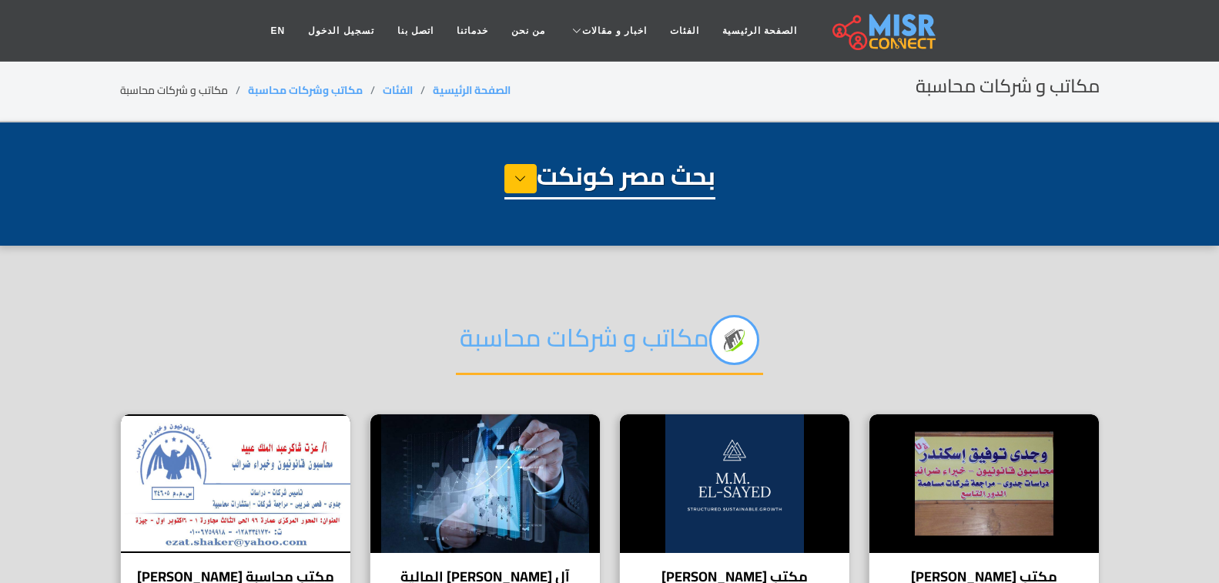
select select "**********"
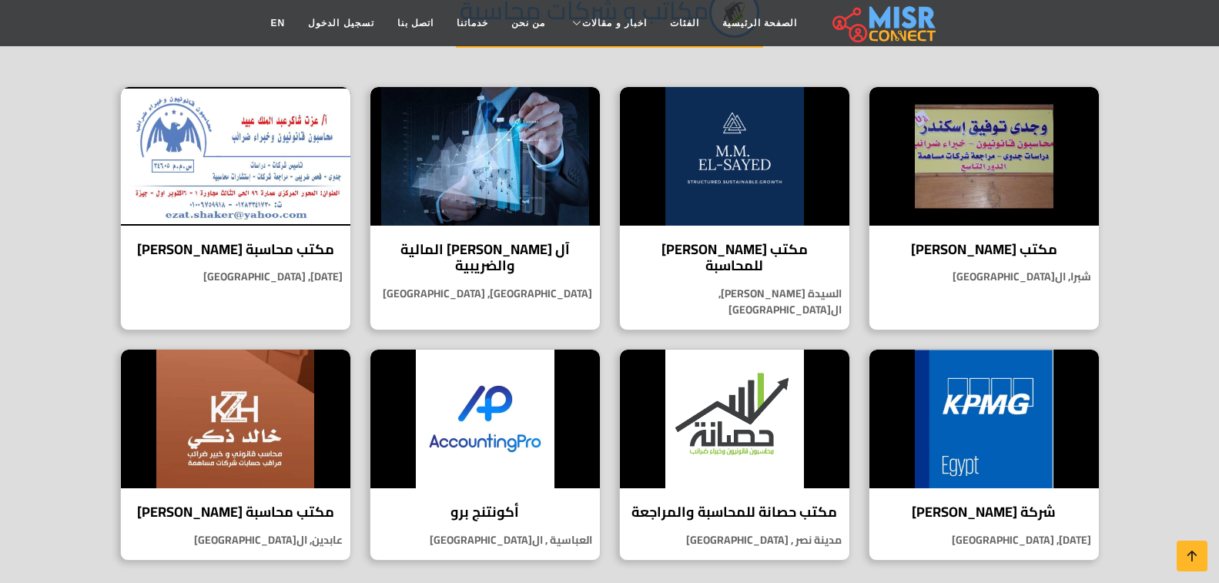
scroll to position [308, 0]
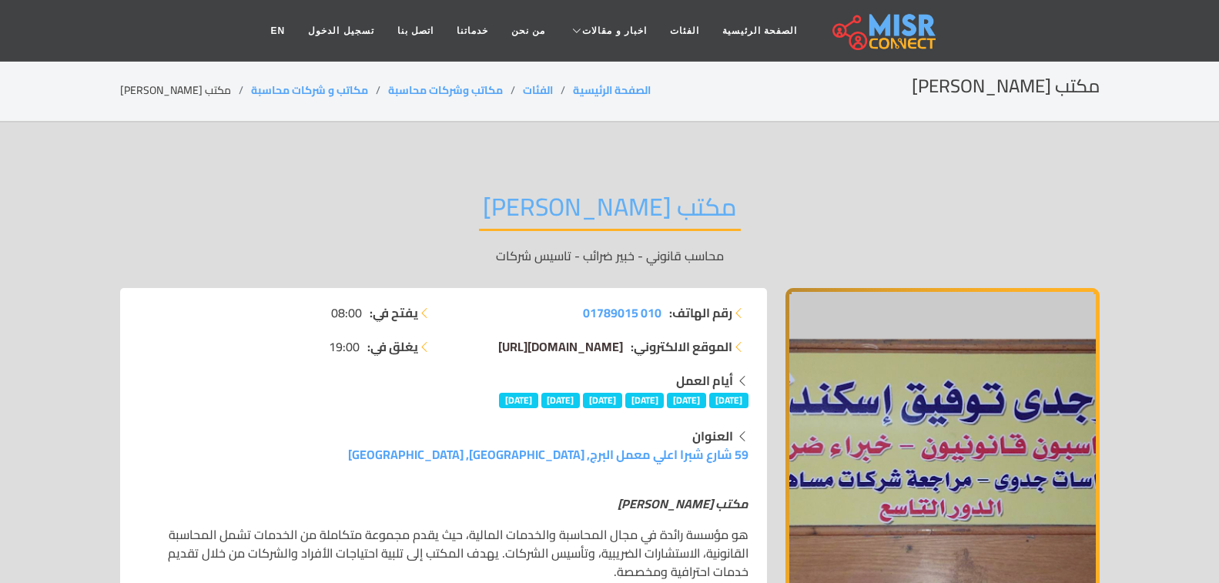
drag, startPoint x: 526, startPoint y: 357, endPoint x: 510, endPoint y: 349, distance: 18.3
drag, startPoint x: 571, startPoint y: 308, endPoint x: 664, endPoint y: 319, distance: 93.8
click at [664, 319] on li "رقم الهاتف: 010 01789015" at bounding box center [601, 312] width 296 height 18
copy span "010 01789015"
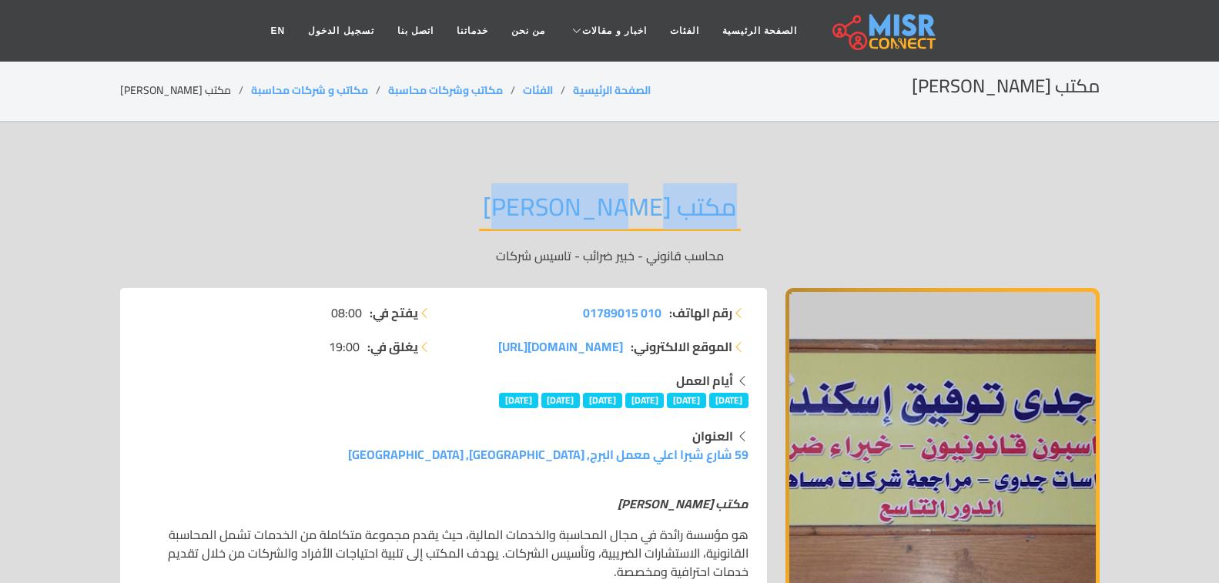
drag, startPoint x: 719, startPoint y: 209, endPoint x: 479, endPoint y: 215, distance: 240.4
click at [479, 215] on div "مكتب وجدي توفيق محاسب قانوني - خبير ضرائب - تاسيس شركات" at bounding box center [610, 228] width 980 height 119
copy h2 "مكتب وجدي توفيق"
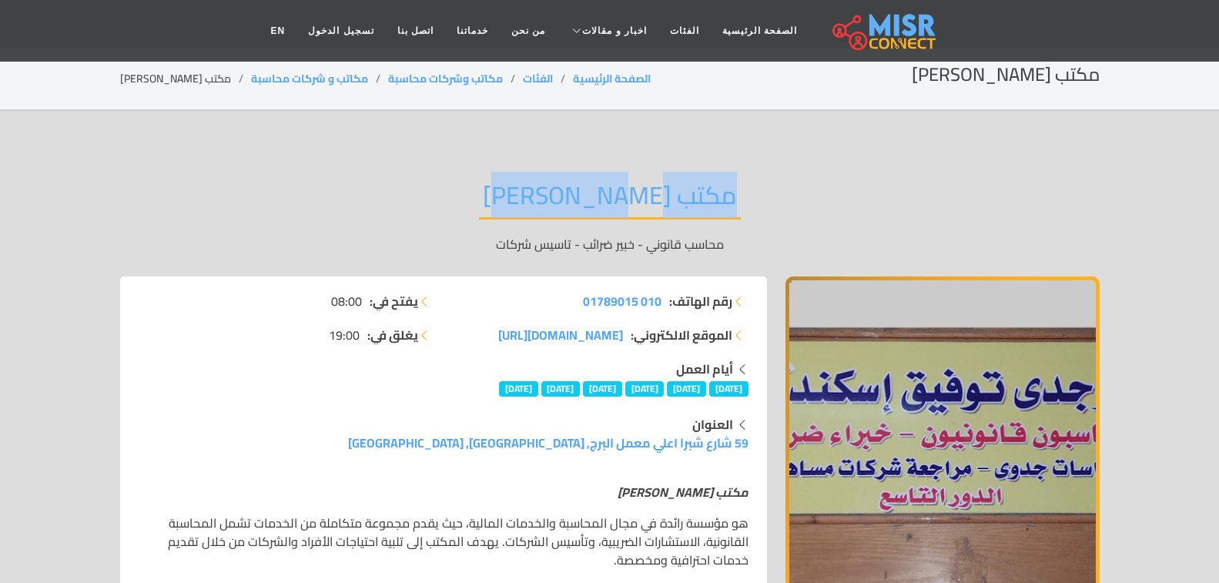
scroll to position [10, 0]
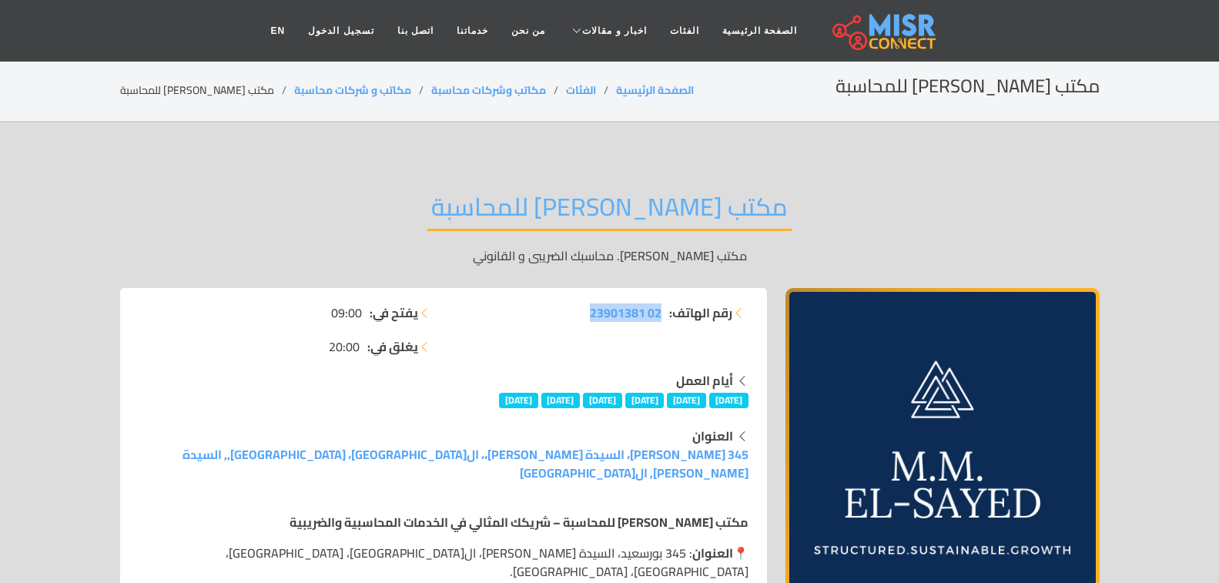
drag, startPoint x: 569, startPoint y: 297, endPoint x: 663, endPoint y: 320, distance: 96.8
copy span "02 23901381"
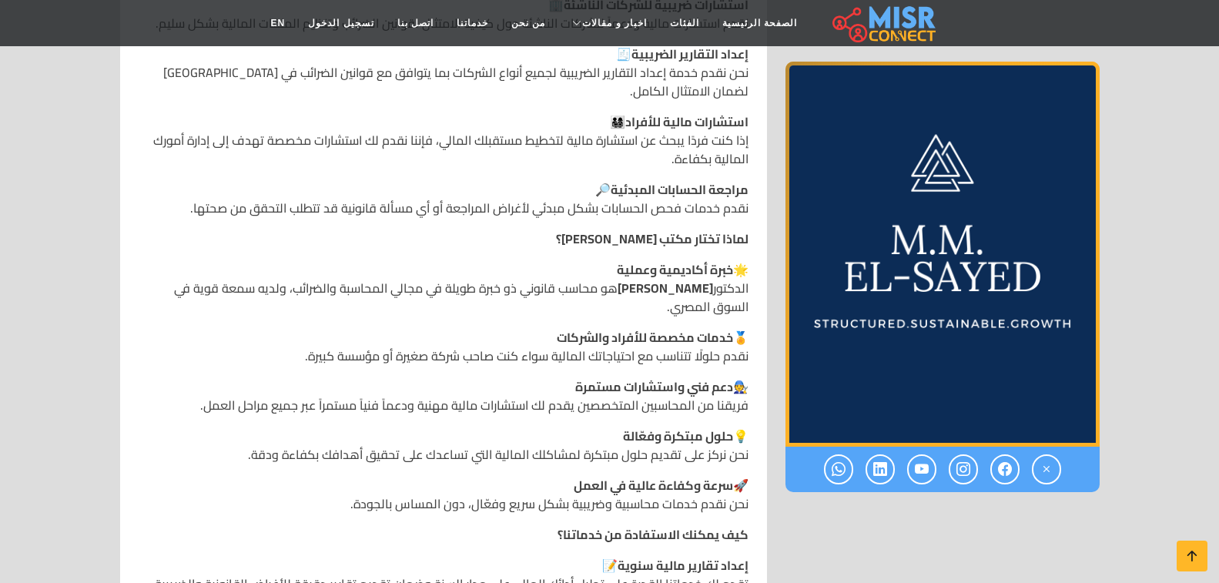
scroll to position [1232, 0]
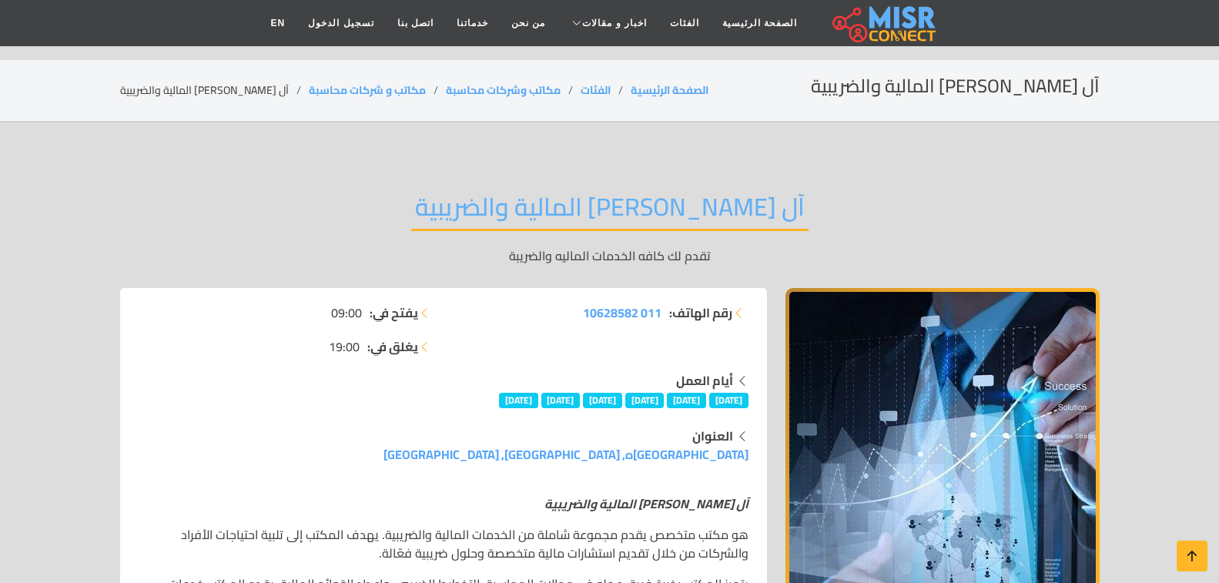
scroll to position [154, 0]
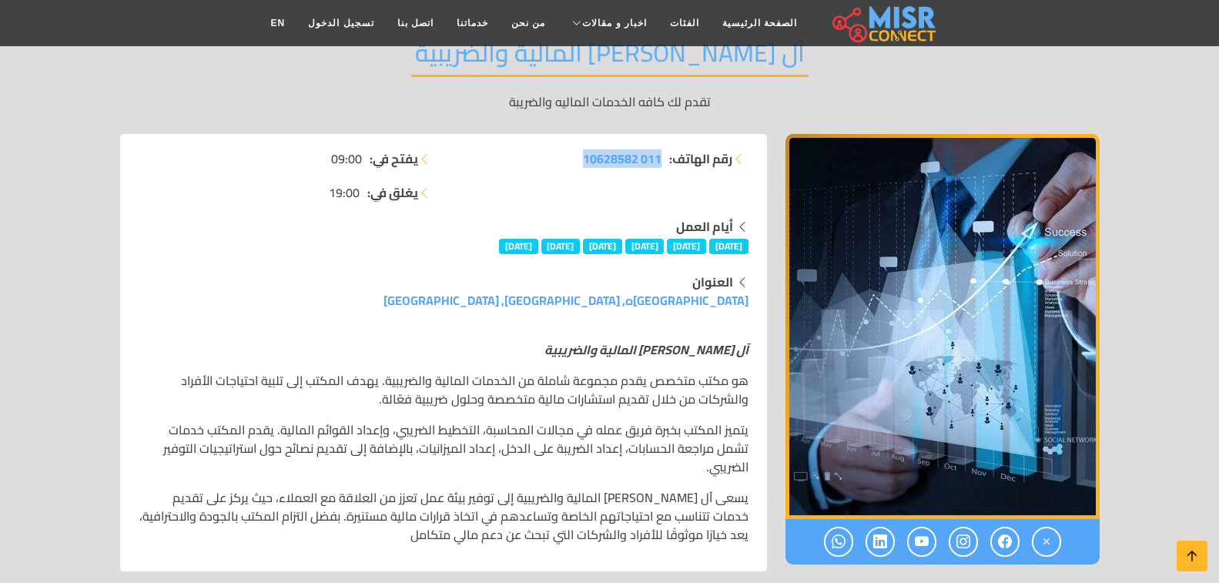
drag, startPoint x: 565, startPoint y: 163, endPoint x: 664, endPoint y: 155, distance: 99.7
click at [664, 155] on li "رقم الهاتف: 011 10628582" at bounding box center [601, 158] width 296 height 18
copy span "011 10628582"
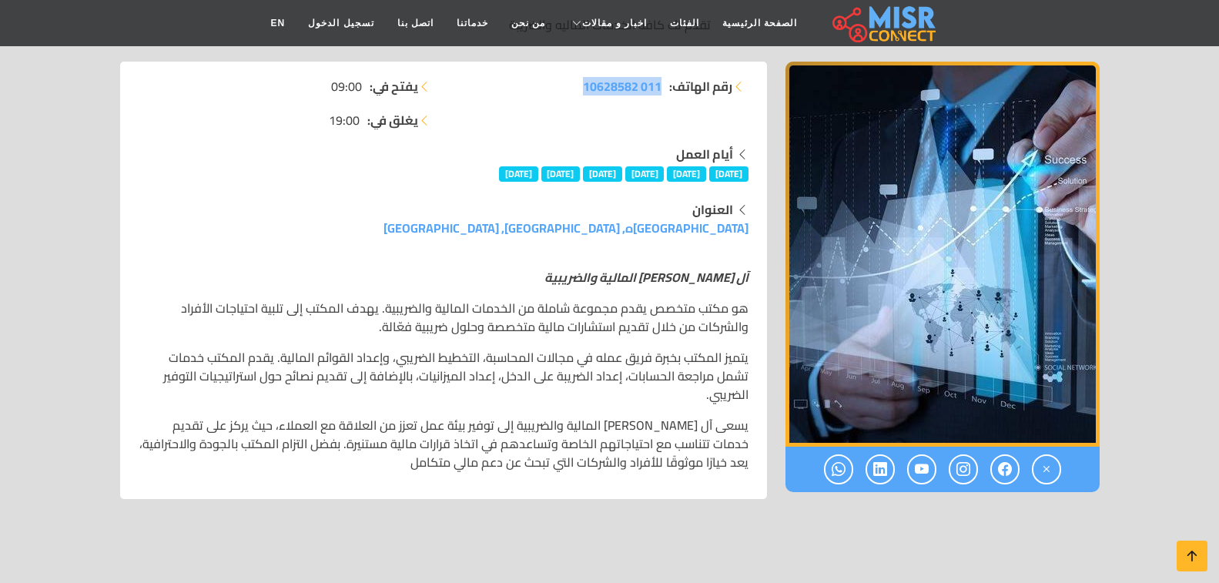
scroll to position [308, 0]
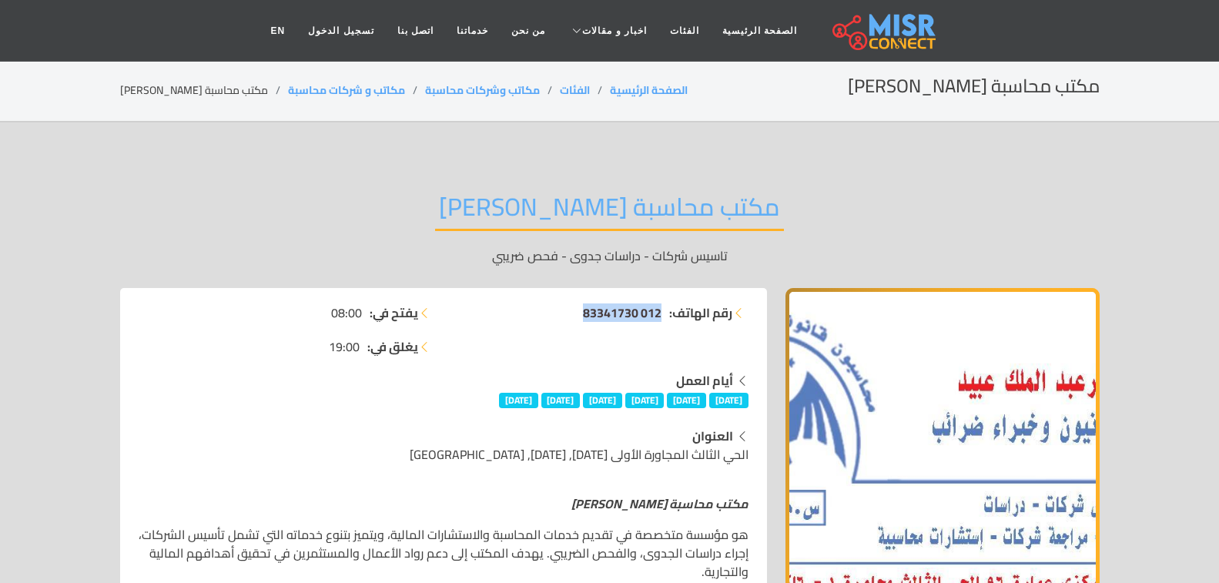
drag, startPoint x: 560, startPoint y: 307, endPoint x: 659, endPoint y: 320, distance: 100.2
click at [659, 320] on li "رقم الهاتف: 012 83341730" at bounding box center [601, 312] width 296 height 18
copy span "012 83341730"
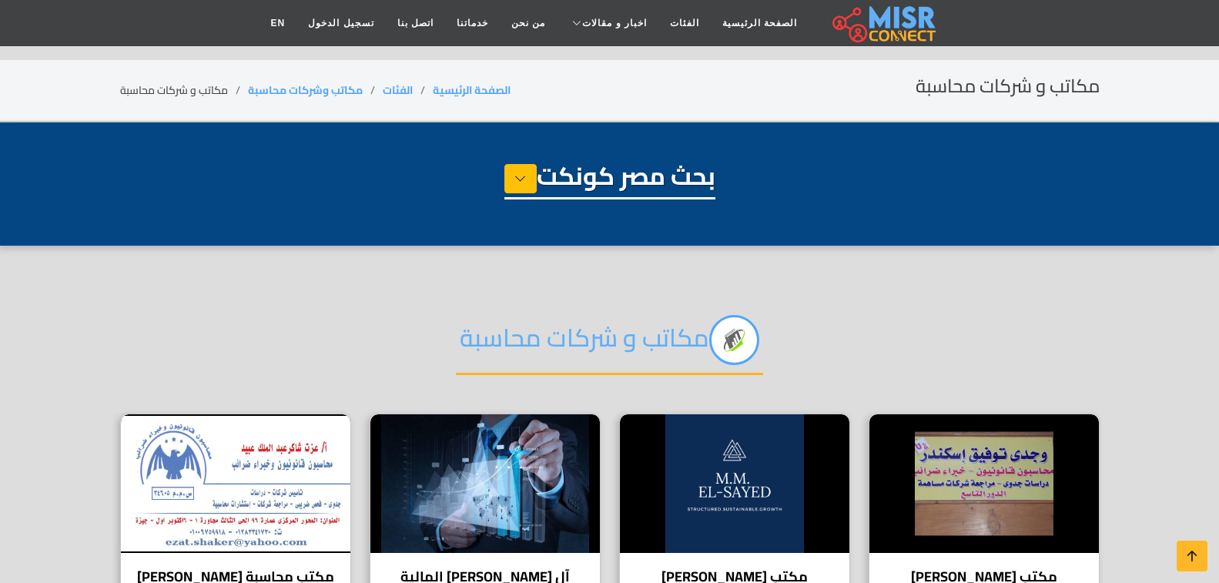
select select "**********"
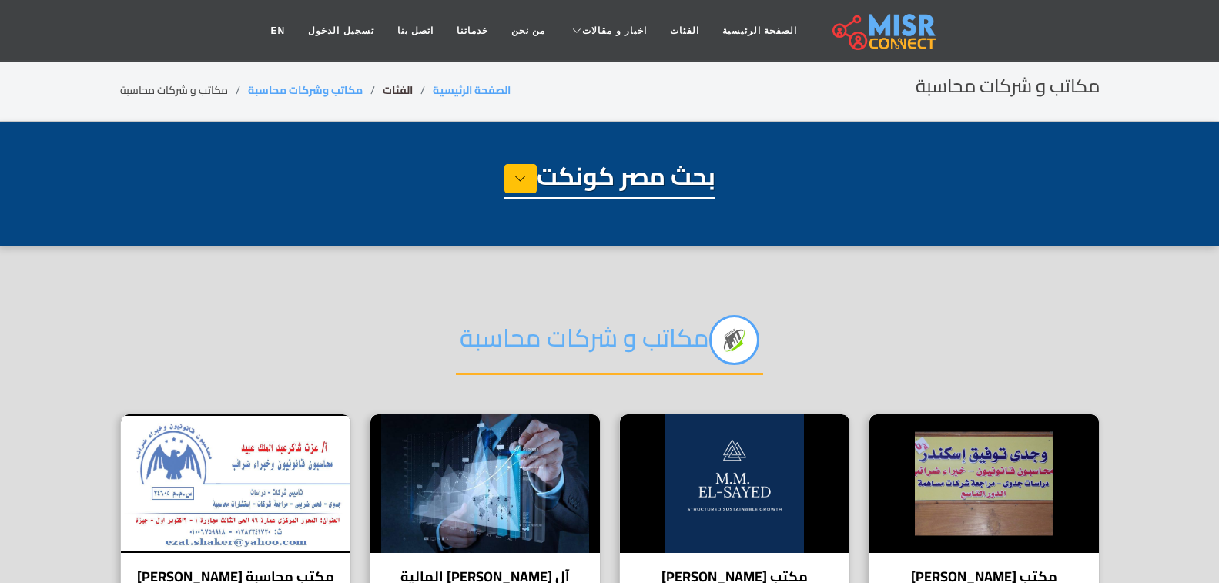
click at [394, 96] on link "الفئات" at bounding box center [398, 90] width 30 height 20
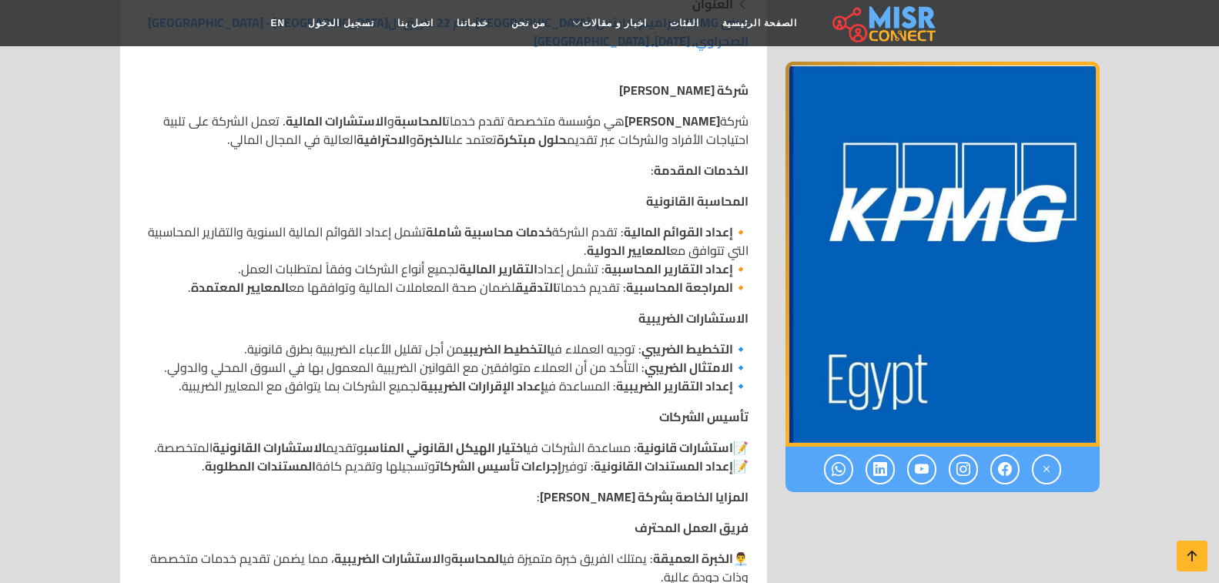
scroll to position [462, 0]
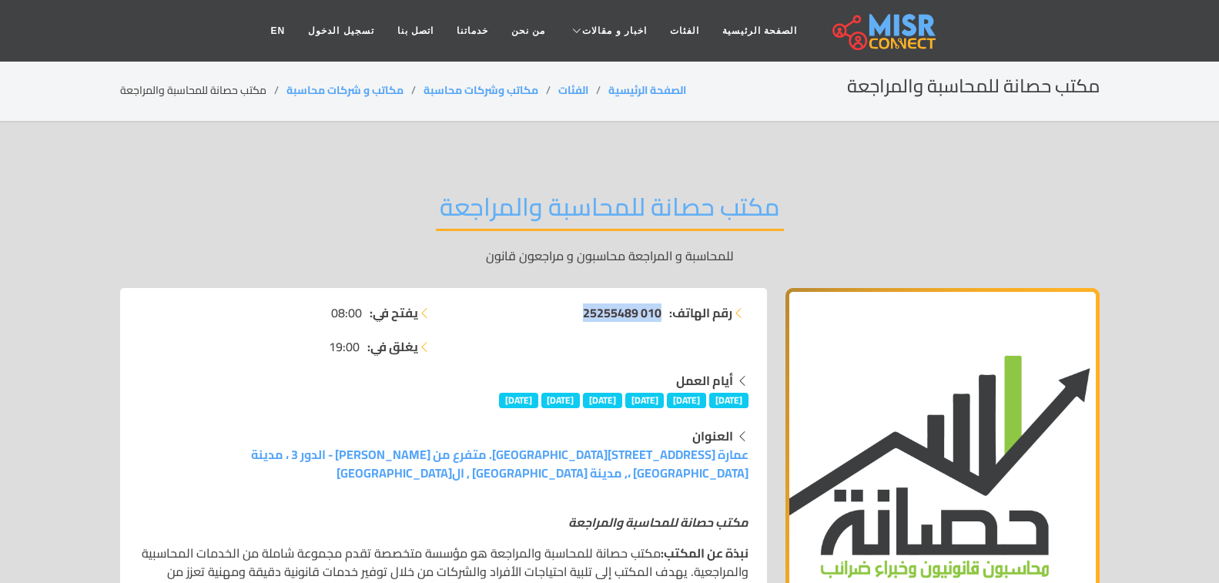
drag, startPoint x: 568, startPoint y: 313, endPoint x: 661, endPoint y: 313, distance: 92.4
click at [661, 313] on li "رقم الهاتف: 010 25255489" at bounding box center [601, 312] width 296 height 18
copy span "010 25255489"
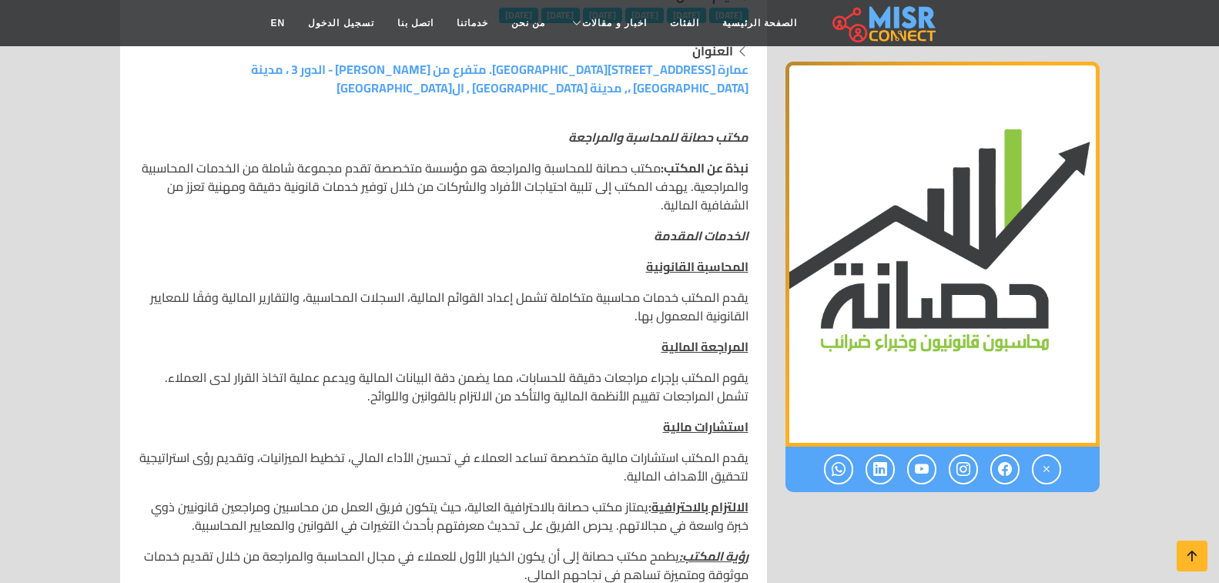
scroll to position [308, 0]
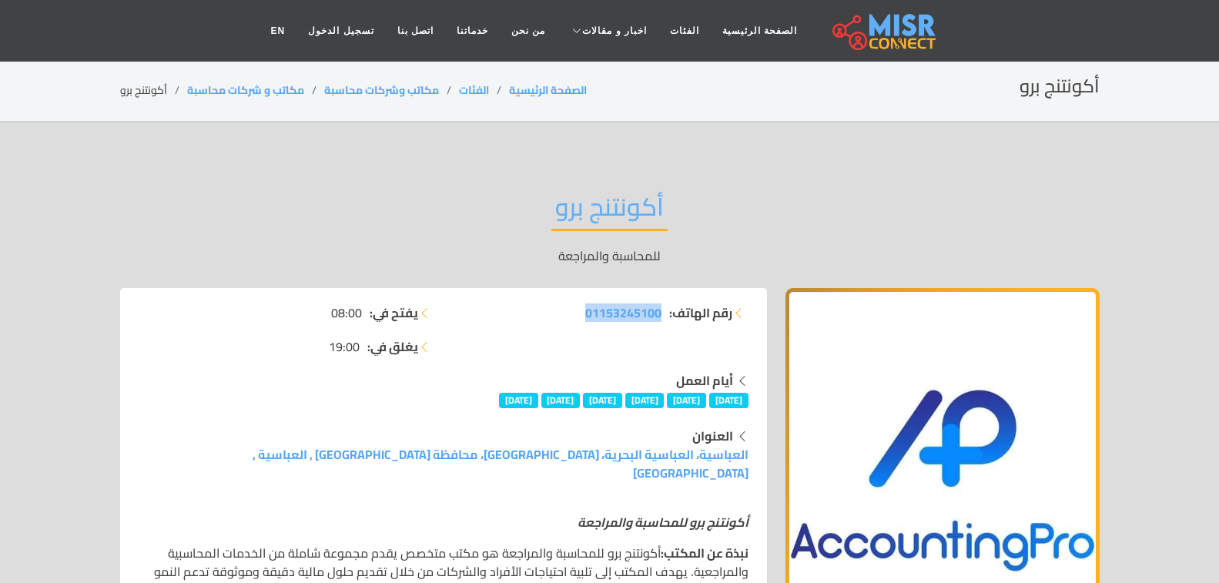
drag, startPoint x: 538, startPoint y: 303, endPoint x: 662, endPoint y: 322, distance: 125.4
click at [662, 322] on li "رقم الهاتف: 01153245100" at bounding box center [601, 312] width 296 height 18
copy span "01153245100"
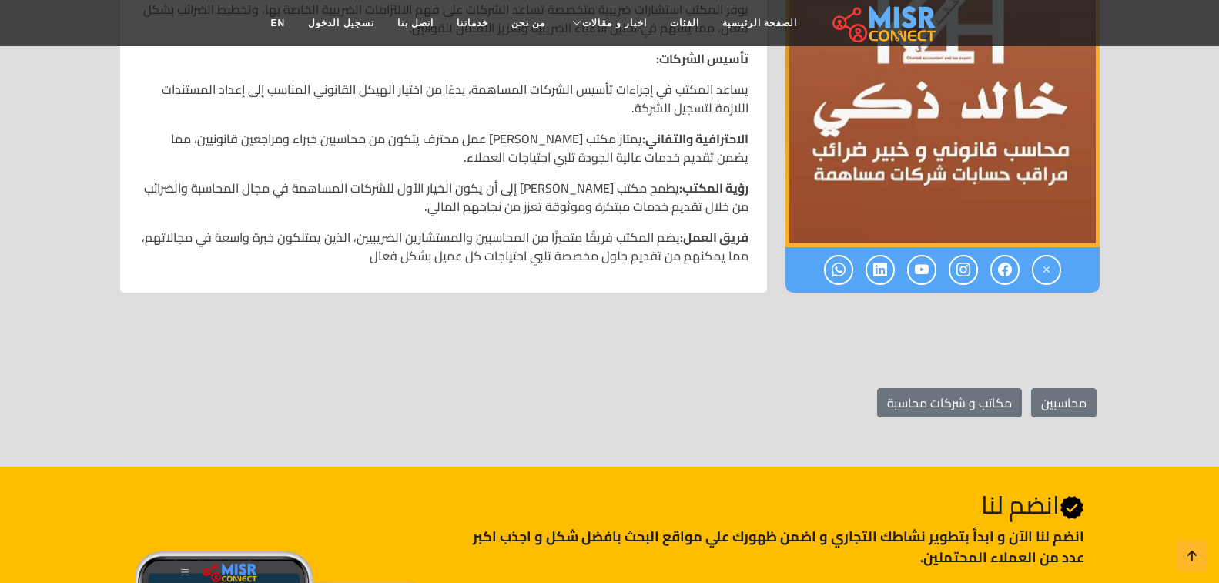
scroll to position [770, 0]
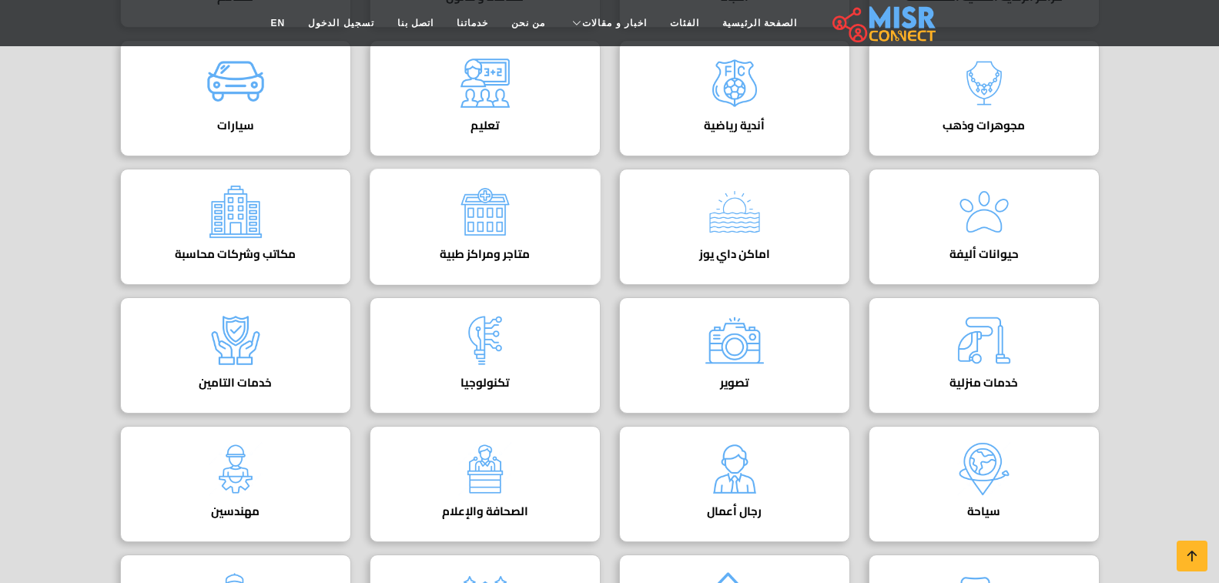
scroll to position [385, 0]
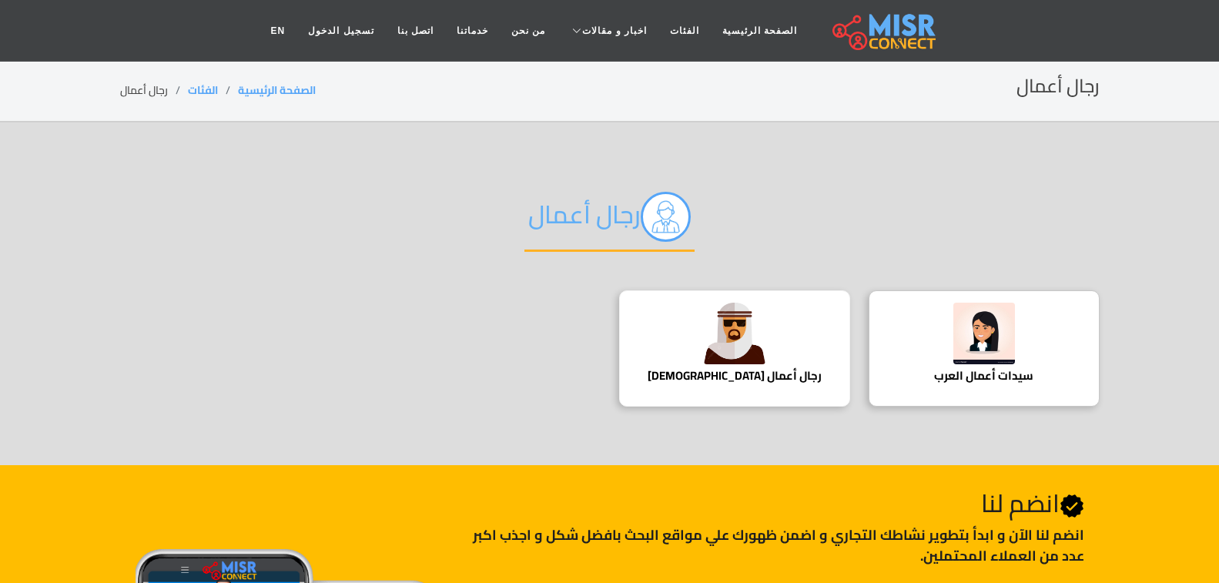
click at [773, 345] on div "رجال أعمال [DEMOGRAPHIC_DATA]" at bounding box center [734, 348] width 231 height 116
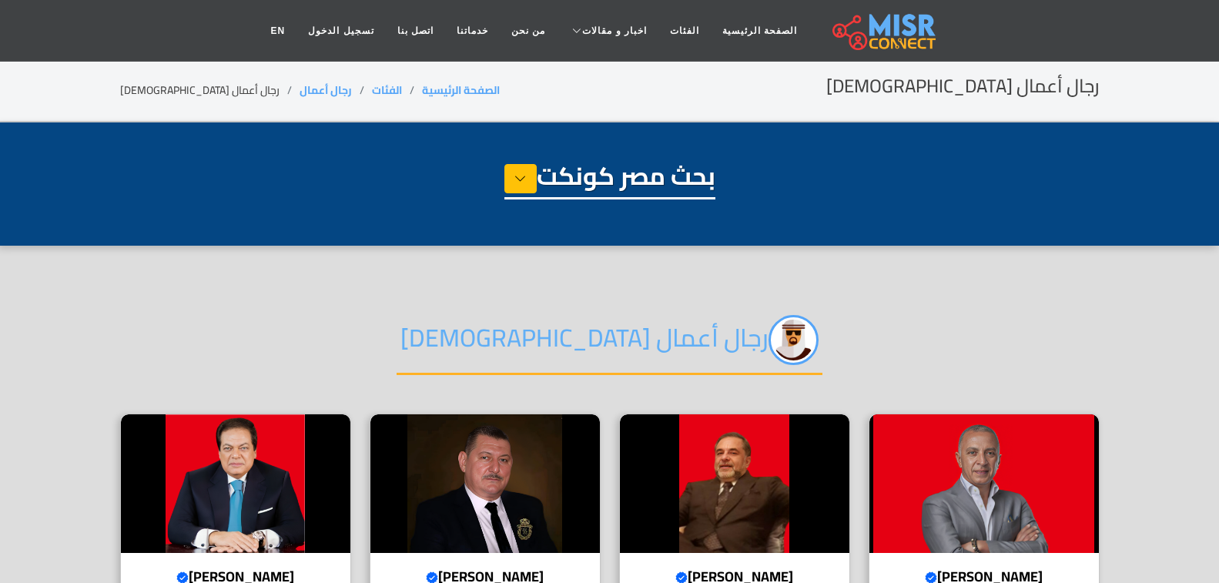
select select "**********"
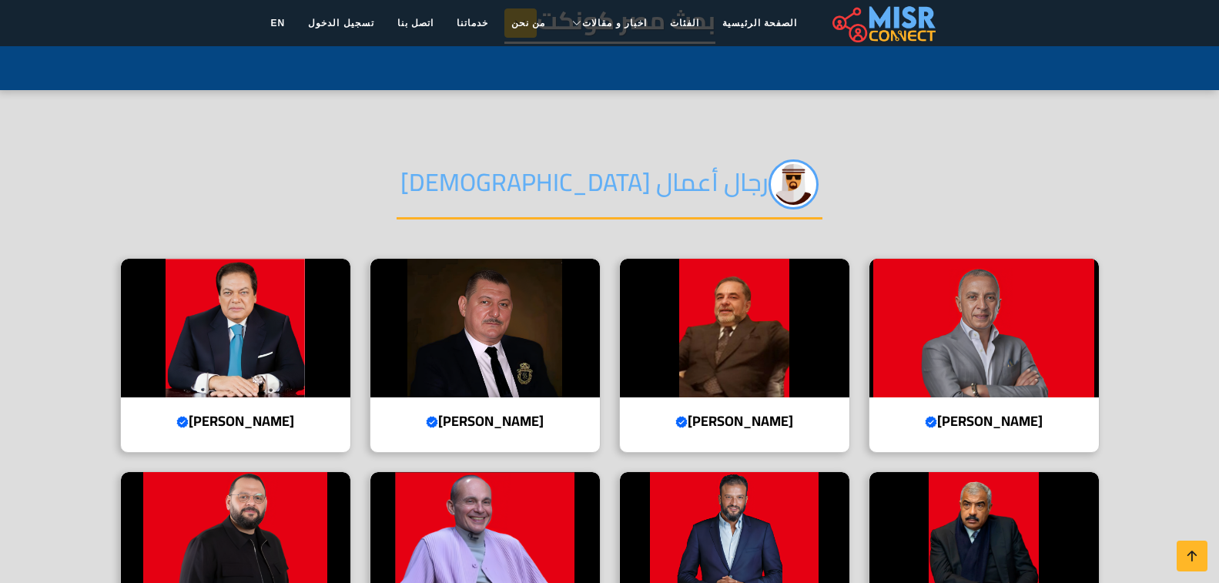
scroll to position [154, 0]
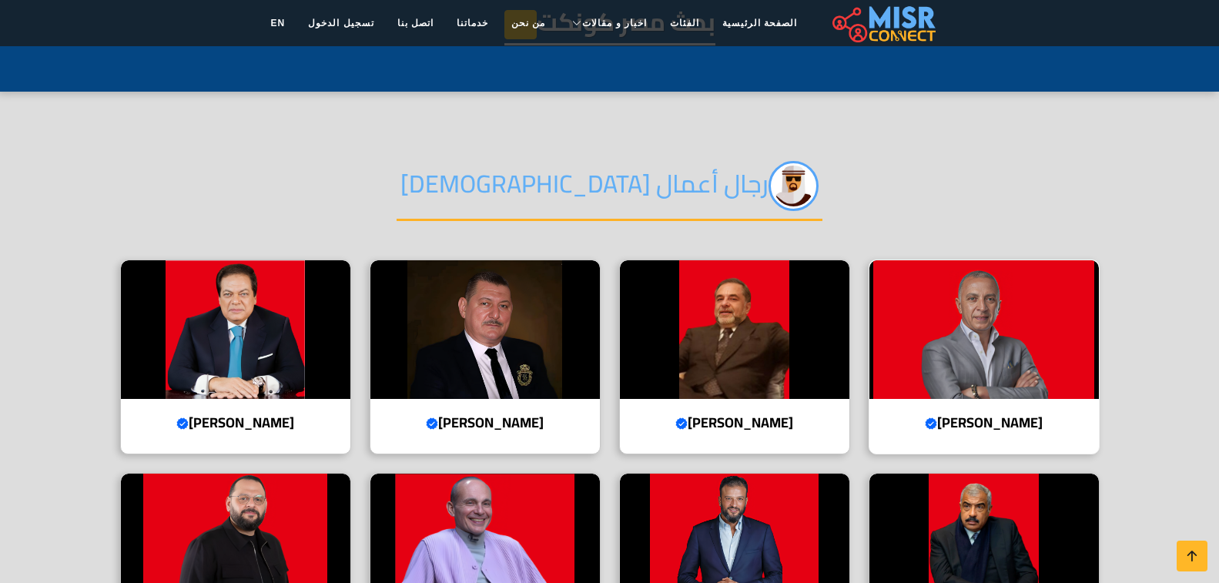
click at [992, 385] on img at bounding box center [985, 329] width 230 height 139
click at [505, 355] on img at bounding box center [485, 329] width 230 height 139
click at [736, 328] on img at bounding box center [735, 329] width 230 height 139
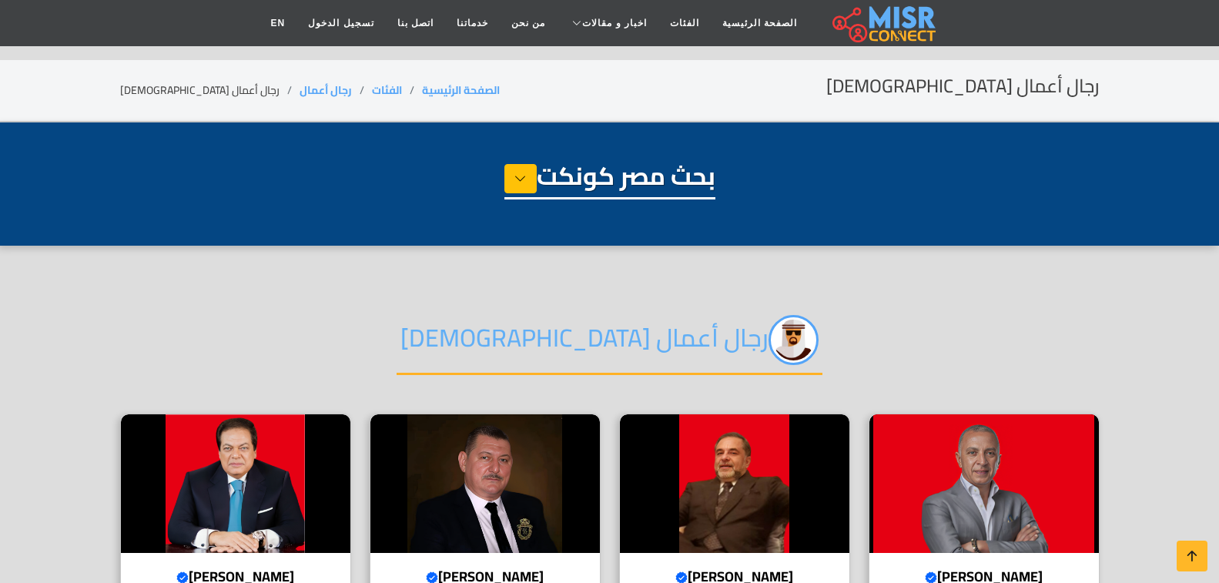
select select "**********"
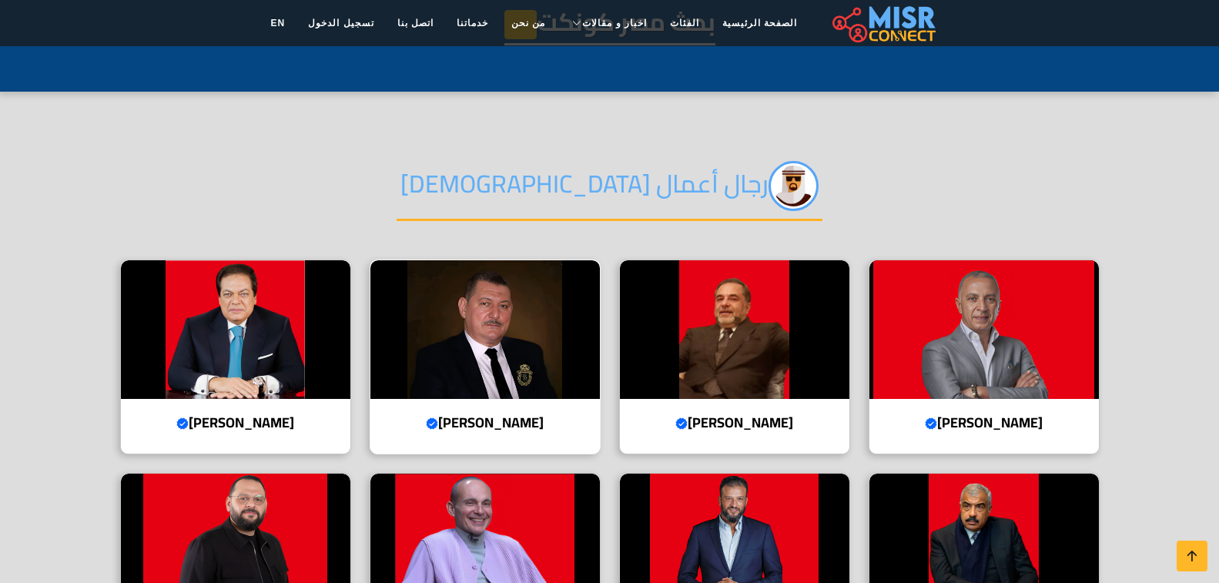
click at [498, 295] on img at bounding box center [485, 329] width 230 height 139
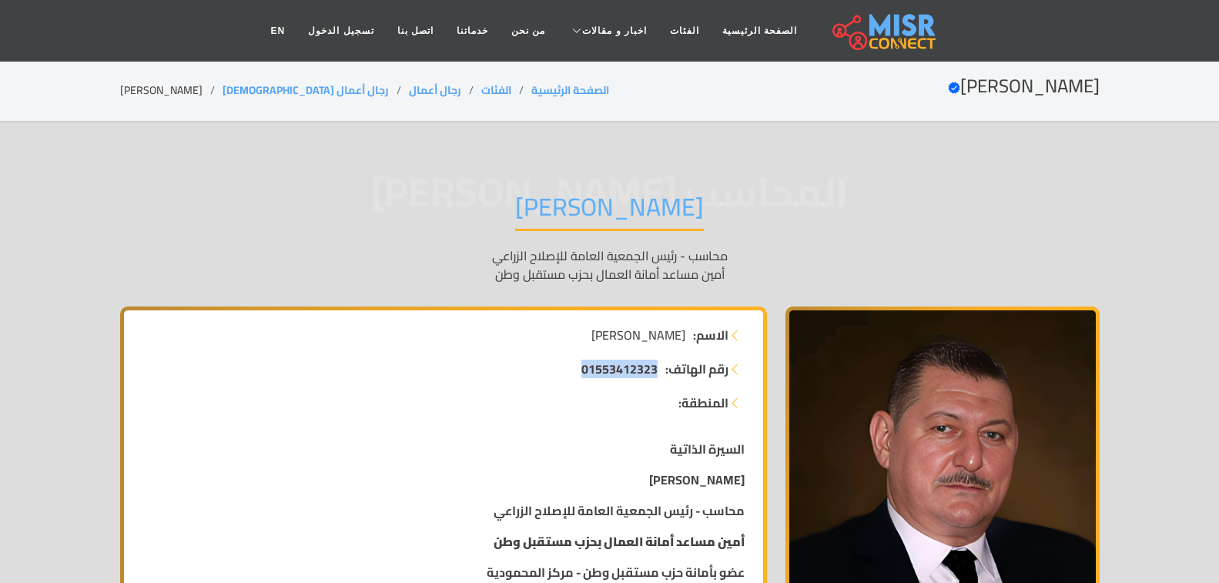
drag, startPoint x: 576, startPoint y: 372, endPoint x: 657, endPoint y: 377, distance: 81.0
click at [657, 377] on li "رقم الهاتف: 01553412323" at bounding box center [443, 369] width 602 height 18
copy span "01553412323"
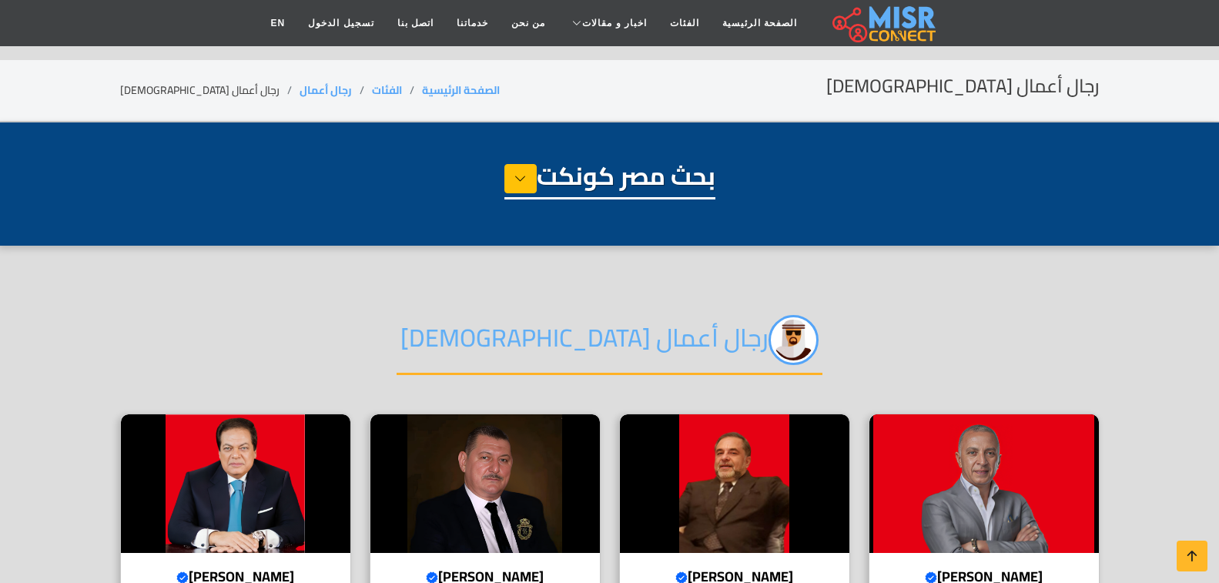
select select "**********"
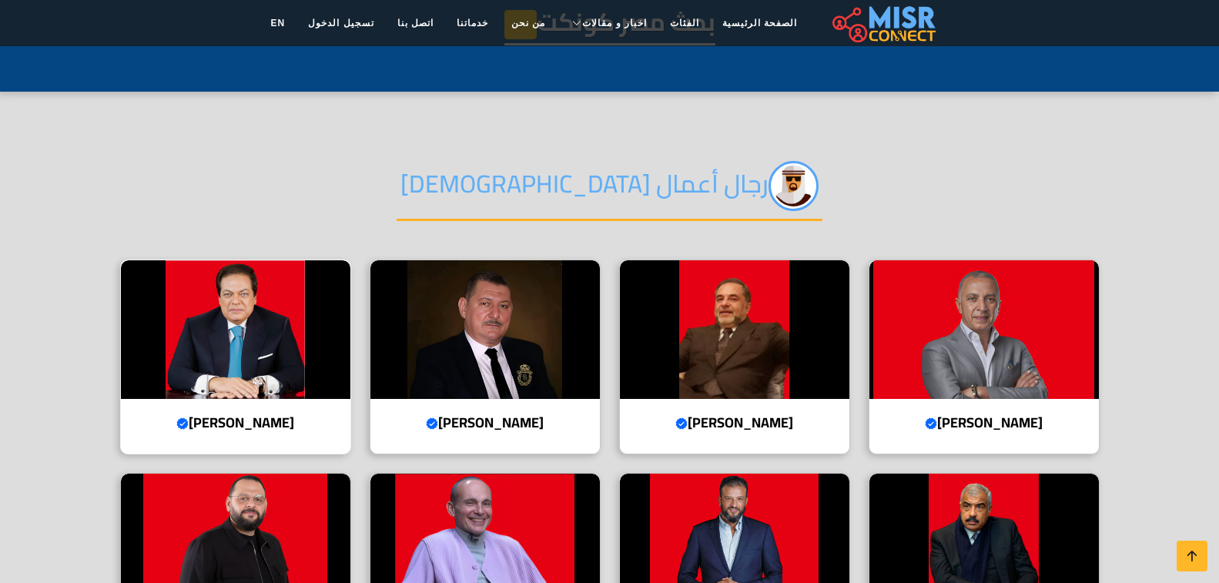
scroll to position [154, 0]
click at [189, 315] on img at bounding box center [236, 329] width 230 height 139
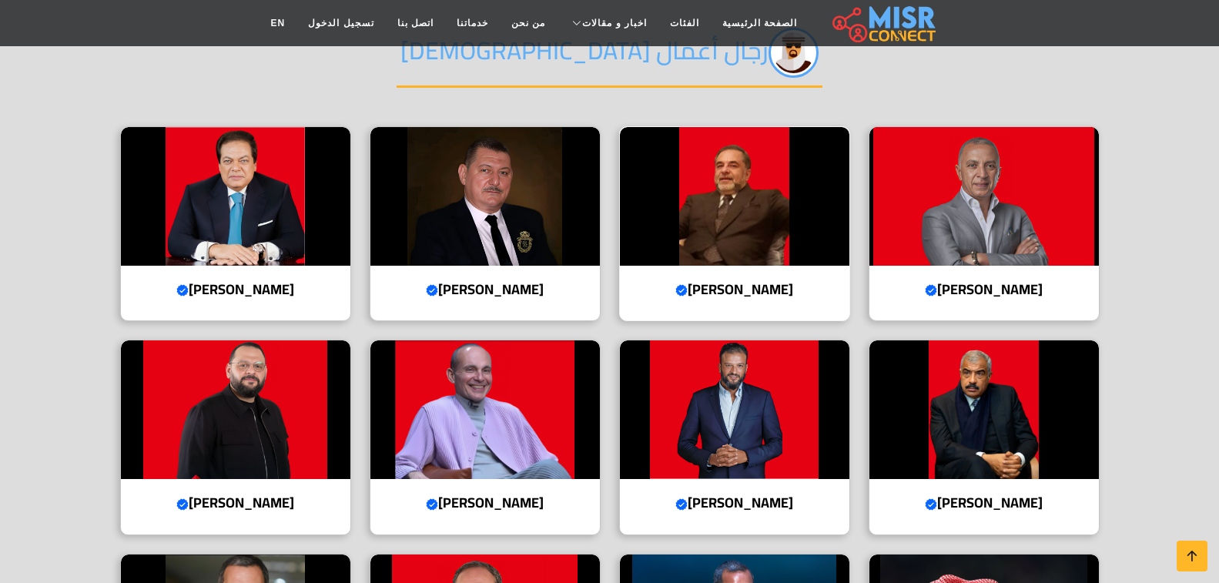
scroll to position [308, 0]
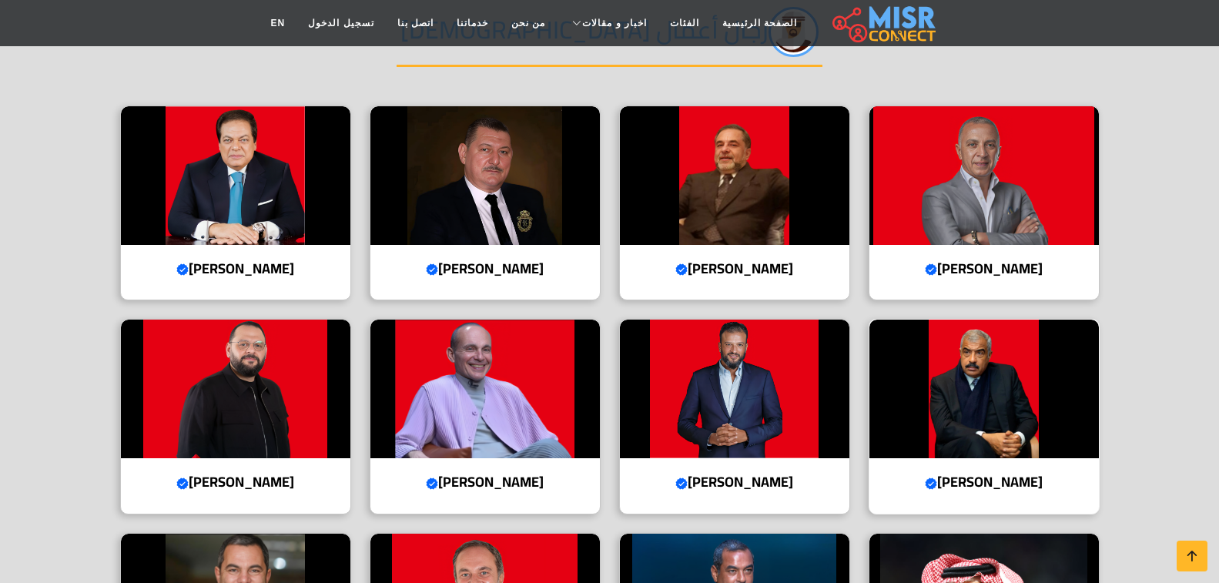
click at [948, 406] on img at bounding box center [985, 389] width 230 height 139
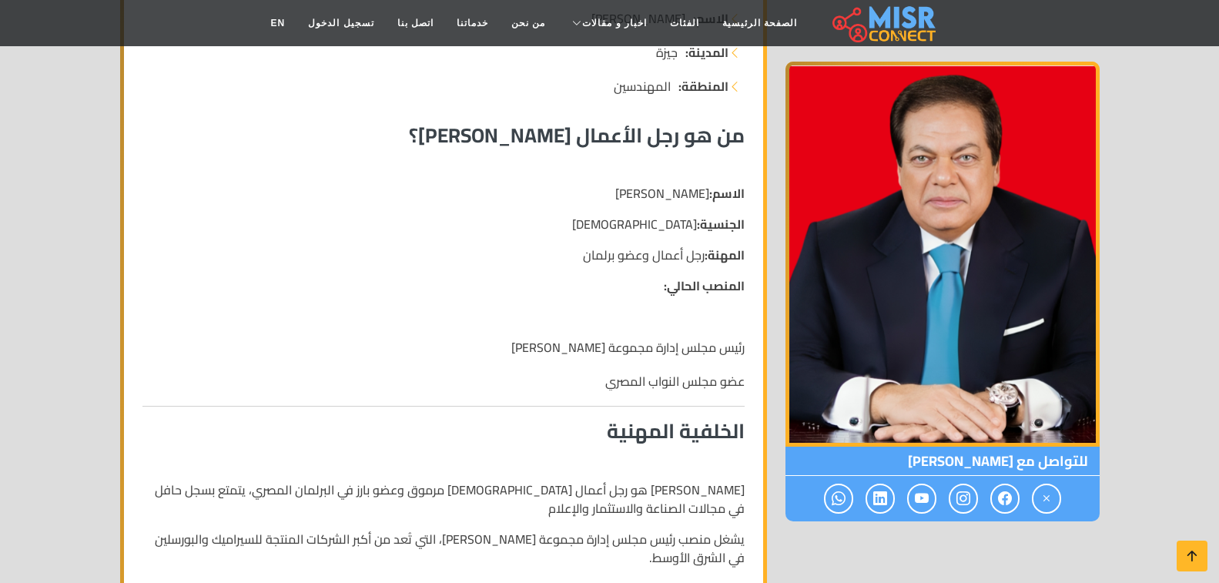
scroll to position [308, 0]
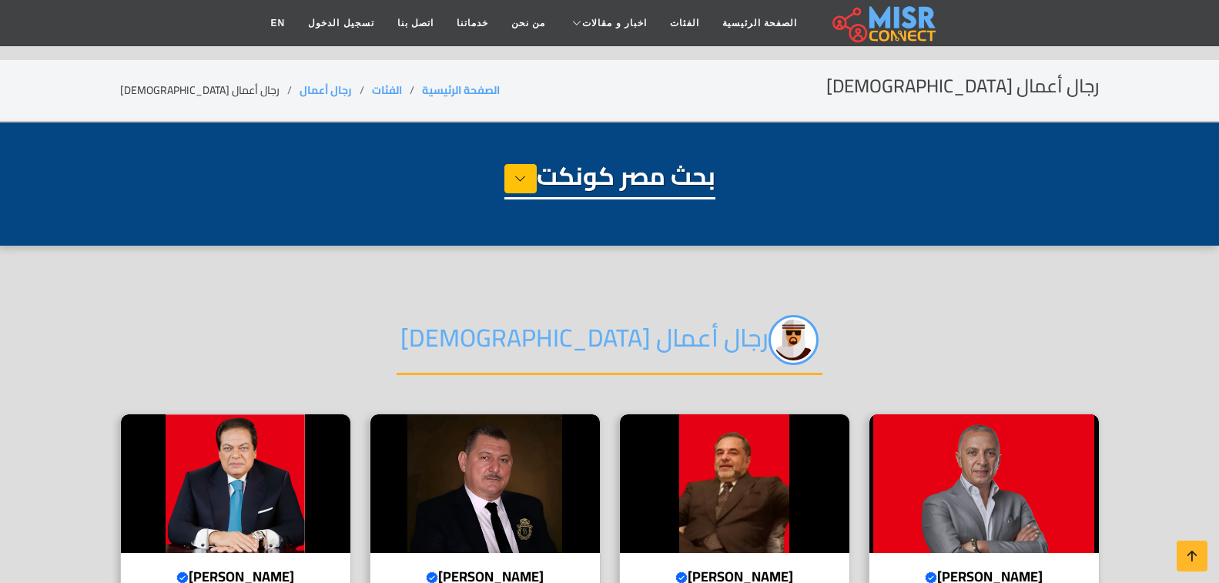
select select "**********"
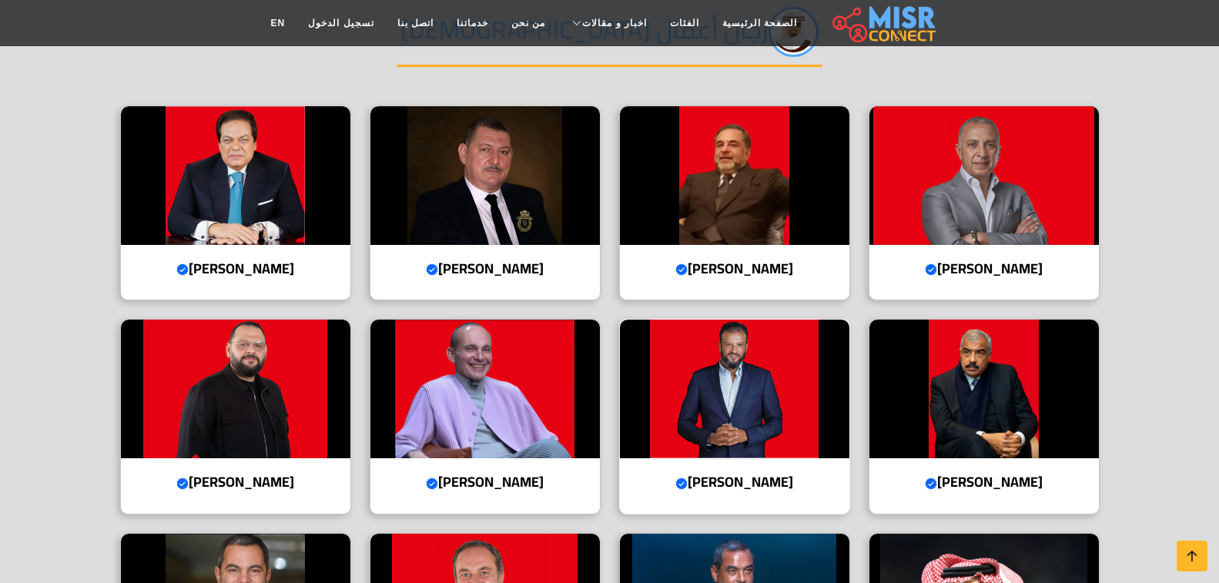
click at [712, 404] on img at bounding box center [735, 389] width 230 height 139
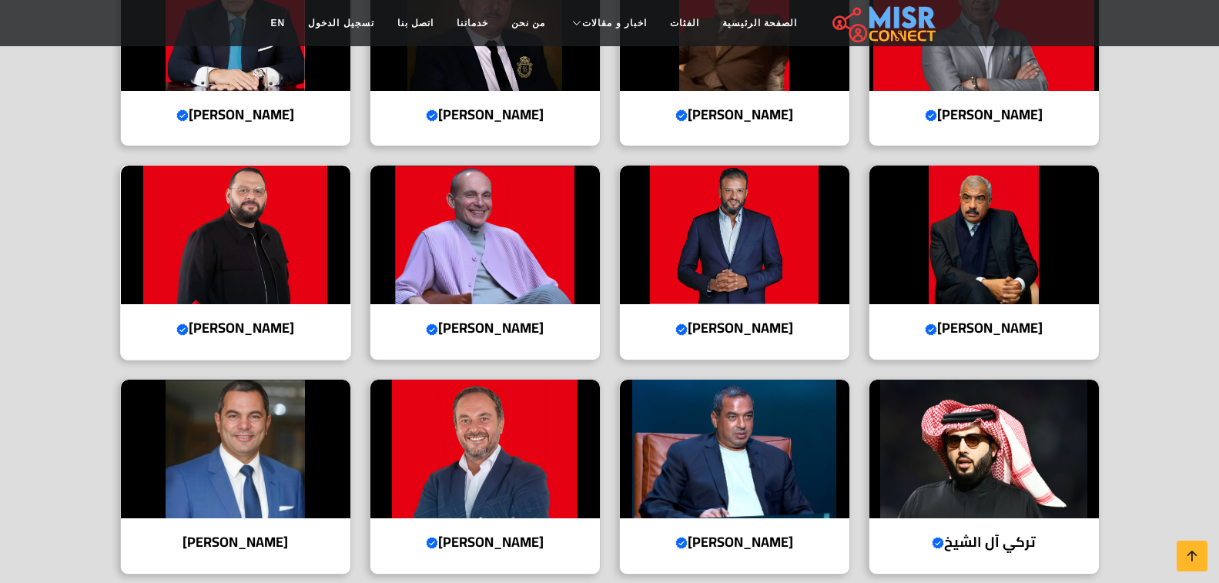
scroll to position [539, 0]
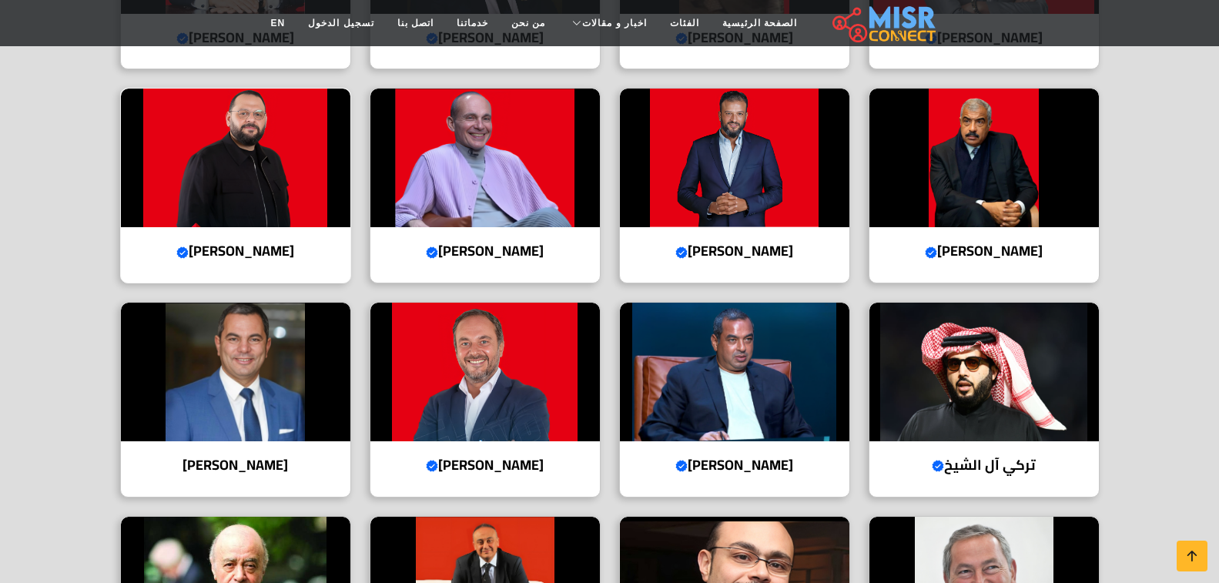
click at [176, 201] on img at bounding box center [236, 158] width 230 height 139
click at [524, 390] on img at bounding box center [485, 372] width 230 height 139
click at [691, 397] on img at bounding box center [735, 372] width 230 height 139
click at [253, 401] on img at bounding box center [236, 372] width 230 height 139
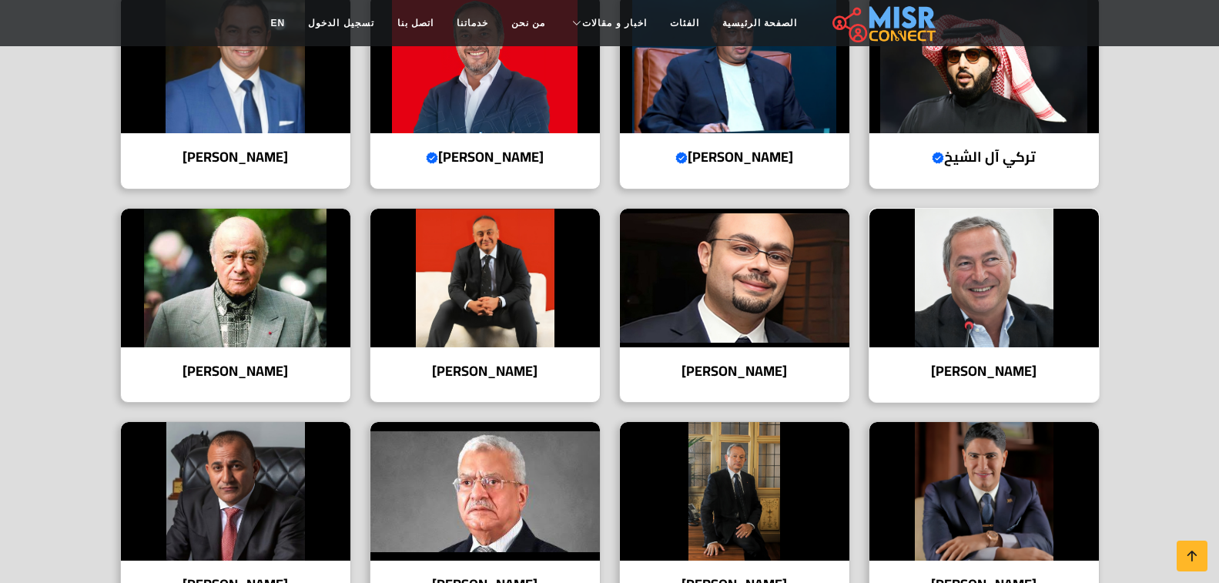
click at [967, 349] on div "سميح ساويرس رجل أعمال، رئيس مجلس إدارة شركة أوراسكوم القابضة للتنمية" at bounding box center [984, 306] width 231 height 196
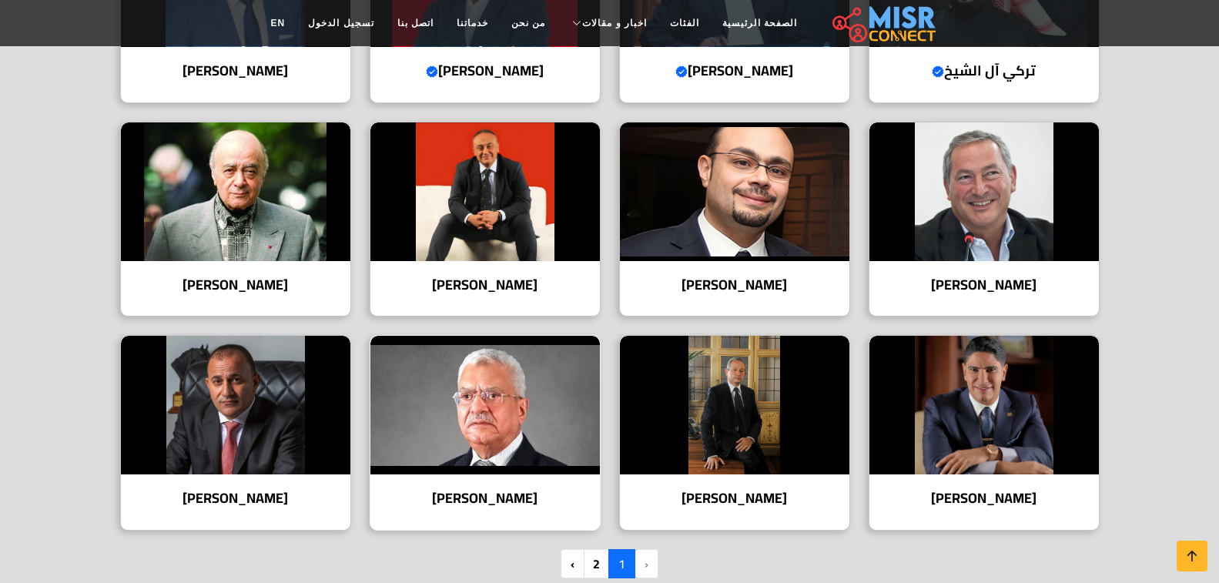
scroll to position [924, 0]
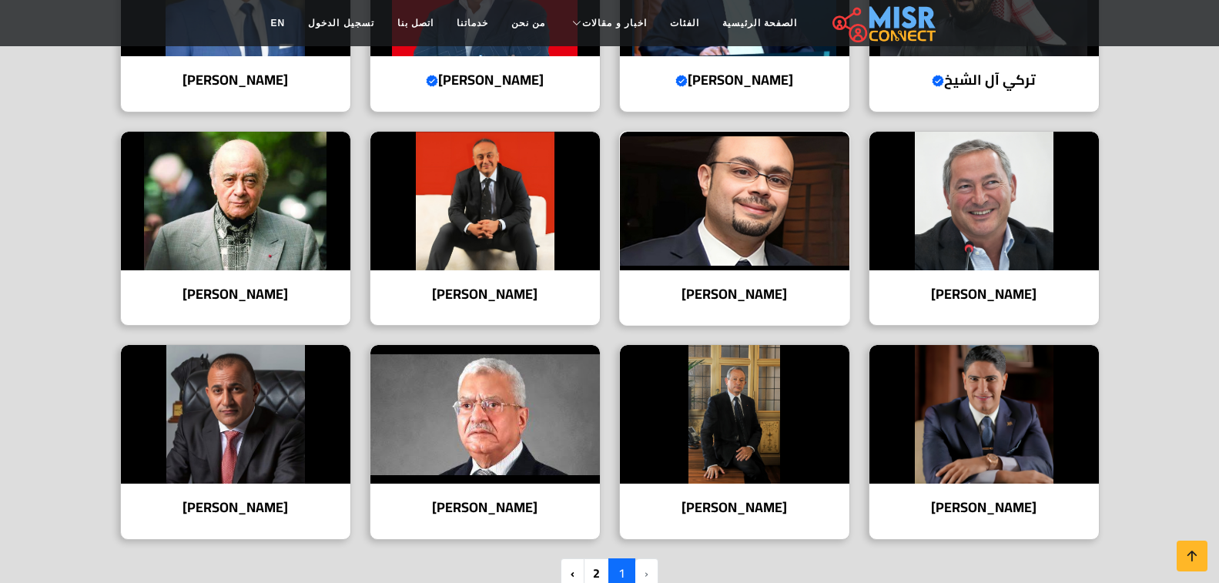
click at [723, 231] on img at bounding box center [735, 201] width 230 height 139
click at [539, 196] on img at bounding box center [485, 201] width 230 height 139
click at [260, 256] on img at bounding box center [236, 201] width 230 height 139
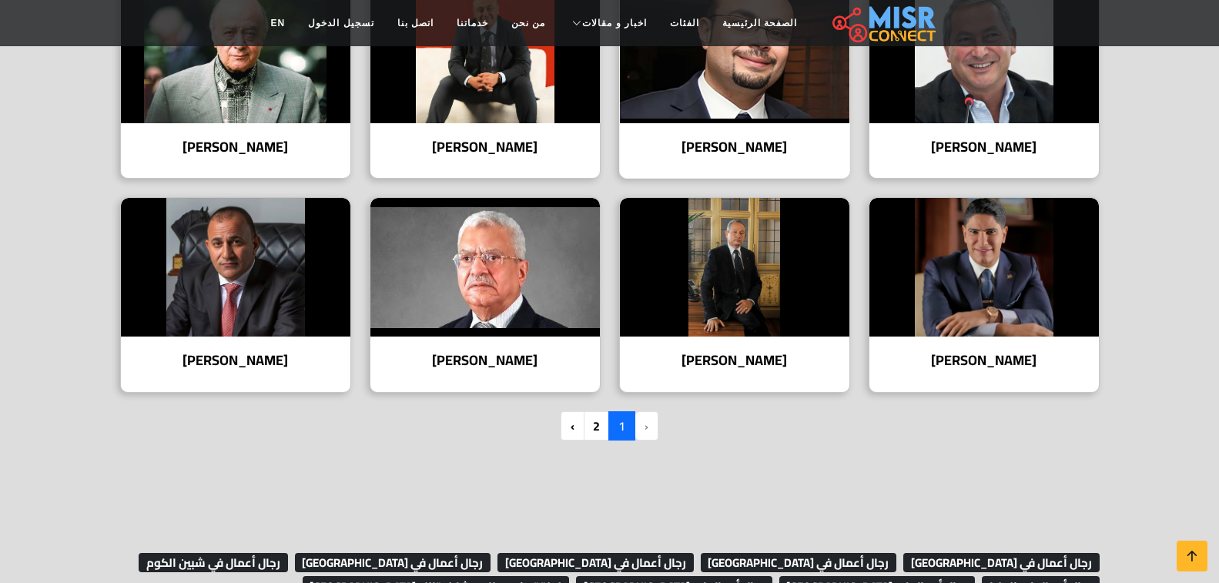
scroll to position [1078, 0]
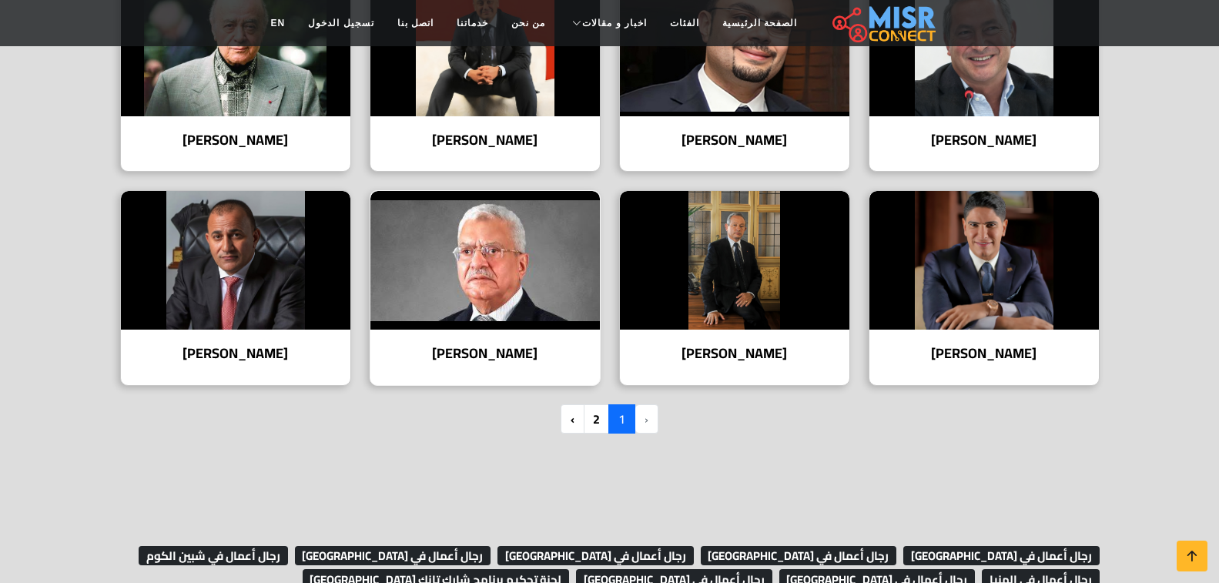
click at [456, 256] on img at bounding box center [485, 260] width 230 height 139
click at [217, 330] on img at bounding box center [236, 260] width 230 height 139
click at [598, 414] on link "2" at bounding box center [596, 418] width 27 height 29
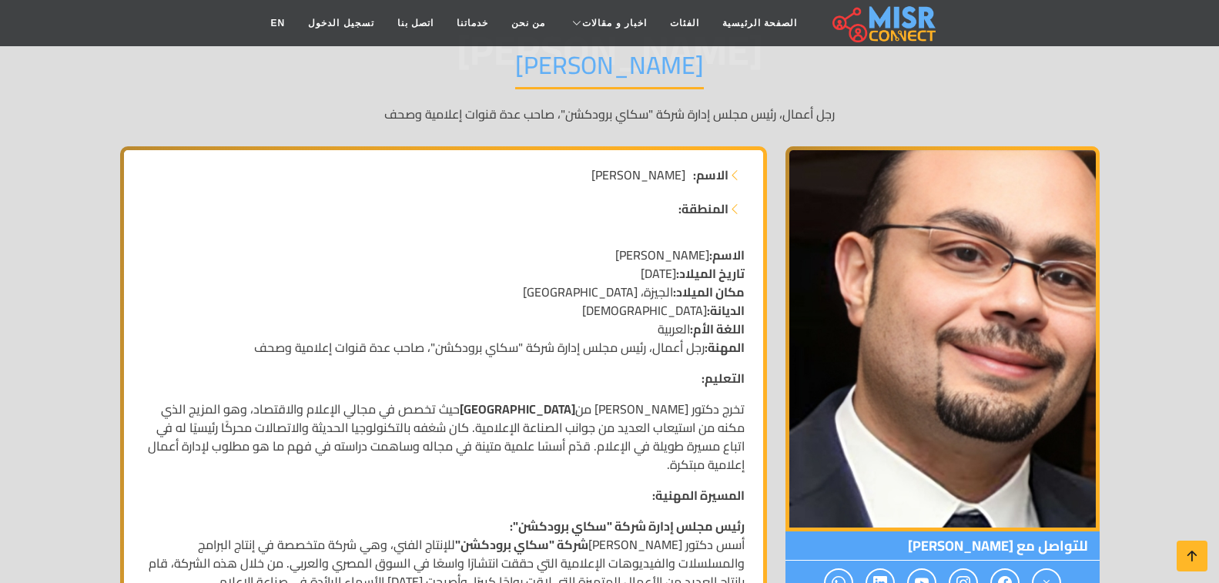
scroll to position [154, 0]
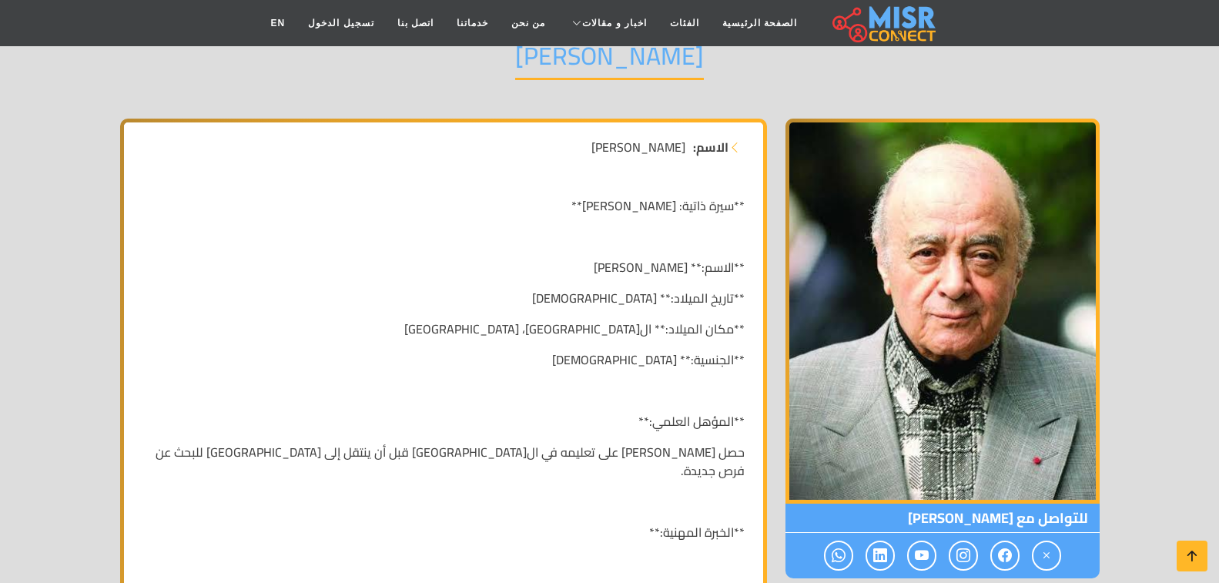
scroll to position [154, 0]
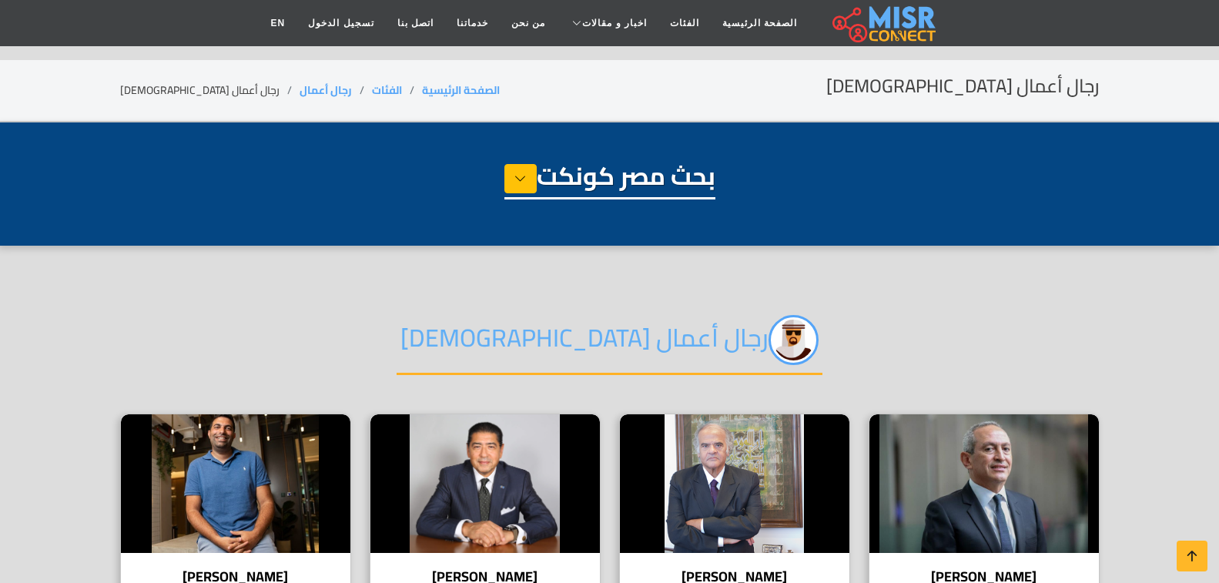
select select "**********"
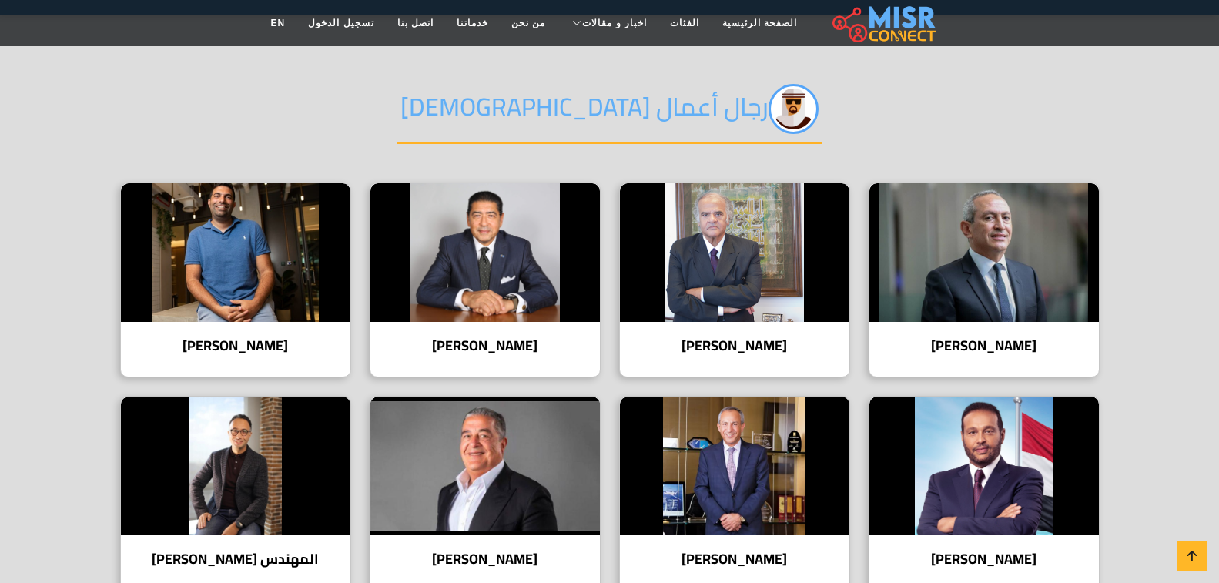
scroll to position [231, 0]
click at [994, 261] on img at bounding box center [985, 252] width 230 height 139
click at [685, 236] on img at bounding box center [735, 252] width 230 height 139
click at [437, 247] on img at bounding box center [485, 252] width 230 height 139
click at [206, 245] on img at bounding box center [236, 252] width 230 height 139
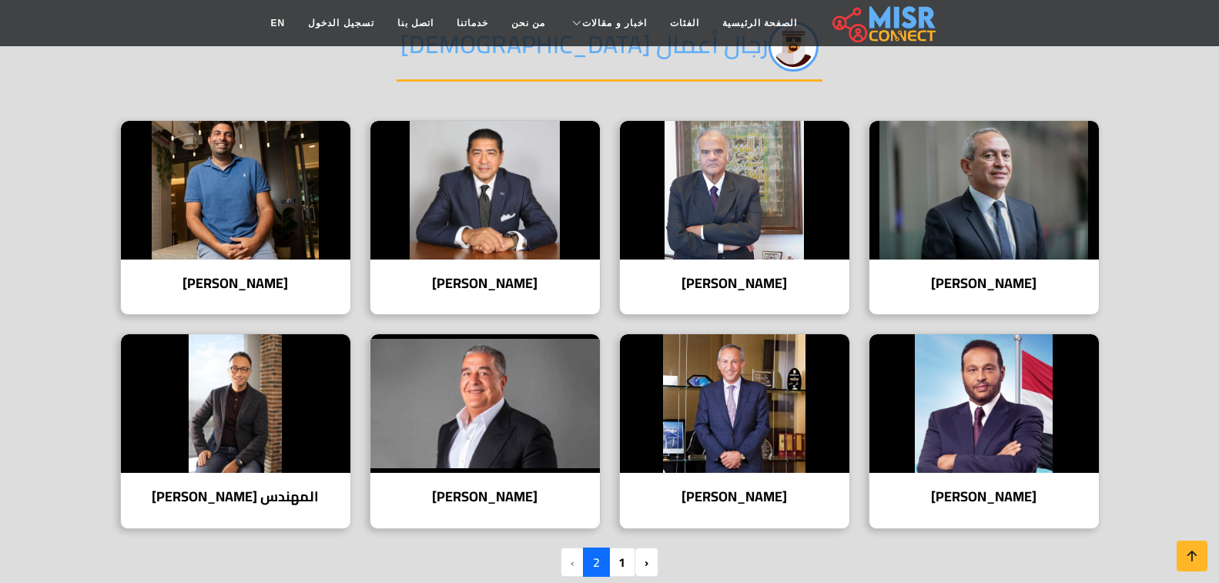
scroll to position [385, 0]
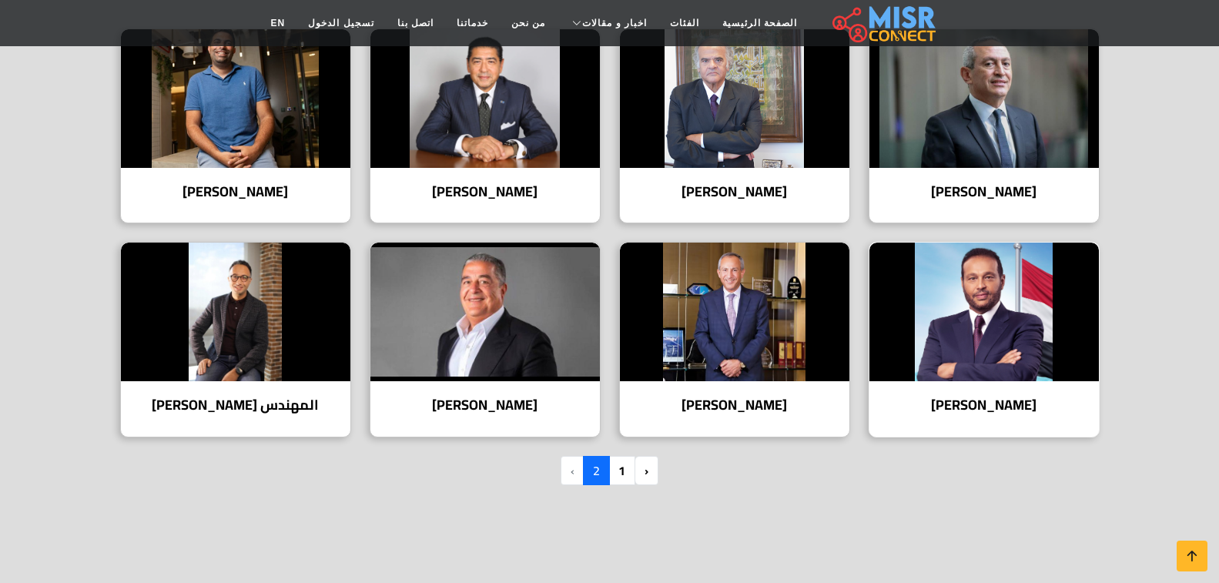
click at [994, 337] on img at bounding box center [985, 312] width 230 height 139
click at [712, 272] on img at bounding box center [735, 312] width 230 height 139
click at [488, 344] on img at bounding box center [485, 312] width 230 height 139
click at [295, 350] on img at bounding box center [236, 312] width 230 height 139
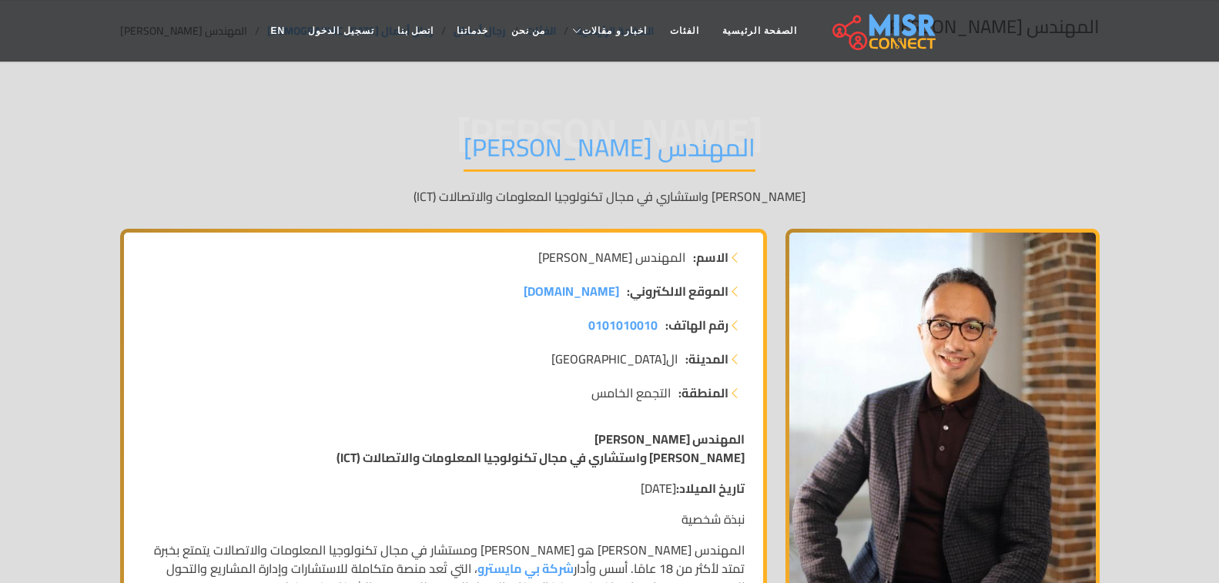
scroll to position [77, 0]
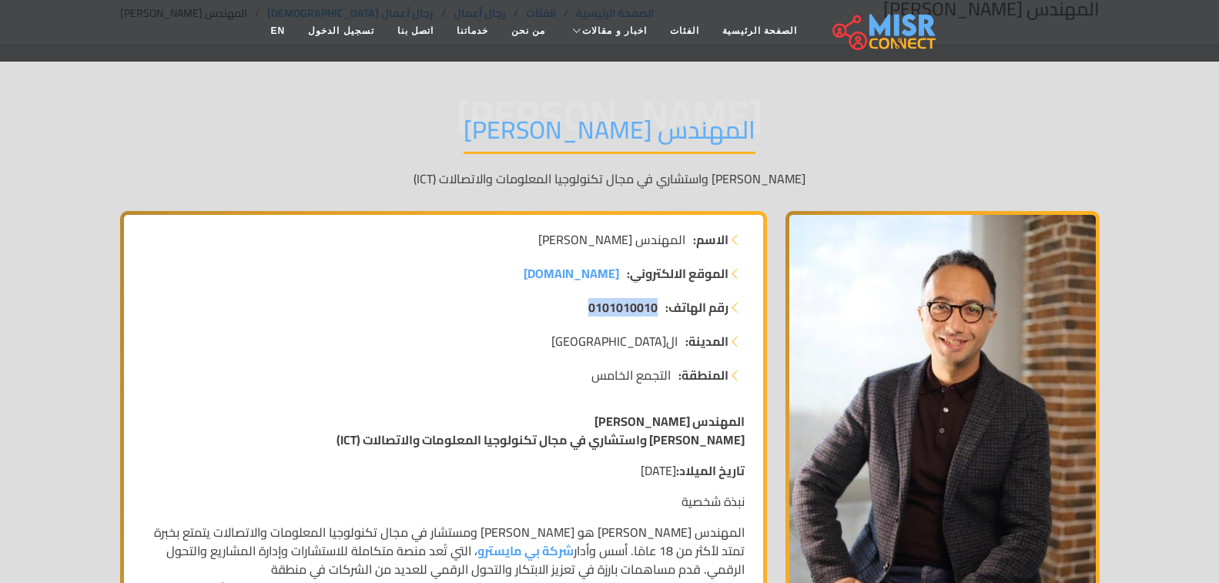
drag, startPoint x: 567, startPoint y: 313, endPoint x: 655, endPoint y: 308, distance: 88.0
click at [655, 308] on li "رقم الهاتف: 0101010010" at bounding box center [443, 307] width 602 height 18
copy span "0101010010"
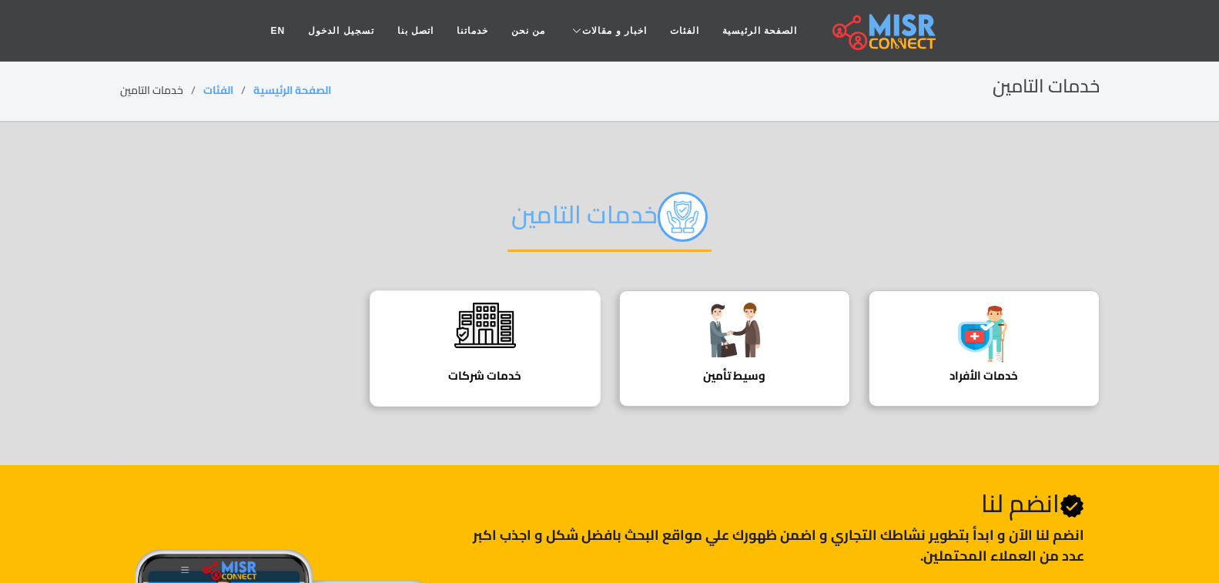
click at [482, 333] on img at bounding box center [485, 326] width 62 height 46
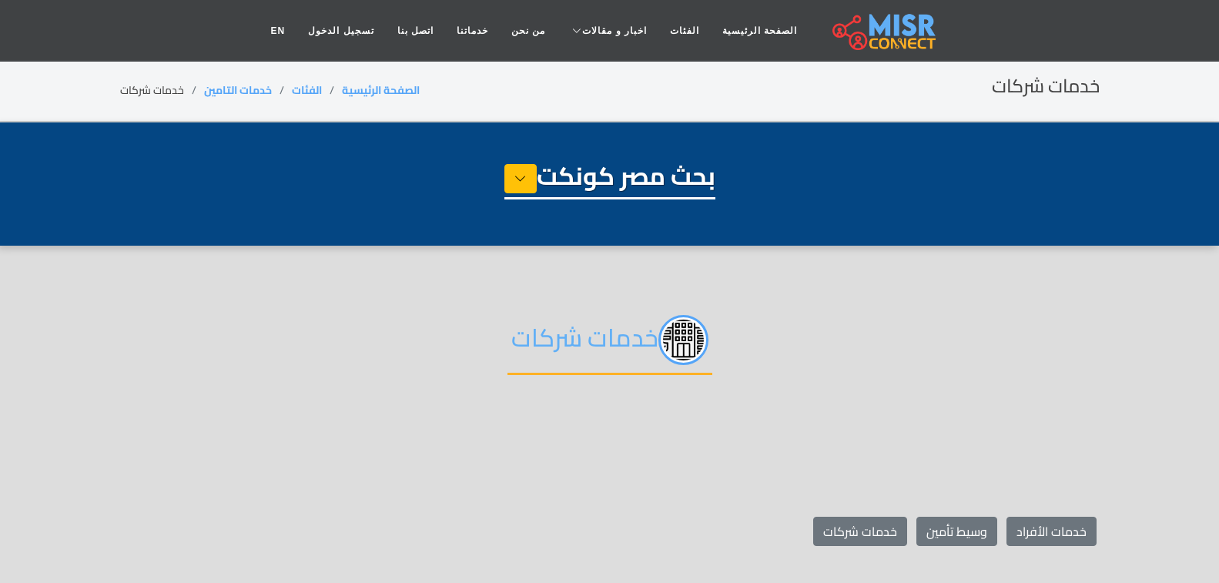
select select "**********"
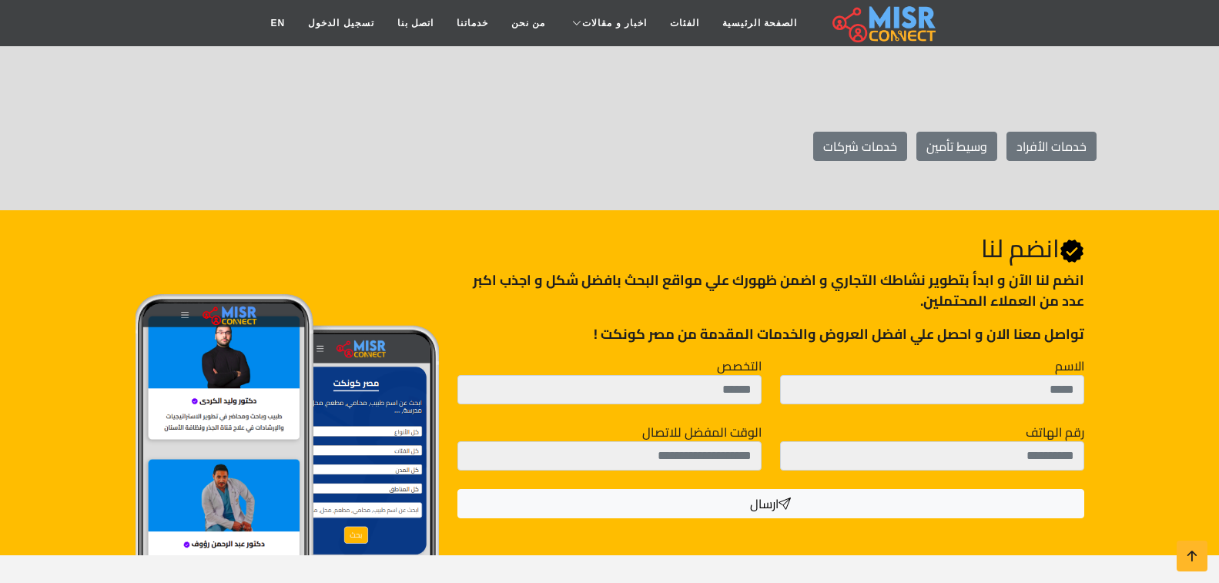
scroll to position [308, 0]
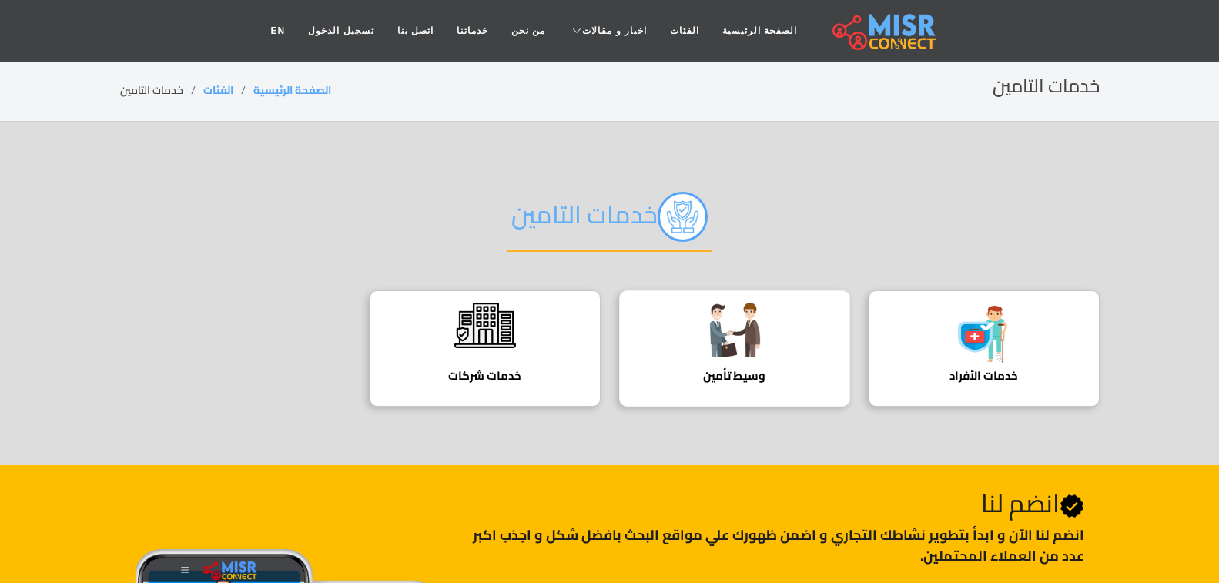
click at [769, 330] on div "وسيط تأمين دليل وسطاء التامين" at bounding box center [734, 348] width 231 height 116
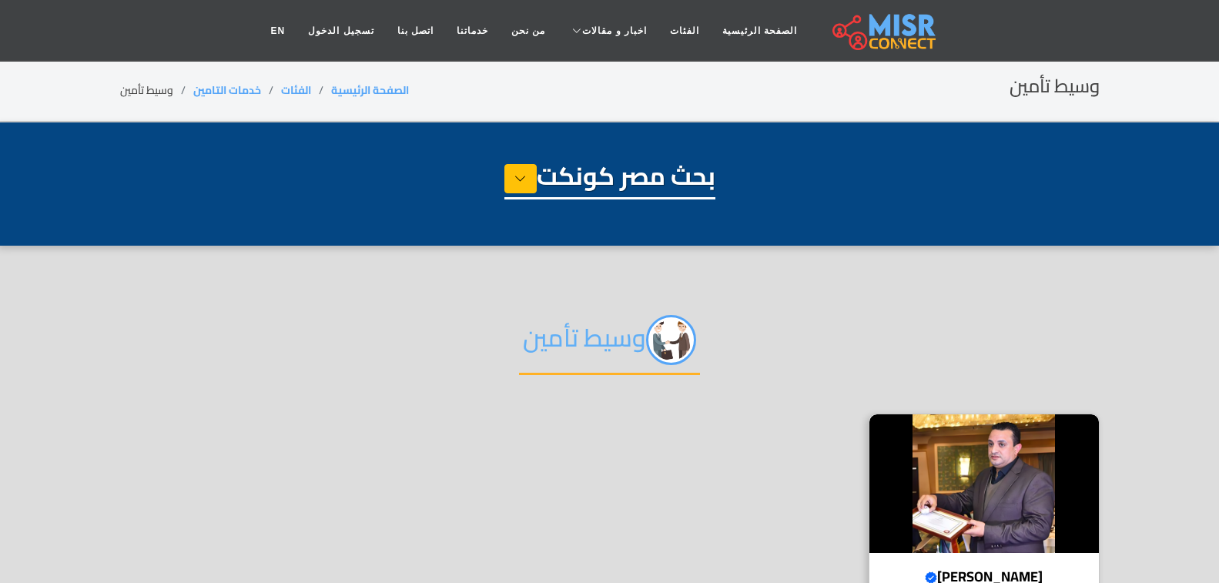
select select "**********"
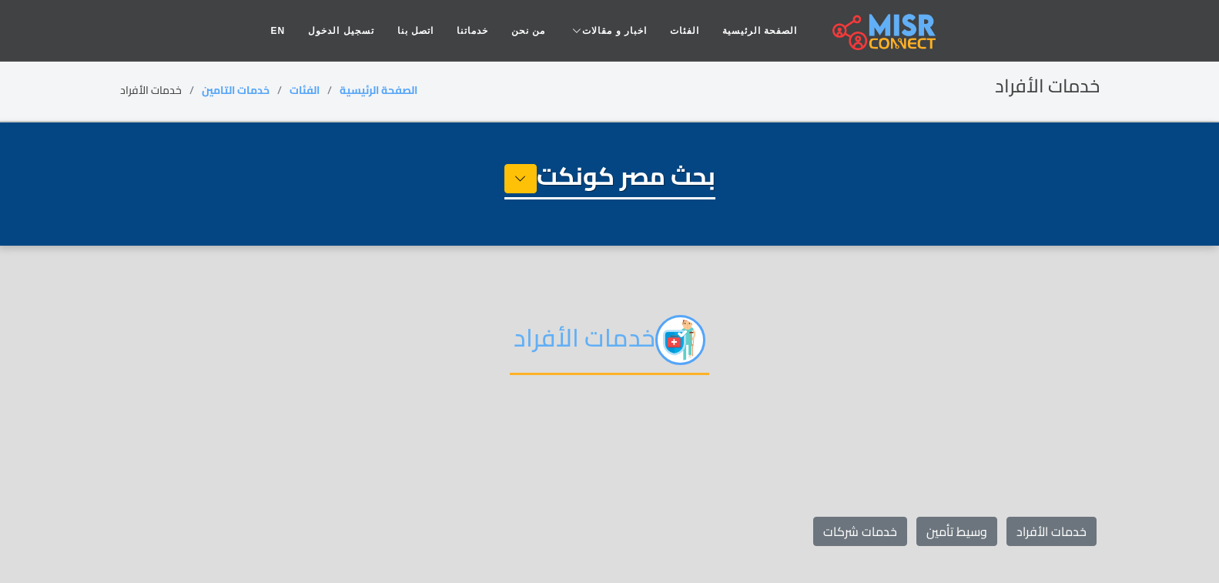
select select "**********"
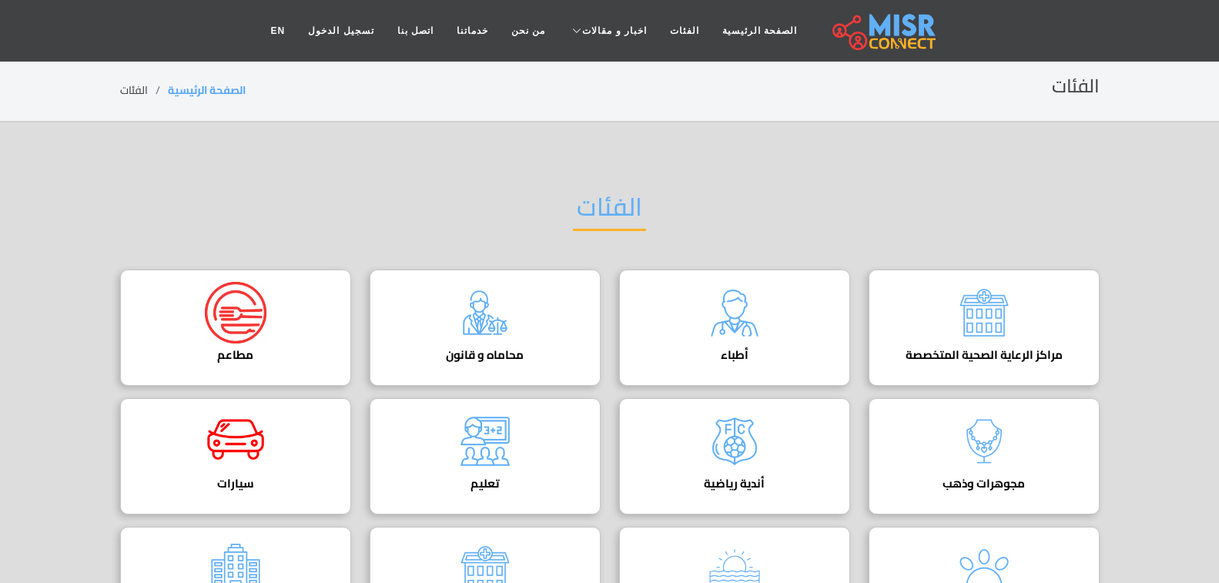
click at [242, 333] on img at bounding box center [236, 313] width 62 height 62
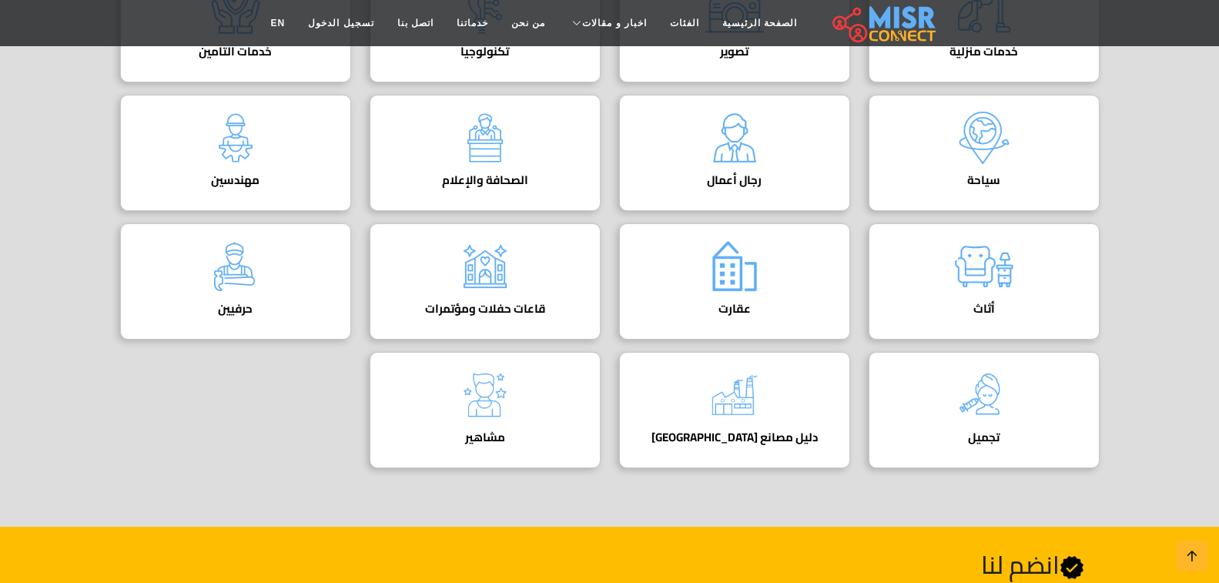
scroll to position [693, 0]
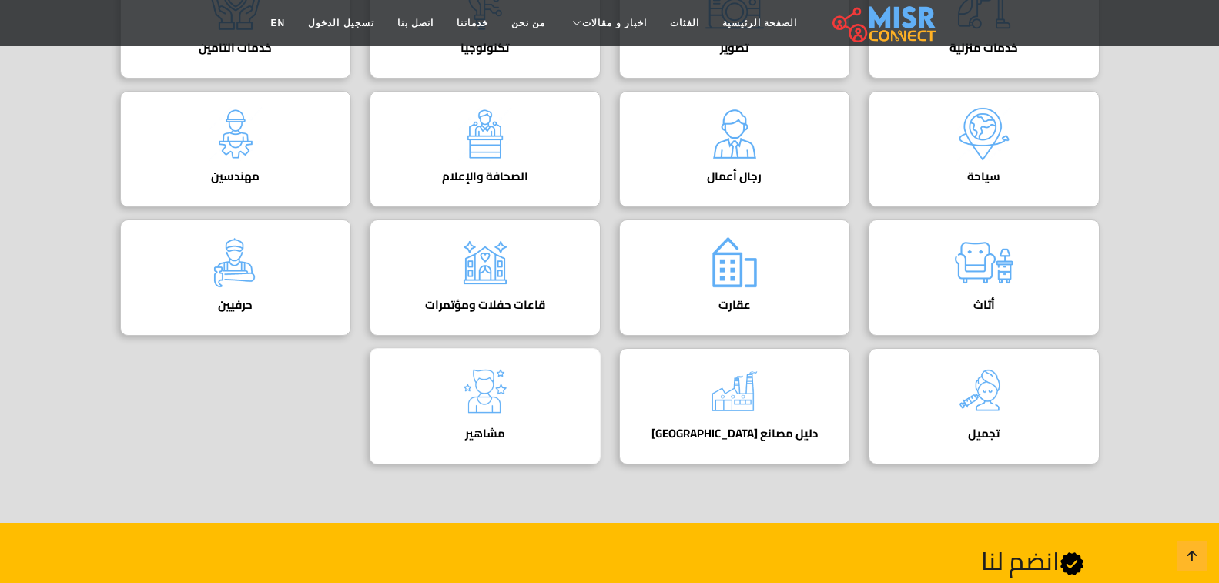
click at [456, 410] on img at bounding box center [485, 391] width 62 height 62
click at [972, 397] on img at bounding box center [984, 391] width 62 height 62
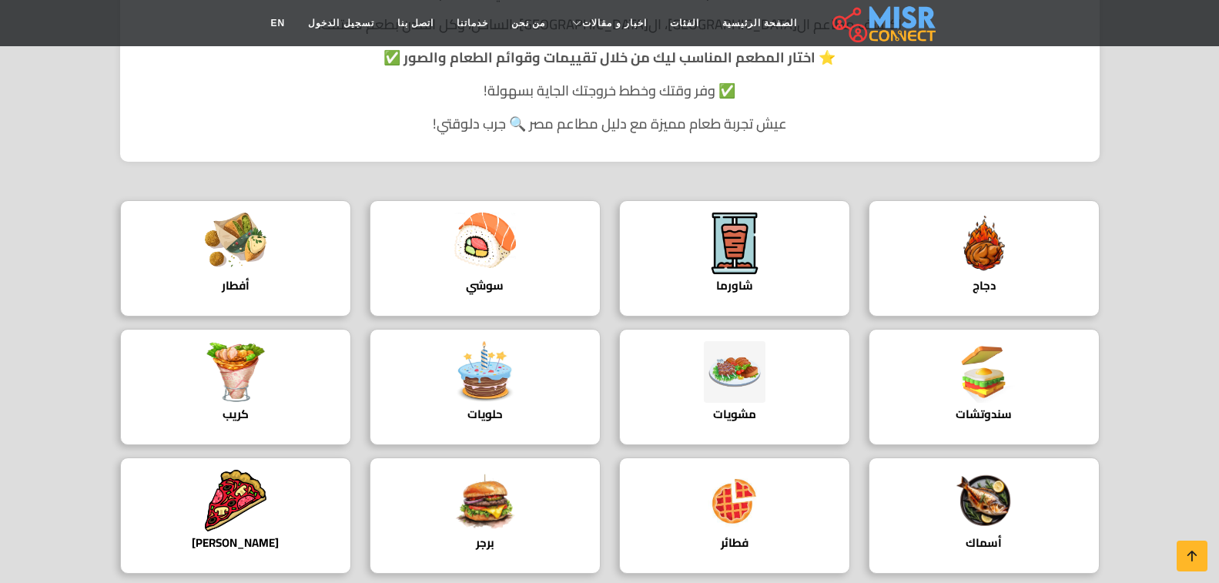
scroll to position [462, 0]
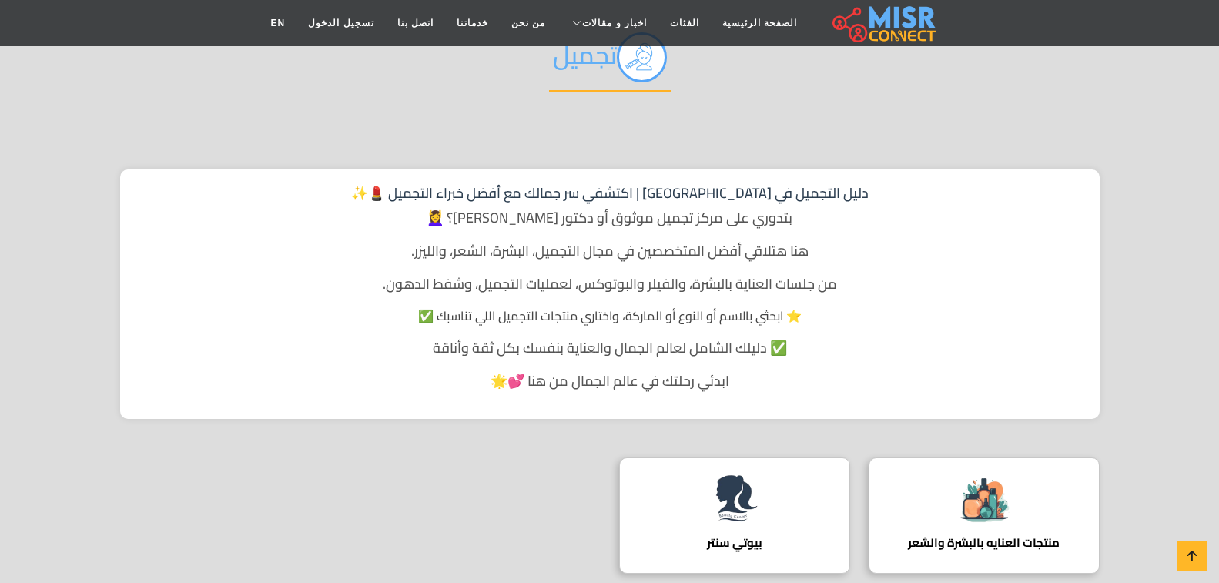
scroll to position [308, 0]
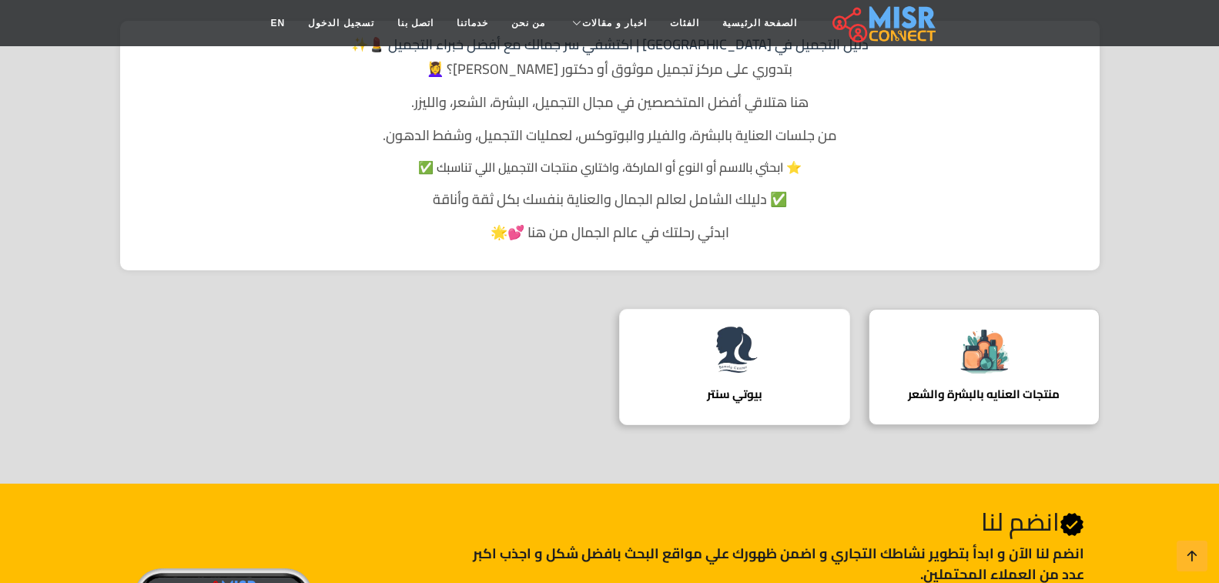
click at [746, 374] on img at bounding box center [735, 352] width 62 height 62
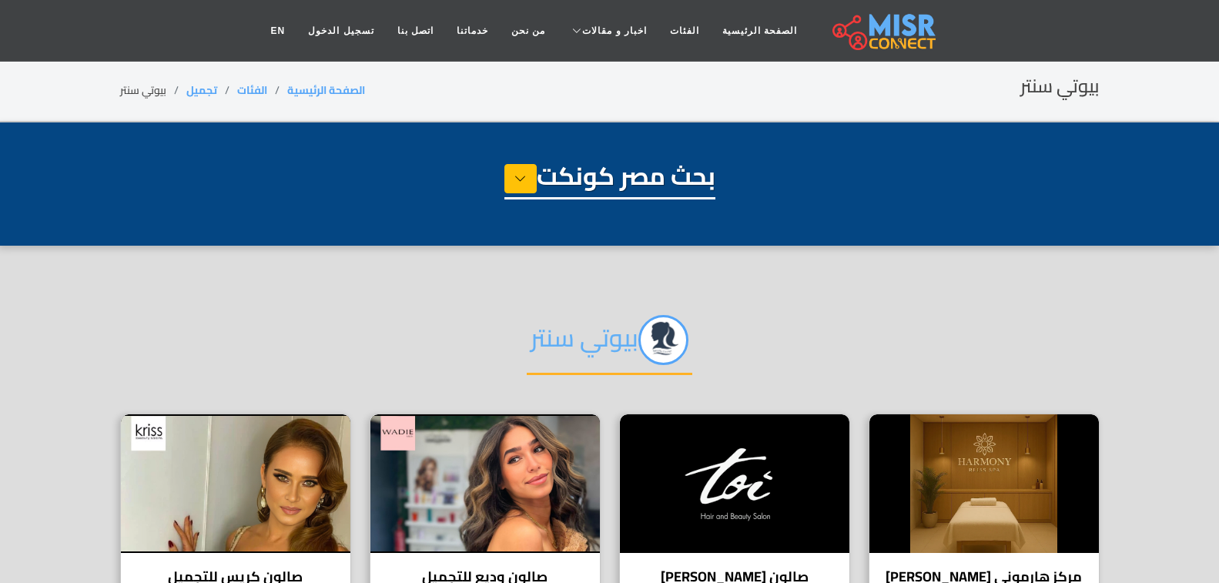
select select "**********"
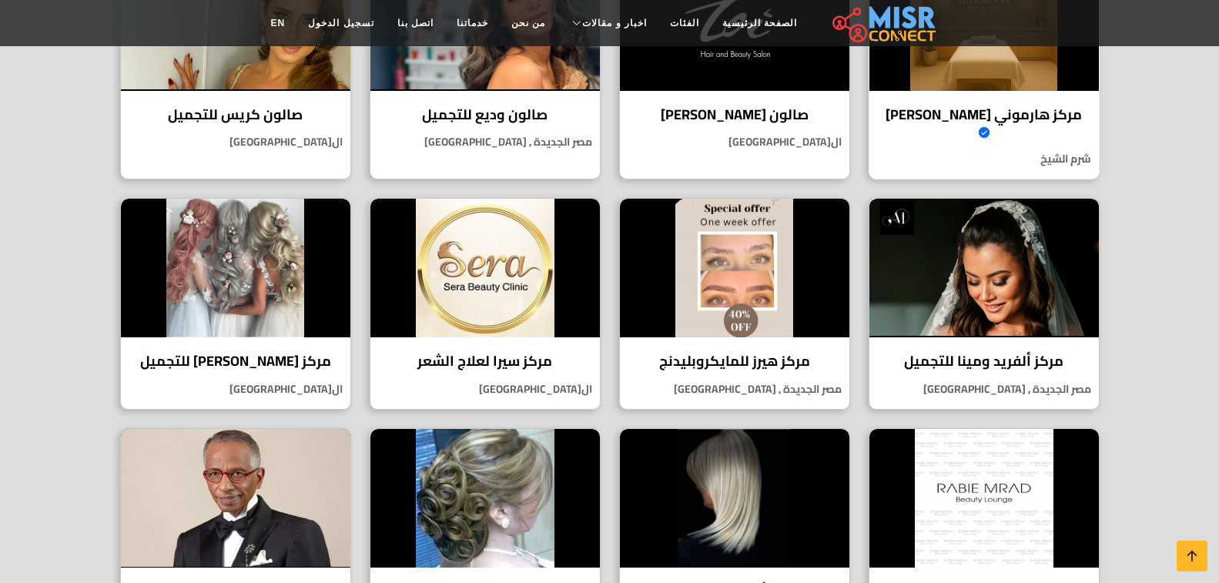
scroll to position [231, 0]
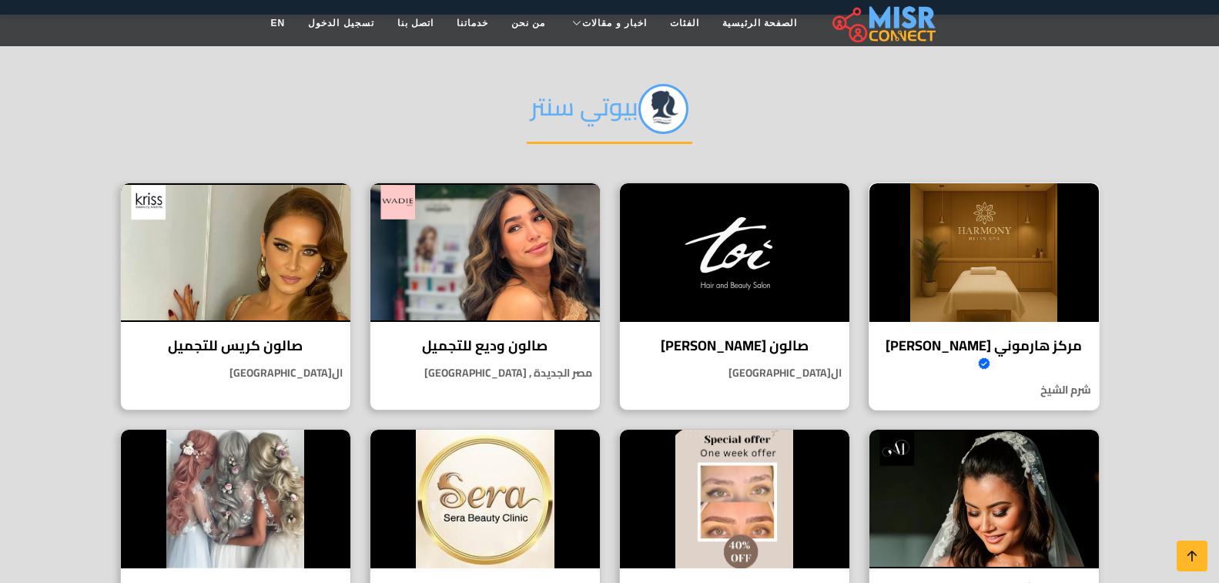
click at [1054, 231] on img at bounding box center [985, 252] width 230 height 139
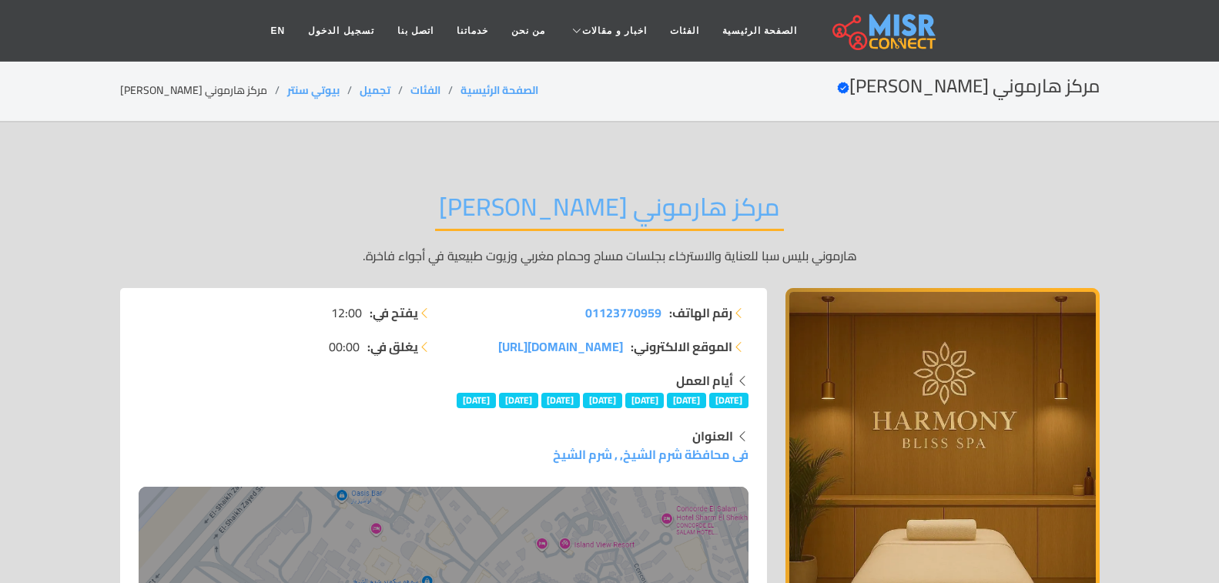
scroll to position [77, 0]
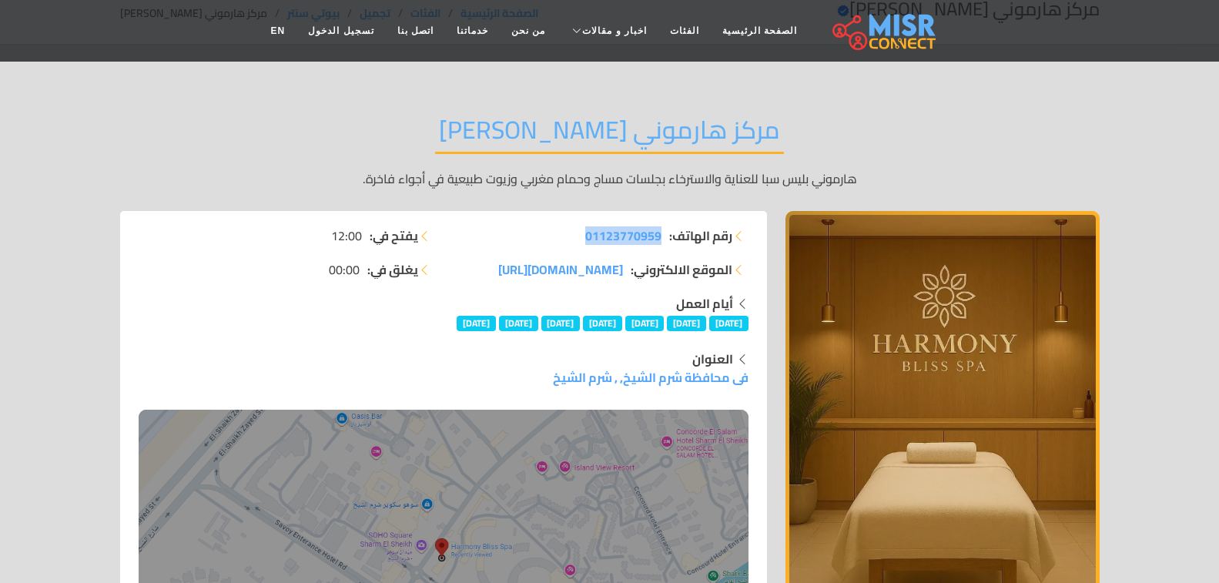
drag, startPoint x: 571, startPoint y: 228, endPoint x: 663, endPoint y: 241, distance: 92.6
click at [663, 241] on li "رقم الهاتف: 01123770959" at bounding box center [601, 235] width 296 height 18
copy span "01123770959"
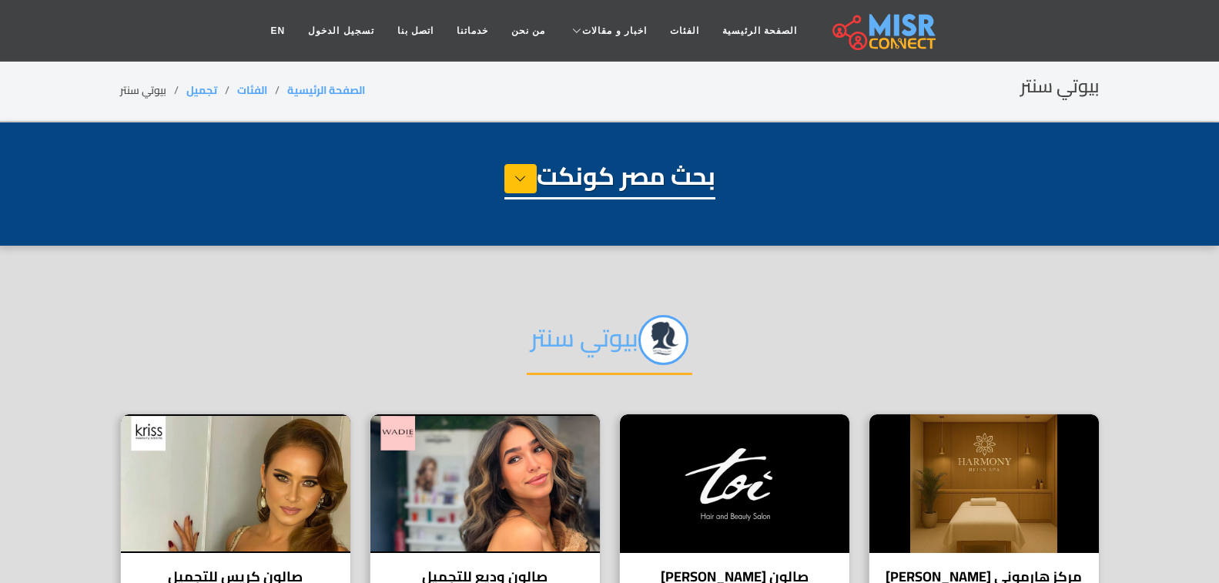
select select "**********"
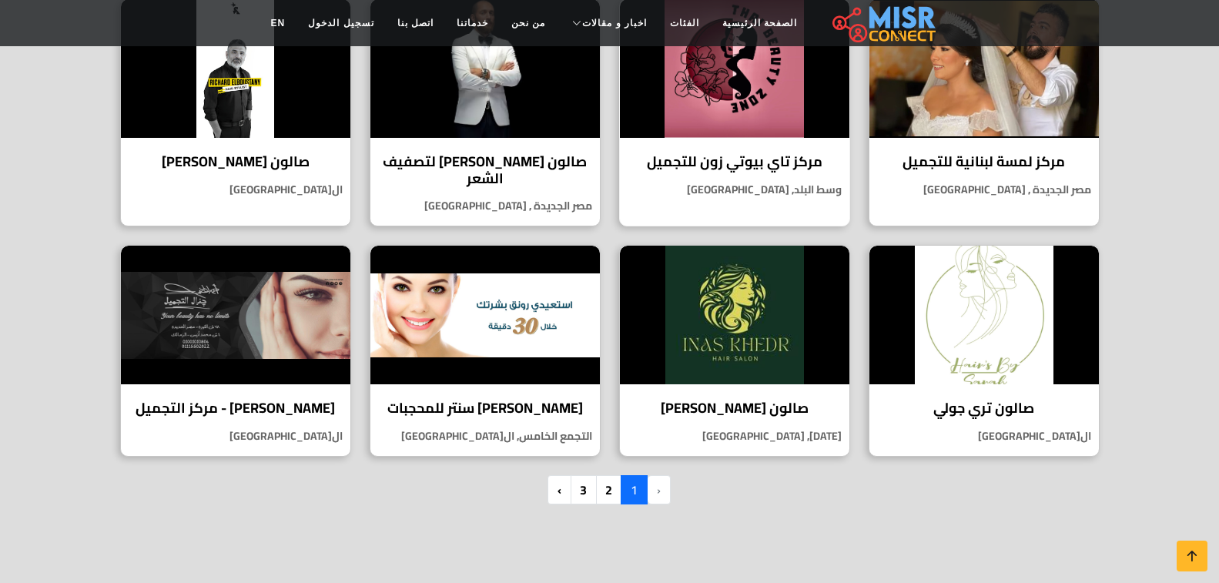
scroll to position [1155, 0]
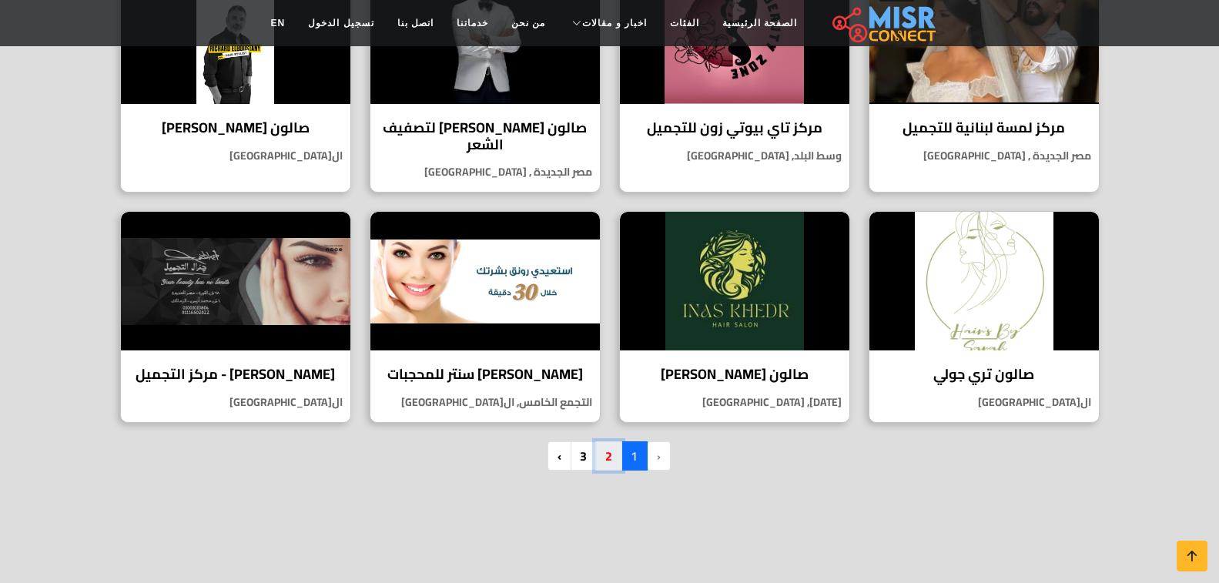
click at [612, 441] on link "2" at bounding box center [608, 455] width 27 height 29
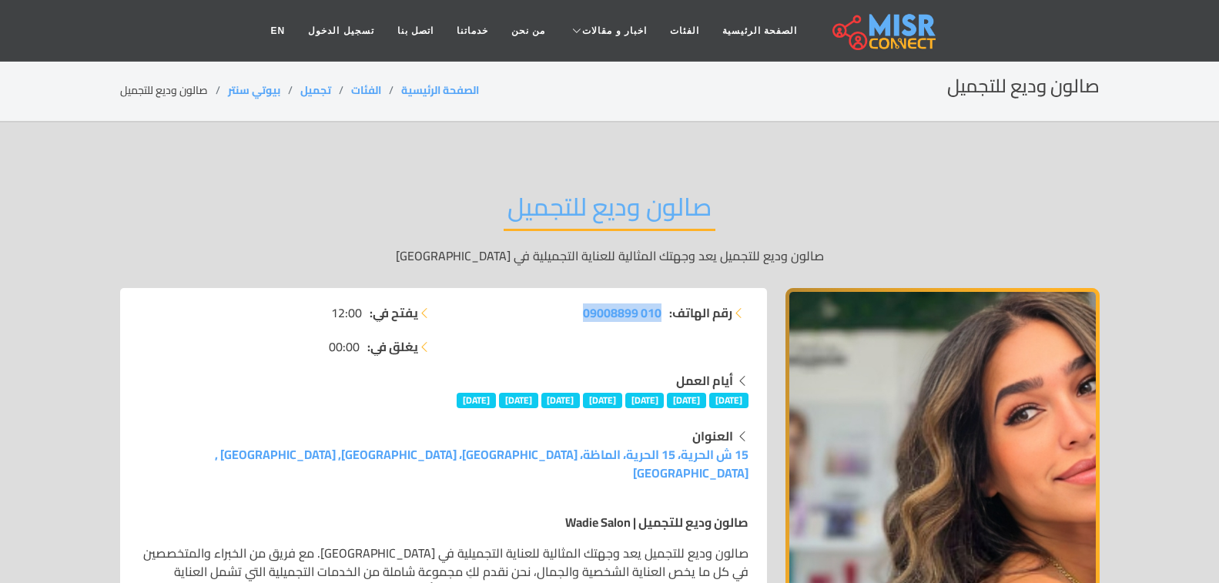
drag, startPoint x: 574, startPoint y: 300, endPoint x: 662, endPoint y: 316, distance: 90.0
copy span "010 09008899"
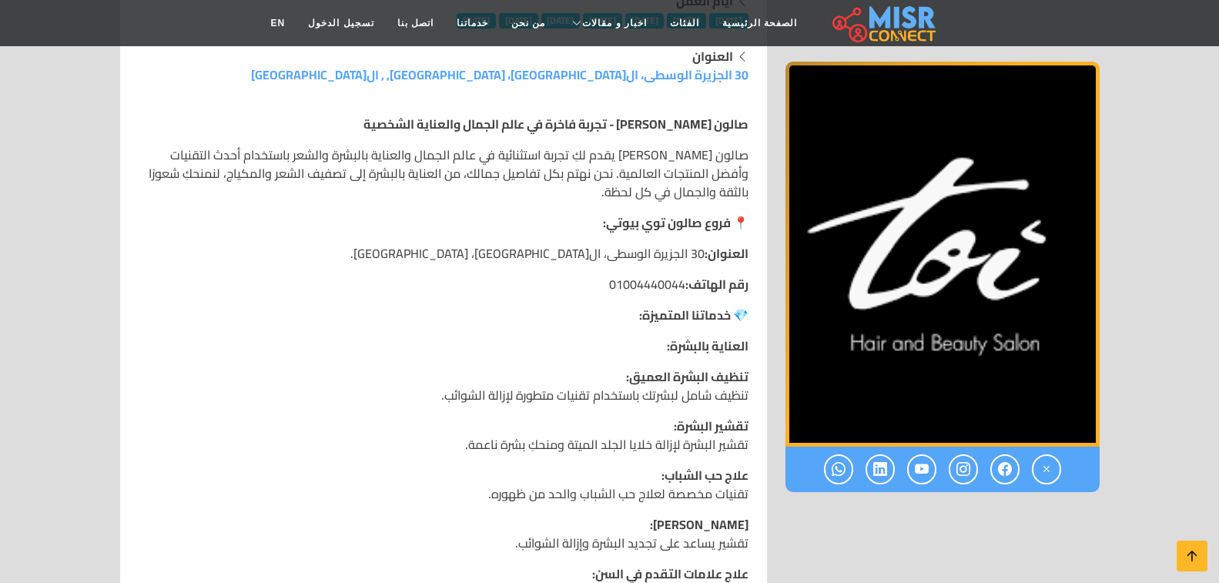
scroll to position [462, 0]
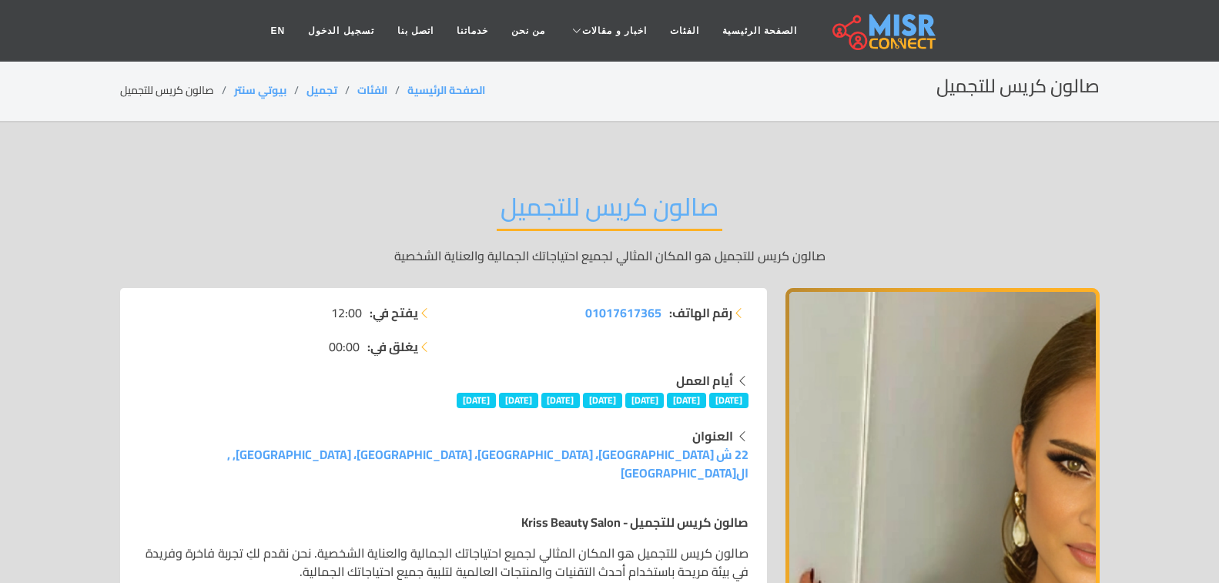
drag, startPoint x: 578, startPoint y: 316, endPoint x: 664, endPoint y: 312, distance: 86.3
click at [669, 310] on li "رقم الهاتف: 01017617365" at bounding box center [601, 312] width 296 height 18
copy li "رقم الهاتف: 01017617365"
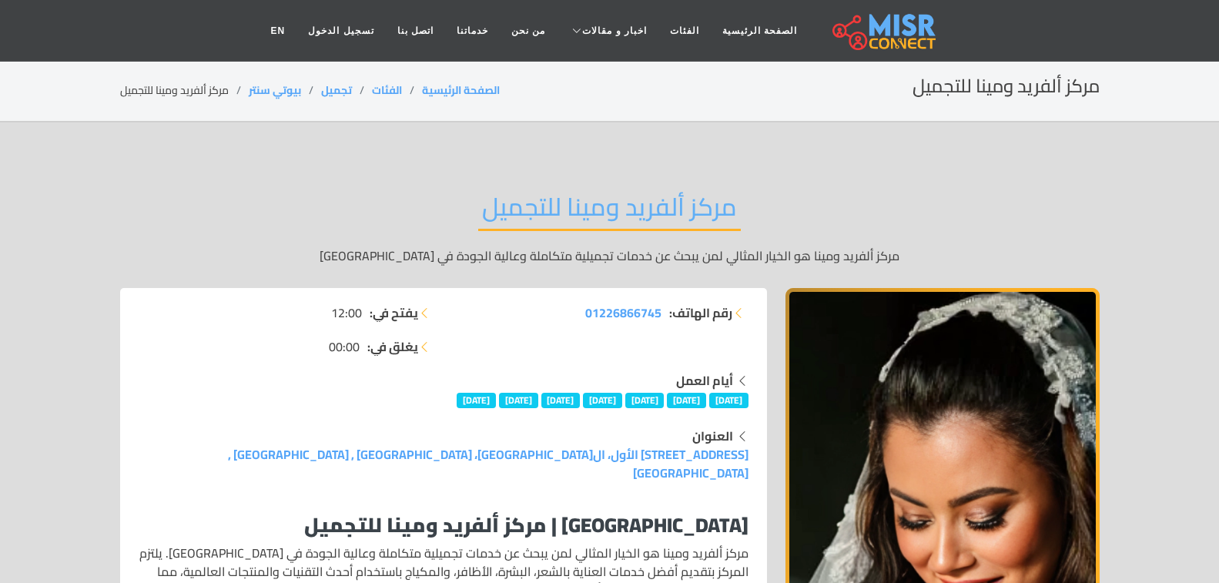
drag, startPoint x: 571, startPoint y: 320, endPoint x: 665, endPoint y: 320, distance: 94.7
click at [665, 320] on li "رقم الهاتف: 01226866745" at bounding box center [601, 312] width 296 height 18
copy li "رقم الهاتف: 01226866745"
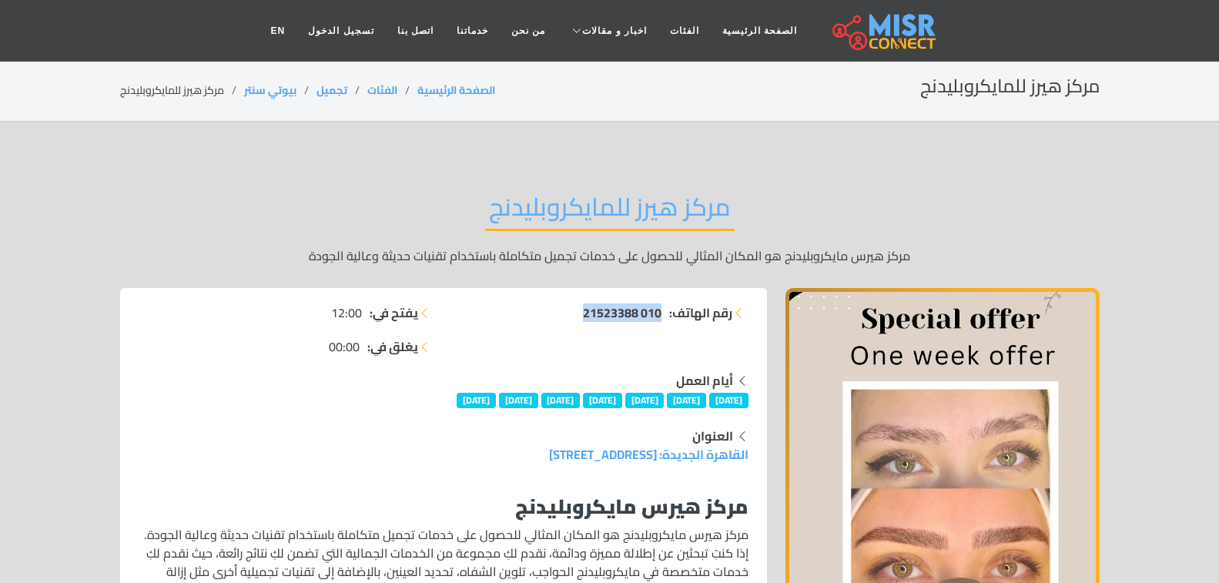
drag, startPoint x: 565, startPoint y: 309, endPoint x: 660, endPoint y: 315, distance: 95.7
click at [660, 315] on li "رقم الهاتف: 010 21523388" at bounding box center [601, 312] width 296 height 18
copy span "010 21523388"
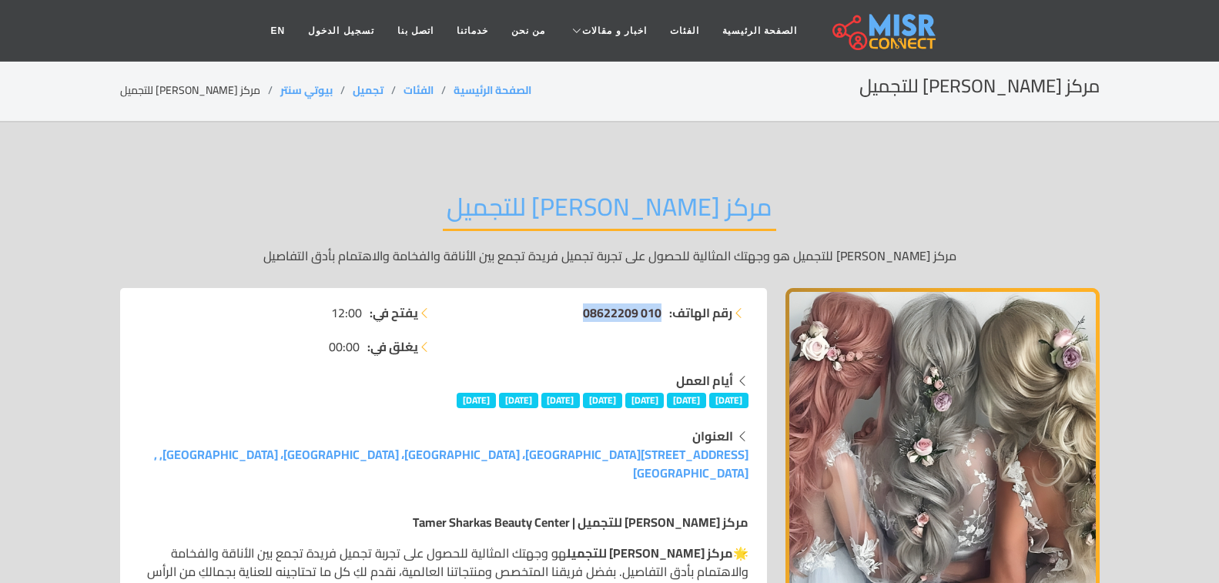
drag, startPoint x: 556, startPoint y: 309, endPoint x: 658, endPoint y: 313, distance: 102.5
click at [658, 313] on li "رقم الهاتف: 010 08622209" at bounding box center [601, 312] width 296 height 18
copy span "010 08622209"
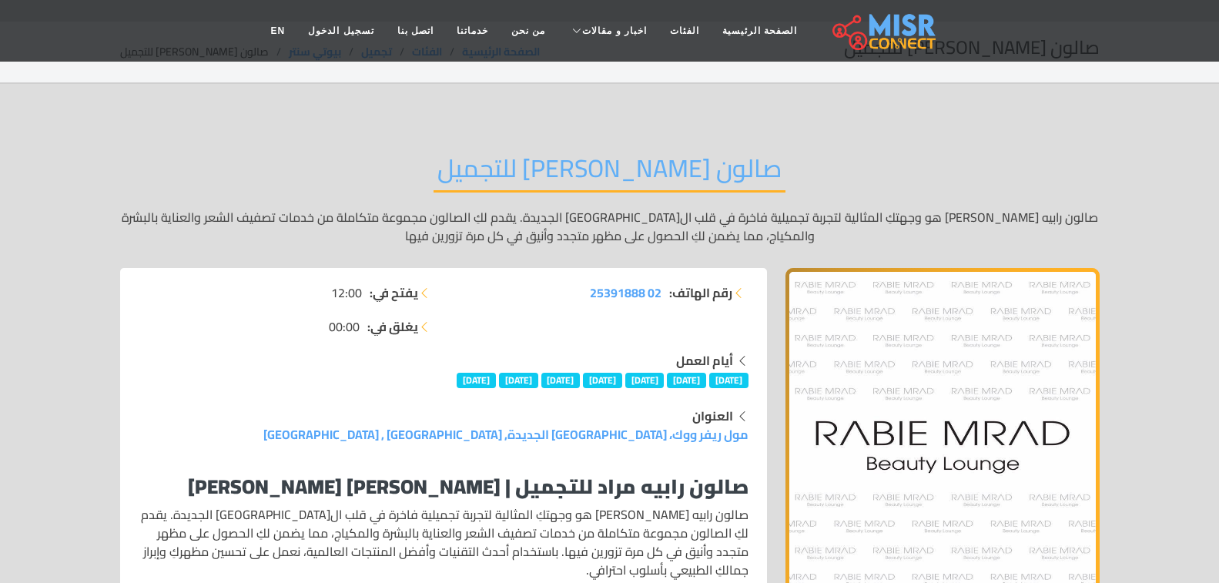
scroll to position [77, 0]
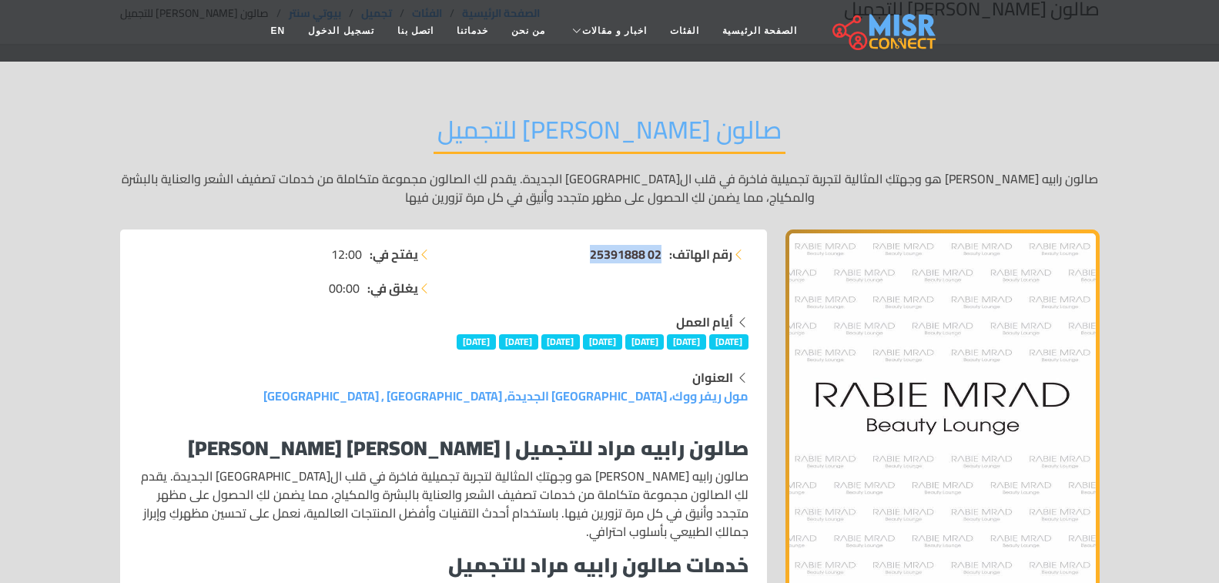
drag, startPoint x: 575, startPoint y: 251, endPoint x: 658, endPoint y: 260, distance: 84.5
click at [658, 260] on li "رقم الهاتف: 02 25391888" at bounding box center [601, 254] width 296 height 18
copy span "02 25391888"
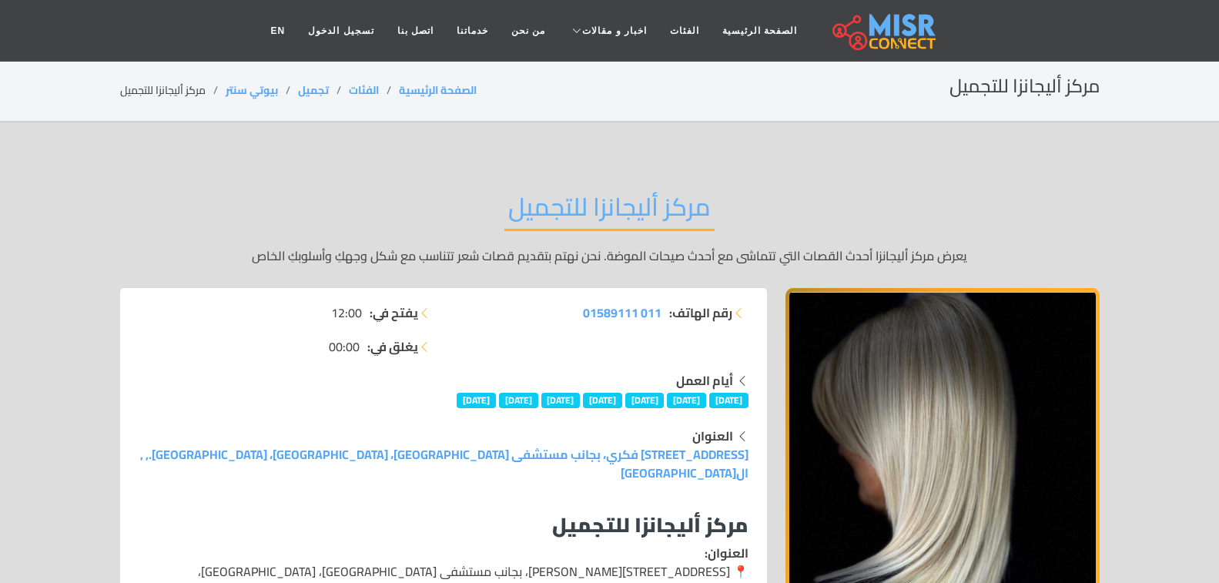
drag, startPoint x: 562, startPoint y: 305, endPoint x: 571, endPoint y: 309, distance: 10.0
click at [571, 309] on li "رقم الهاتف: 011 01589111" at bounding box center [601, 312] width 296 height 18
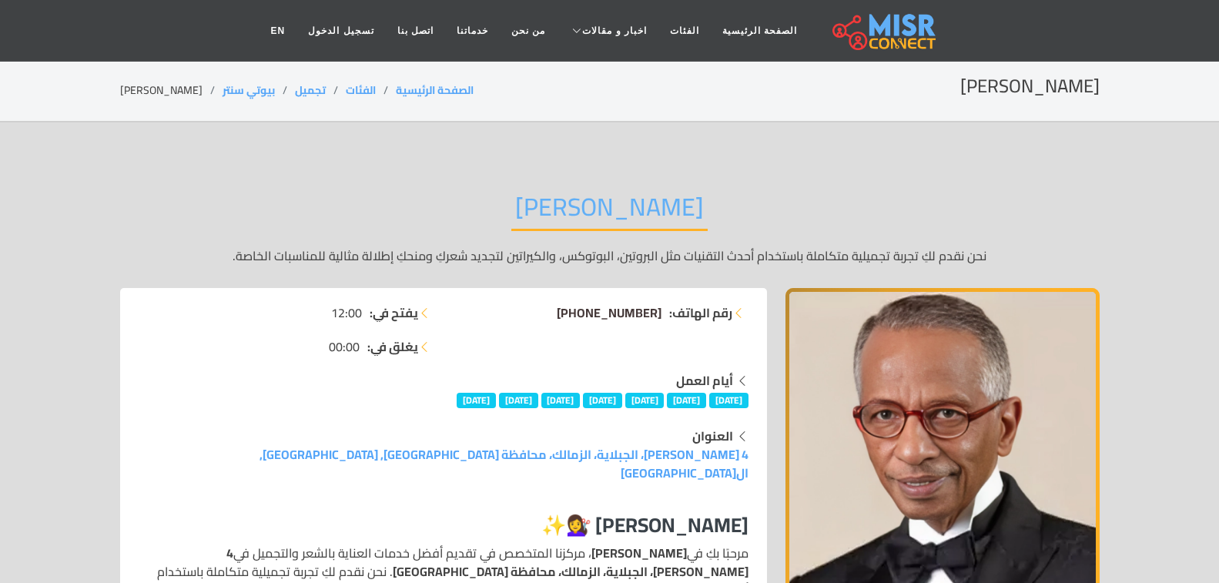
drag, startPoint x: 539, startPoint y: 324, endPoint x: 655, endPoint y: 321, distance: 115.6
click at [655, 321] on div "رقم الهاتف: +20 111 879 0152" at bounding box center [601, 337] width 314 height 68
copy span "20 111 879 0152"
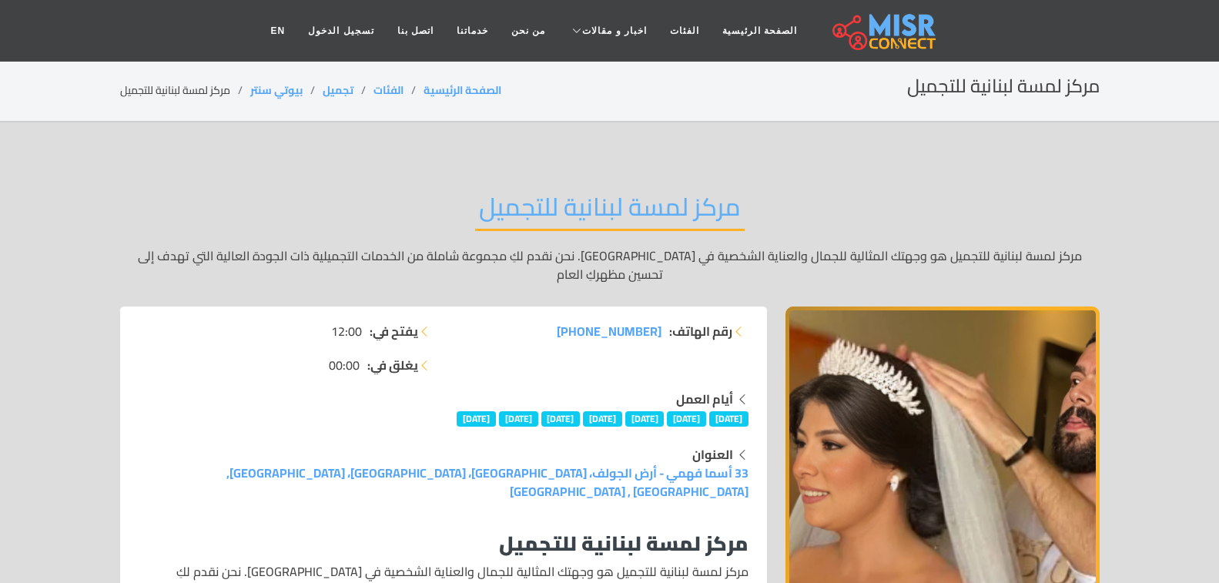
drag, startPoint x: 525, startPoint y: 312, endPoint x: 658, endPoint y: 326, distance: 133.2
click at [658, 326] on div "رقم الهاتف: +20 10 23138880" at bounding box center [601, 356] width 314 height 68
copy span "20 10 23138880"
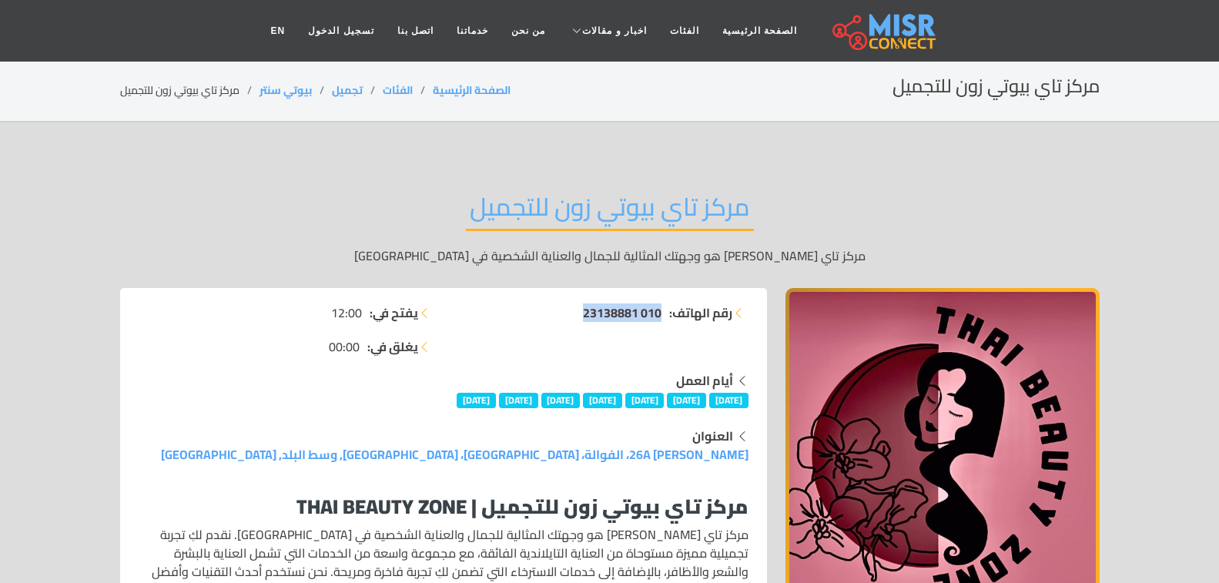
drag, startPoint x: 560, startPoint y: 313, endPoint x: 658, endPoint y: 320, distance: 98.8
click at [658, 320] on li "رقم الهاتف: 010 23138881" at bounding box center [601, 312] width 296 height 18
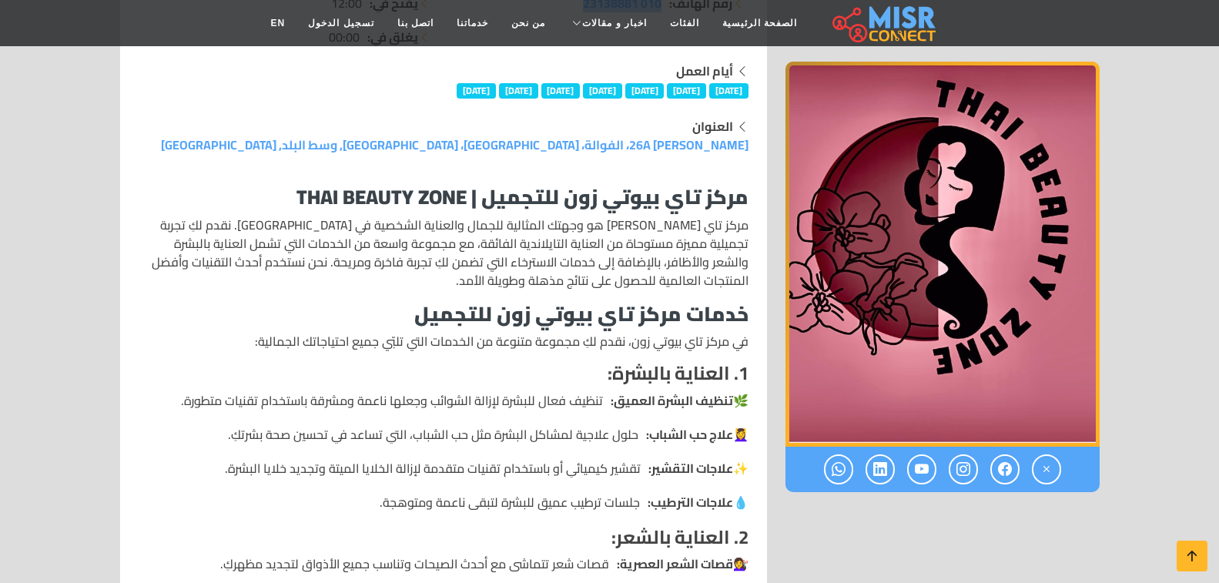
scroll to position [385, 0]
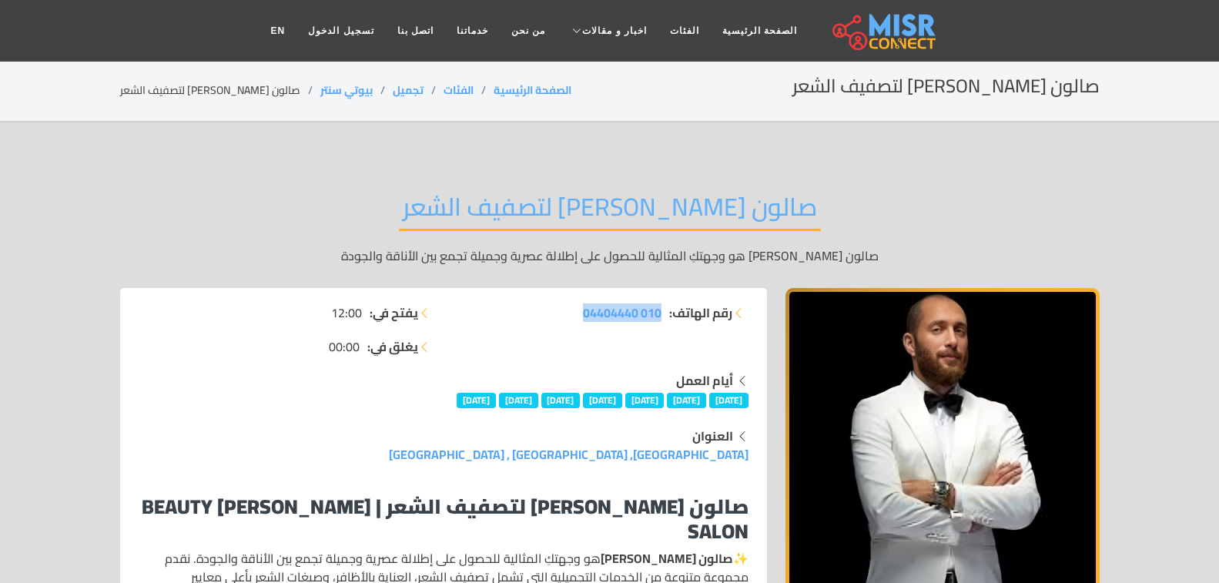
drag, startPoint x: 558, startPoint y: 306, endPoint x: 664, endPoint y: 325, distance: 107.3
click at [664, 325] on div "رقم الهاتف: 010 04404440" at bounding box center [601, 337] width 314 height 68
copy span "010 04404440"
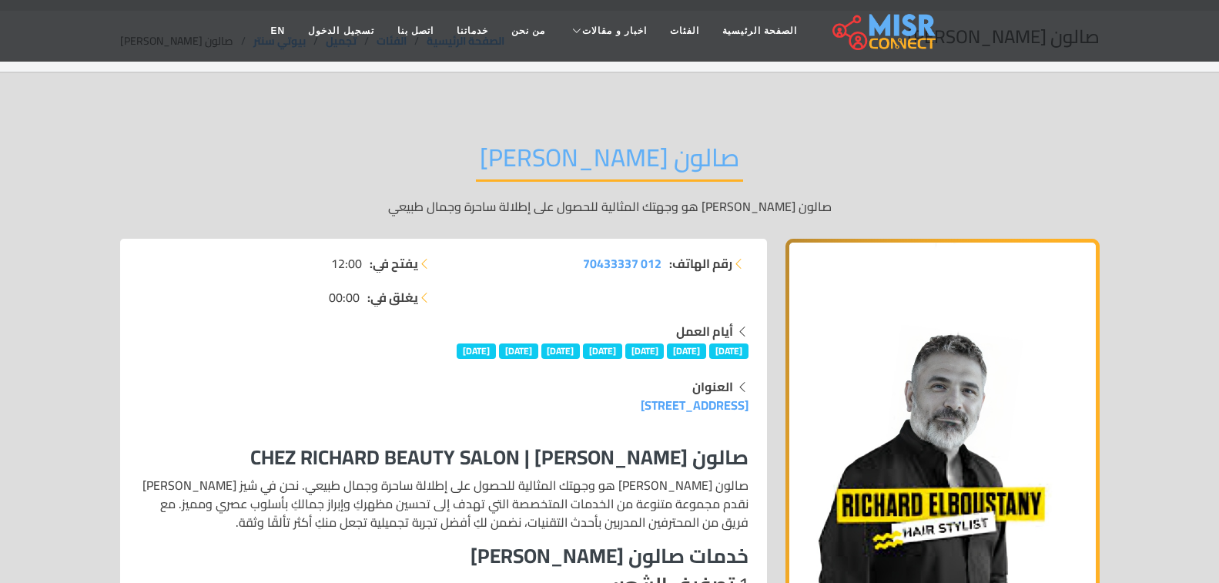
scroll to position [77, 0]
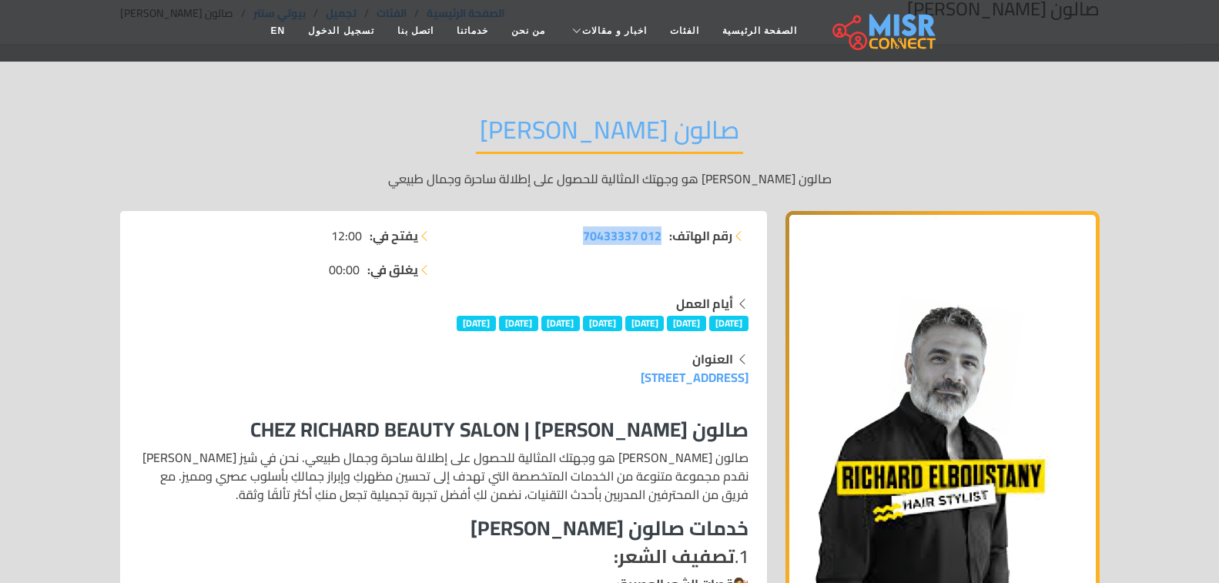
drag, startPoint x: 572, startPoint y: 236, endPoint x: 662, endPoint y: 246, distance: 89.9
click at [662, 246] on div "رقم الهاتف: 012 70433337" at bounding box center [601, 260] width 314 height 68
copy span "012 70433337"
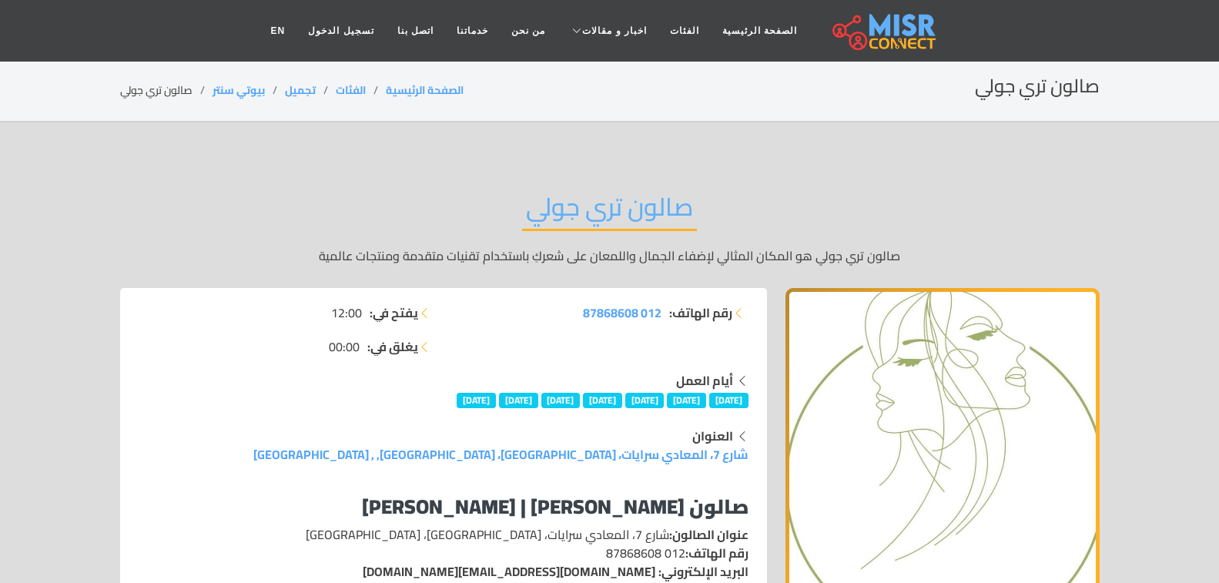
drag, startPoint x: 572, startPoint y: 320, endPoint x: 669, endPoint y: 318, distance: 97.1
click at [669, 318] on li "رقم الهاتف: 012 87868608" at bounding box center [601, 312] width 296 height 18
copy li "رقم الهاتف: 012 87868608"
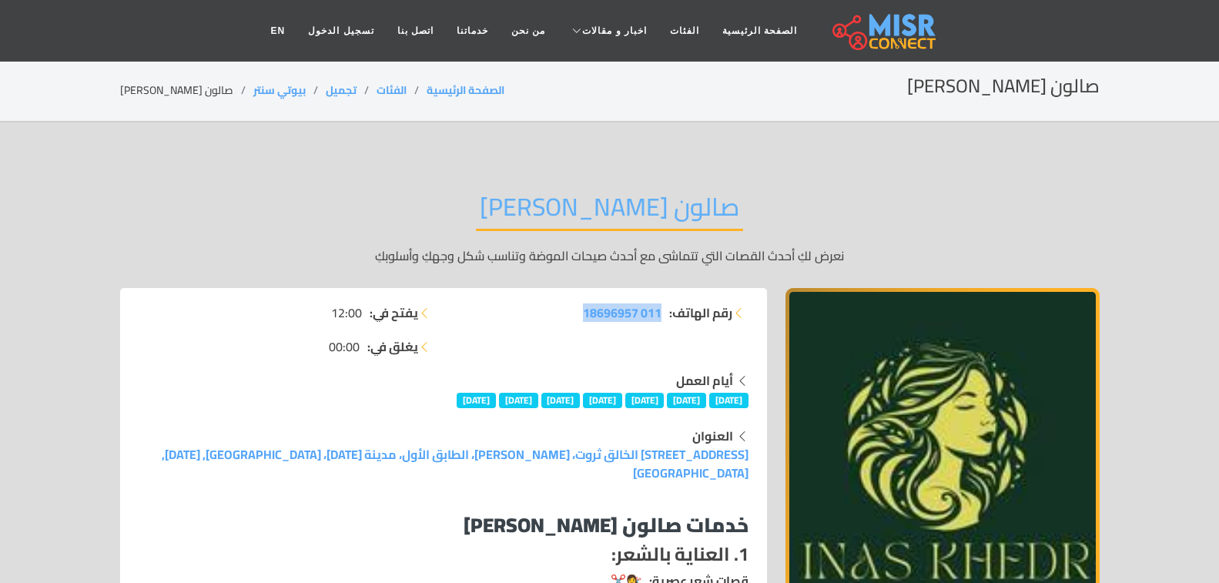
drag, startPoint x: 558, startPoint y: 316, endPoint x: 663, endPoint y: 337, distance: 106.8
click at [663, 337] on div "رقم الهاتف: 011 18696957" at bounding box center [601, 337] width 314 height 68
copy span "011 18696957"
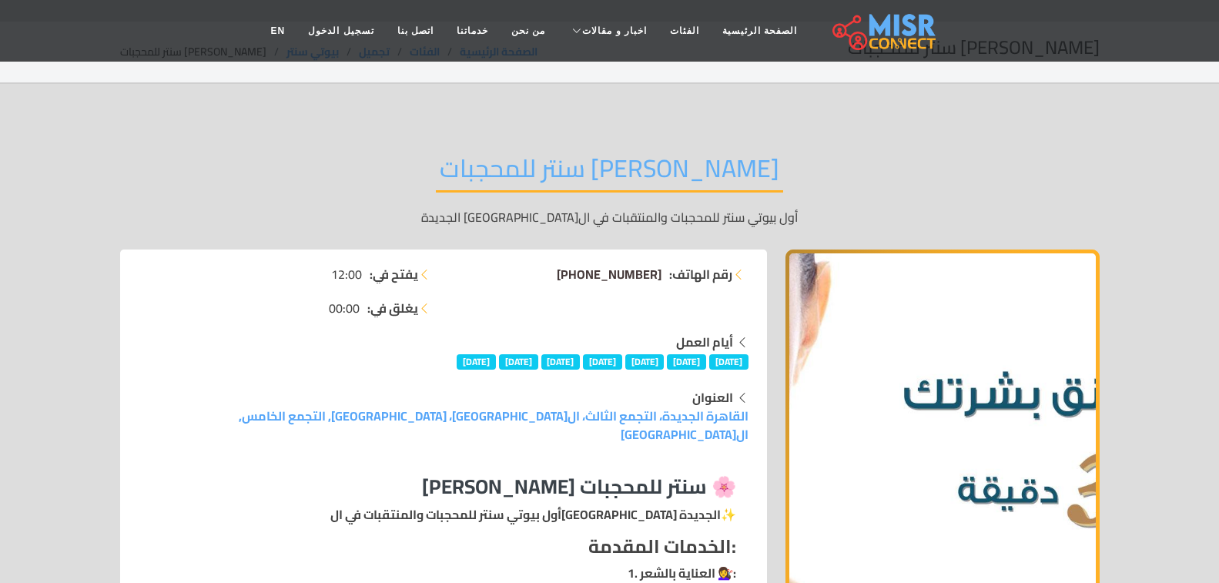
scroll to position [77, 0]
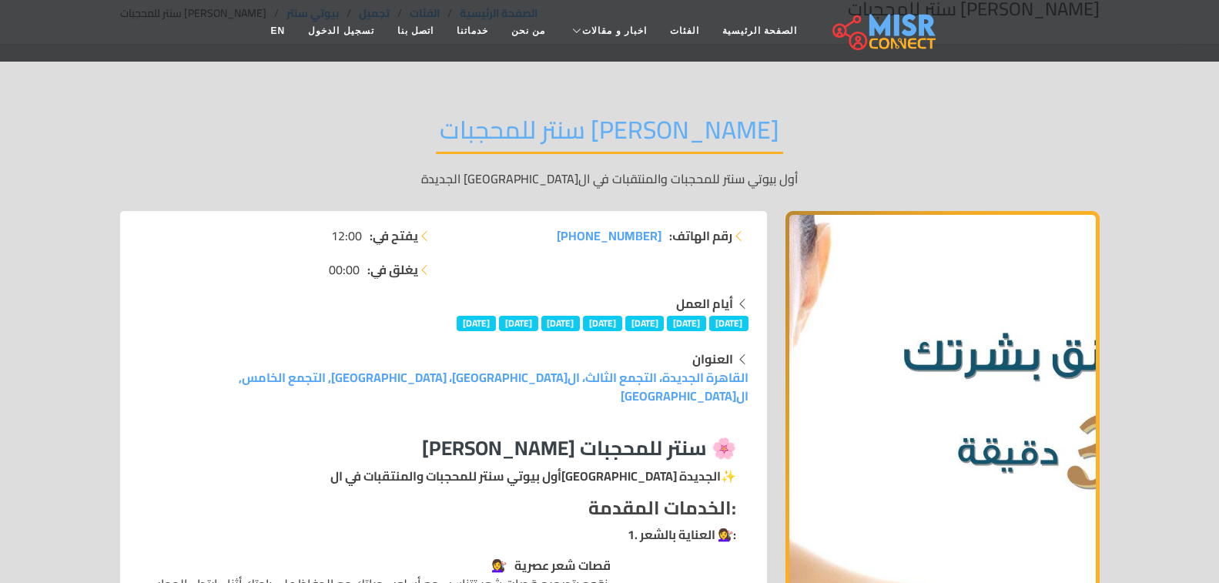
drag, startPoint x: 565, startPoint y: 243, endPoint x: 655, endPoint y: 247, distance: 89.5
click at [655, 247] on div "رقم الهاتف: +20 11 15065332" at bounding box center [601, 260] width 314 height 68
copy span "20 11 15065332"
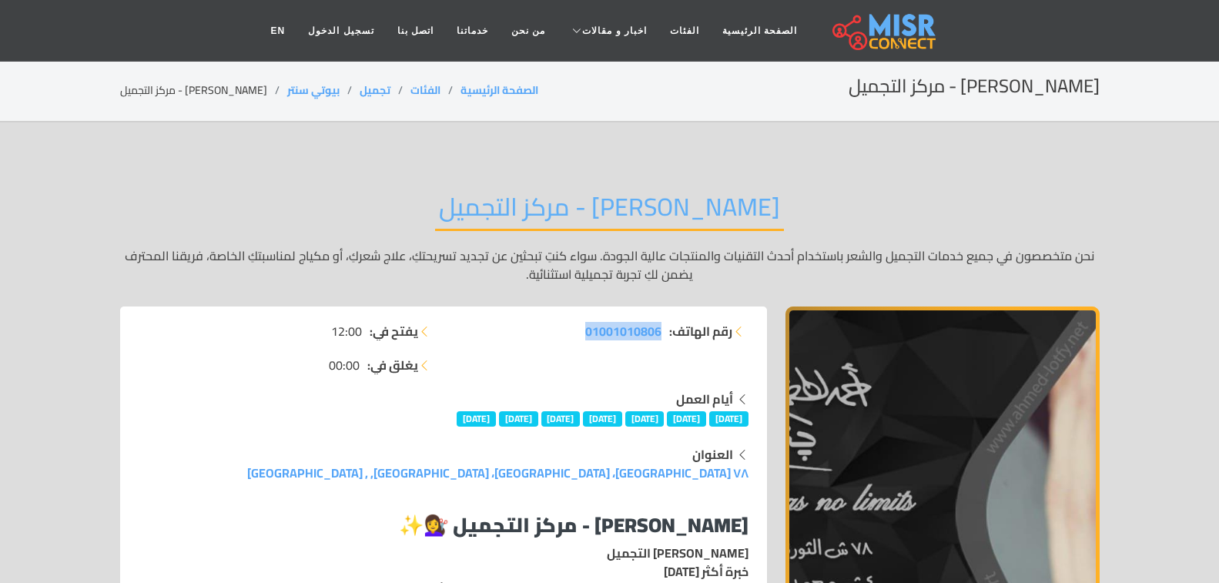
drag, startPoint x: 561, startPoint y: 322, endPoint x: 662, endPoint y: 340, distance: 102.6
click at [662, 340] on li "رقم الهاتف: 01001010806" at bounding box center [601, 331] width 296 height 18
copy span "01001010806"
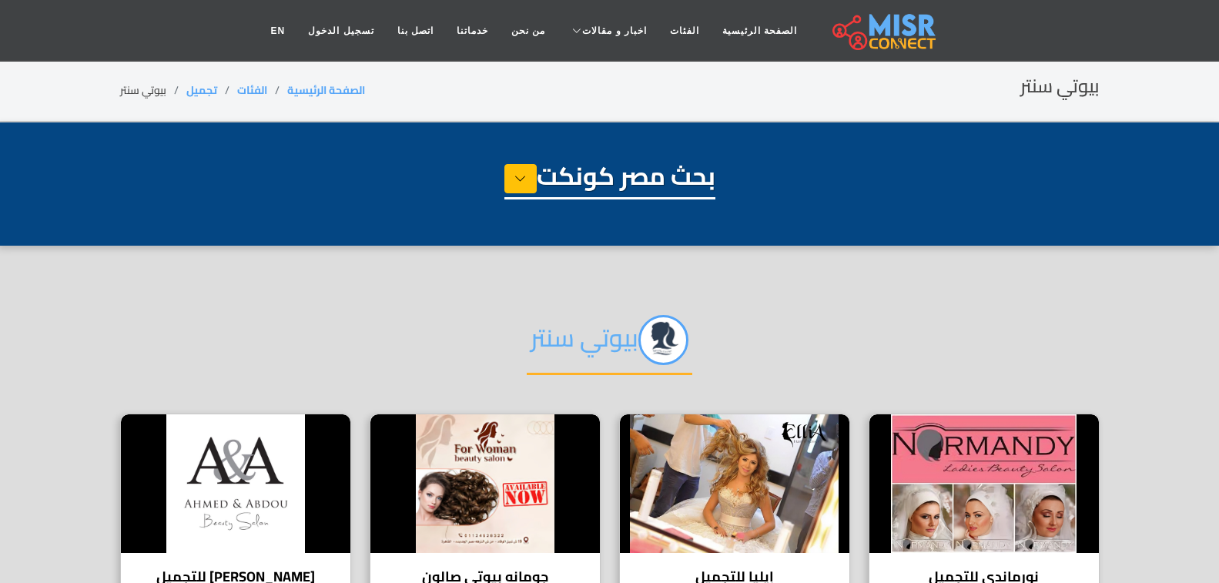
select select "**********"
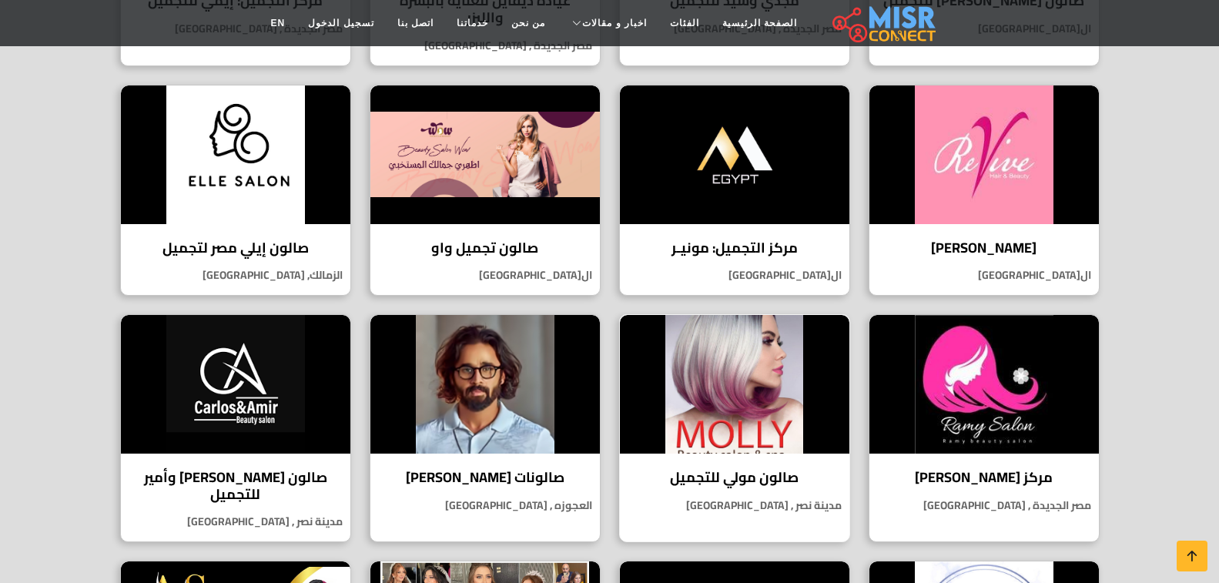
scroll to position [847, 0]
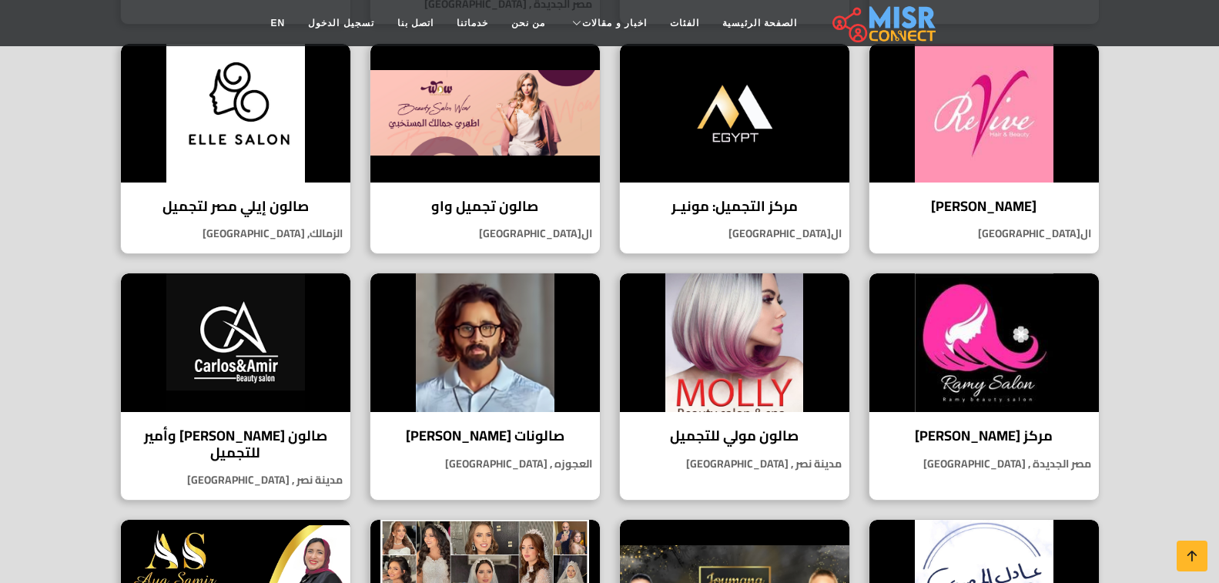
drag, startPoint x: 422, startPoint y: 380, endPoint x: 0, endPoint y: 337, distance: 424.3
click at [0, 337] on section "بيوتي سنتر نورماندي للتجميل نورماندي للتجميل، نقدم لكِ مجموعة متنوعة من الخدمات…" at bounding box center [609, 117] width 1219 height 1439
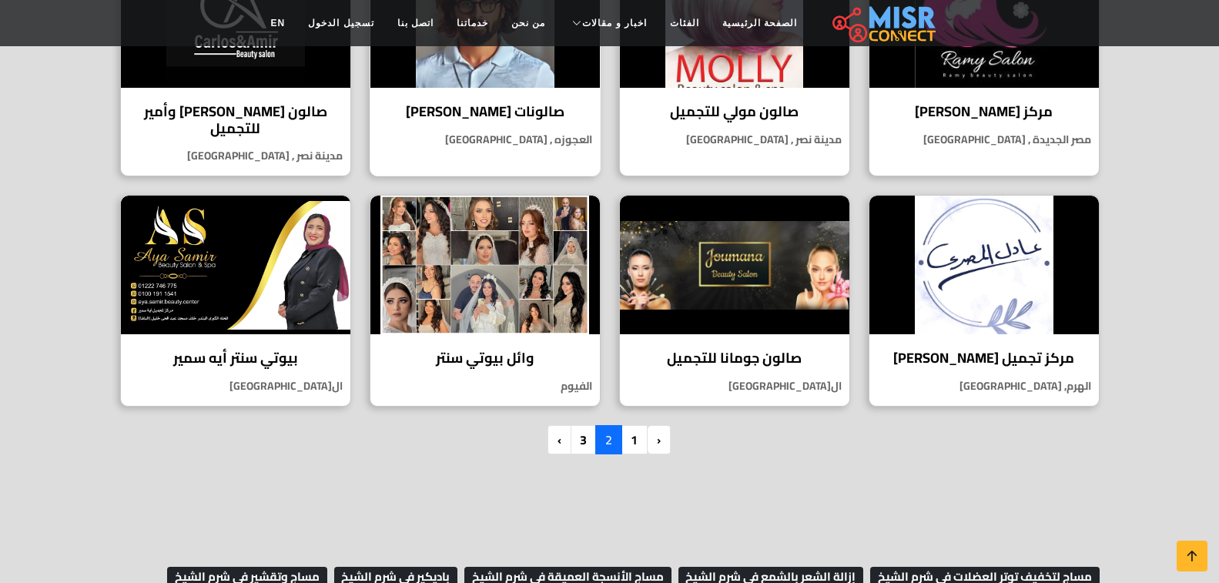
scroll to position [1232, 0]
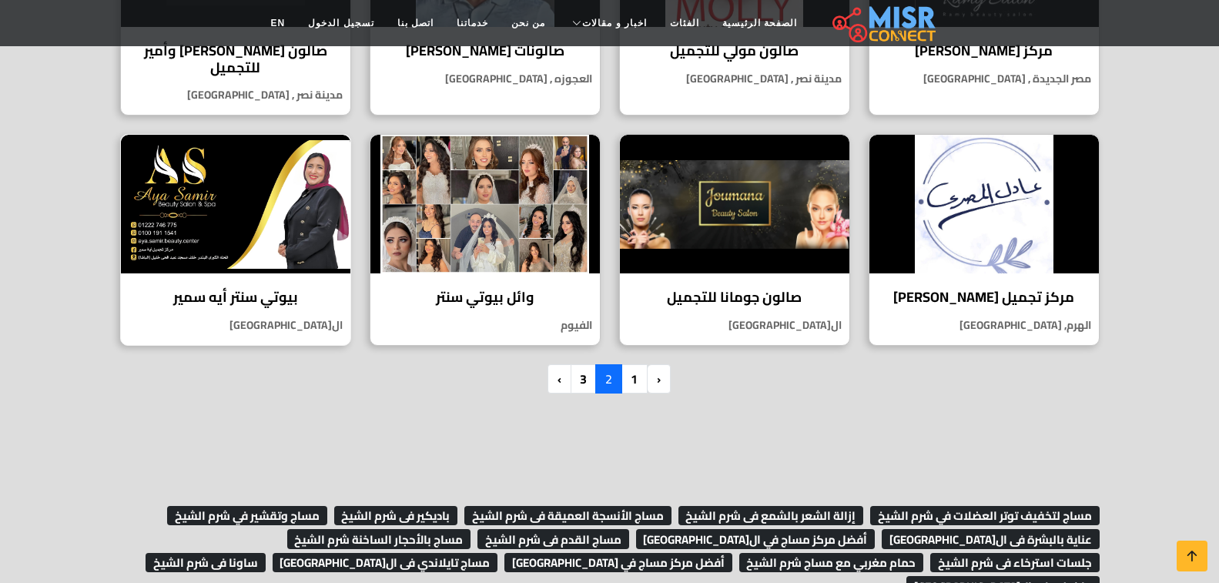
drag, startPoint x: 472, startPoint y: 255, endPoint x: 226, endPoint y: 238, distance: 246.3
click at [585, 364] on link "3" at bounding box center [583, 378] width 27 height 29
click at [584, 364] on link "3" at bounding box center [583, 378] width 27 height 29
click at [557, 365] on link "›" at bounding box center [560, 378] width 24 height 29
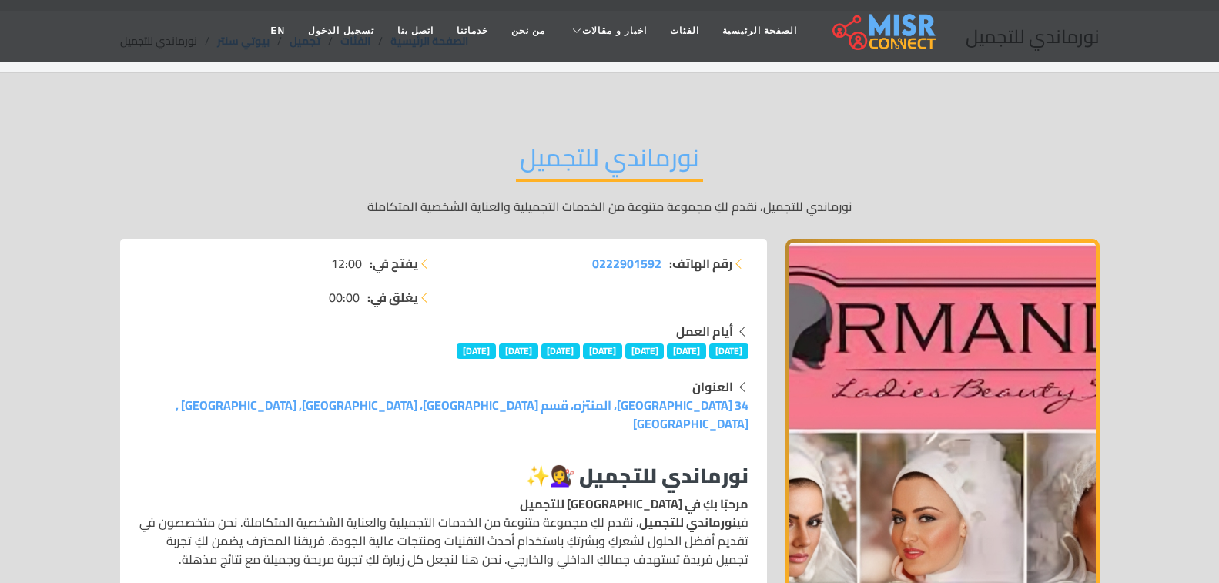
scroll to position [77, 0]
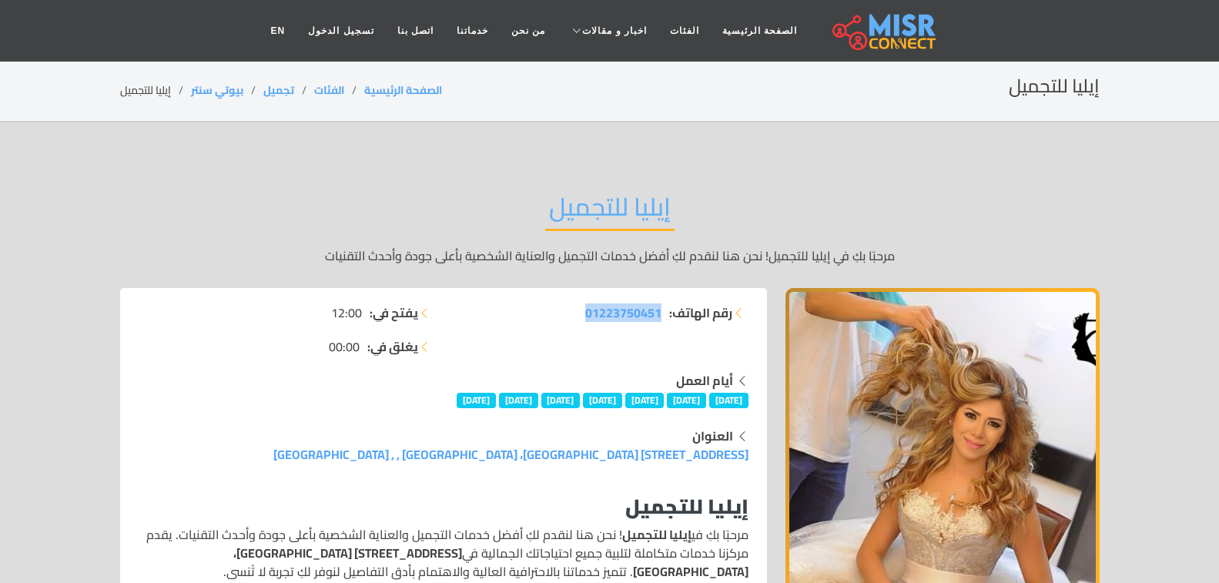
drag, startPoint x: 565, startPoint y: 313, endPoint x: 662, endPoint y: 334, distance: 100.0
click at [662, 334] on div "رقم الهاتف: 01223750451" at bounding box center [601, 337] width 314 height 68
copy span "01223750451"
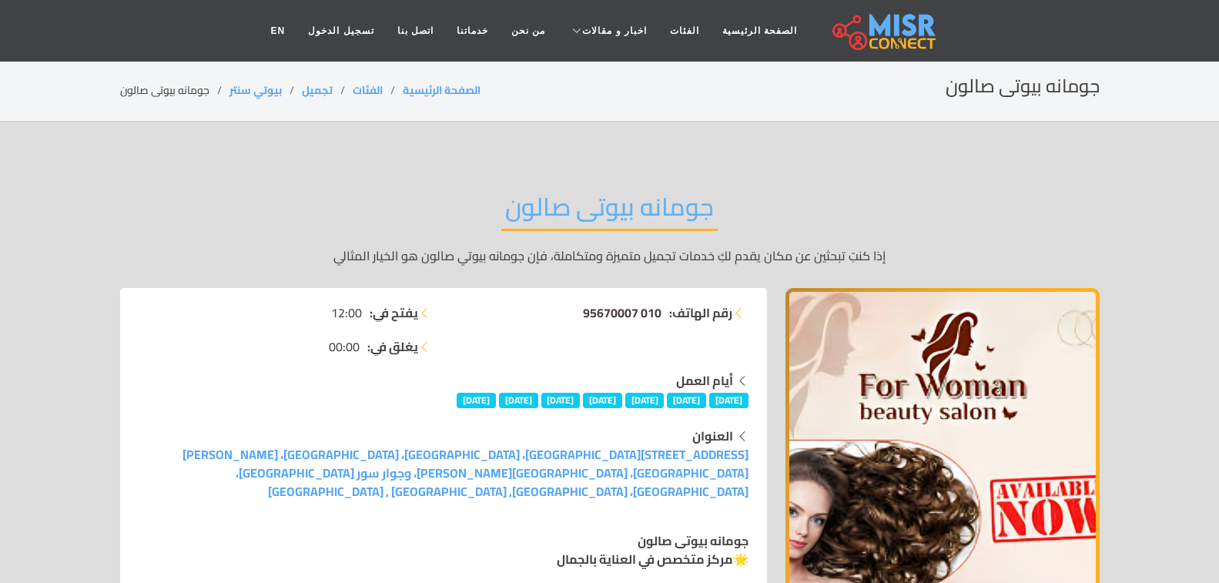
drag, startPoint x: 574, startPoint y: 308, endPoint x: 648, endPoint y: 319, distance: 74.7
click at [665, 315] on li "رقم الهاتف: 010 95670007" at bounding box center [601, 312] width 296 height 18
copy li "رقم الهاتف: 010 95670007"
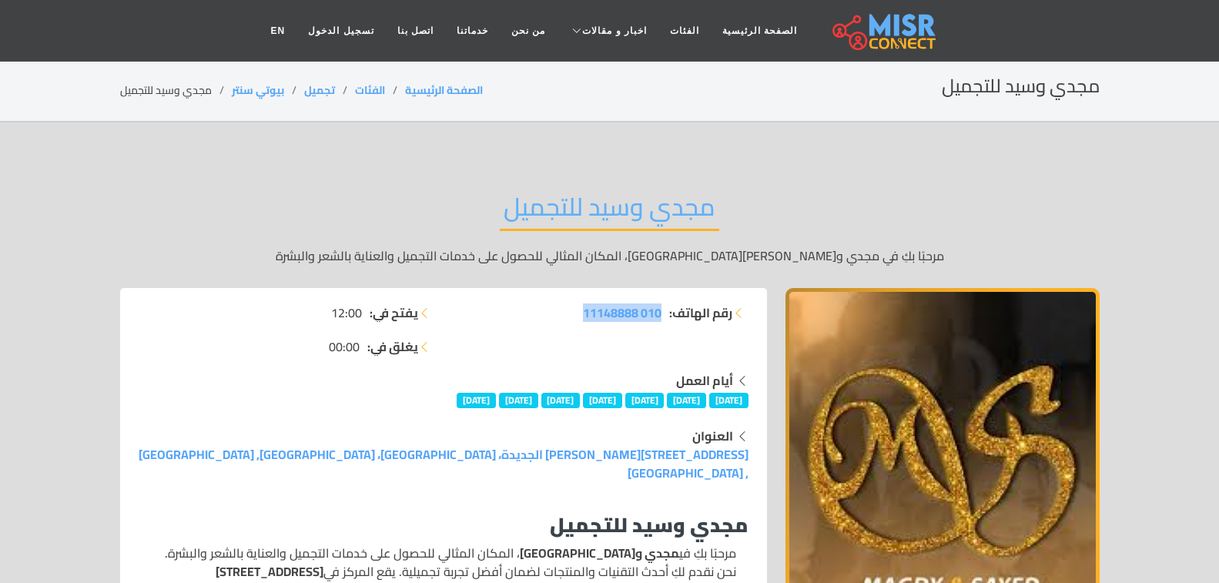
drag, startPoint x: 577, startPoint y: 316, endPoint x: 662, endPoint y: 326, distance: 86.1
click at [662, 326] on div "رقم الهاتف: 010 11148888" at bounding box center [601, 337] width 314 height 68
copy span "010 11148888"
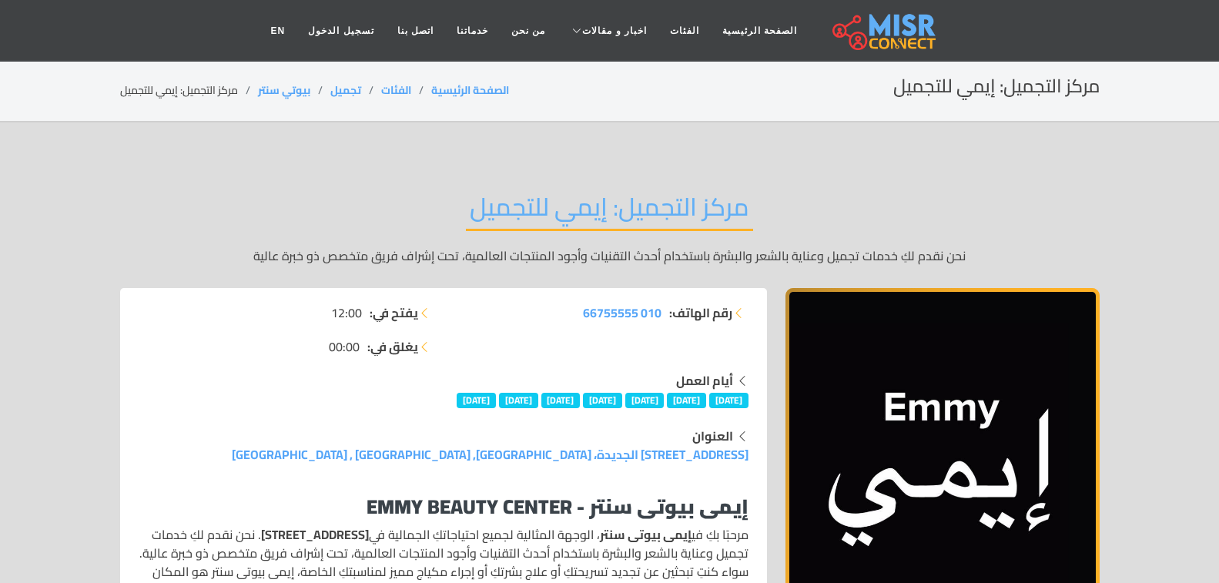
scroll to position [77, 0]
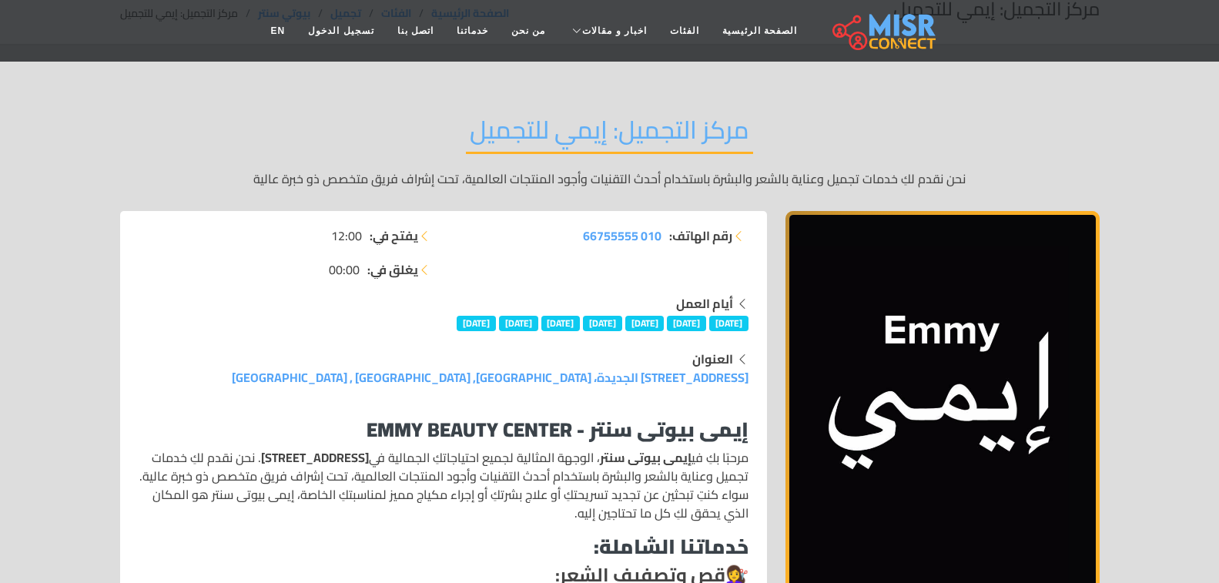
drag, startPoint x: 555, startPoint y: 215, endPoint x: 665, endPoint y: 238, distance: 112.5
copy li "رقم الهاتف: 010 66755555"
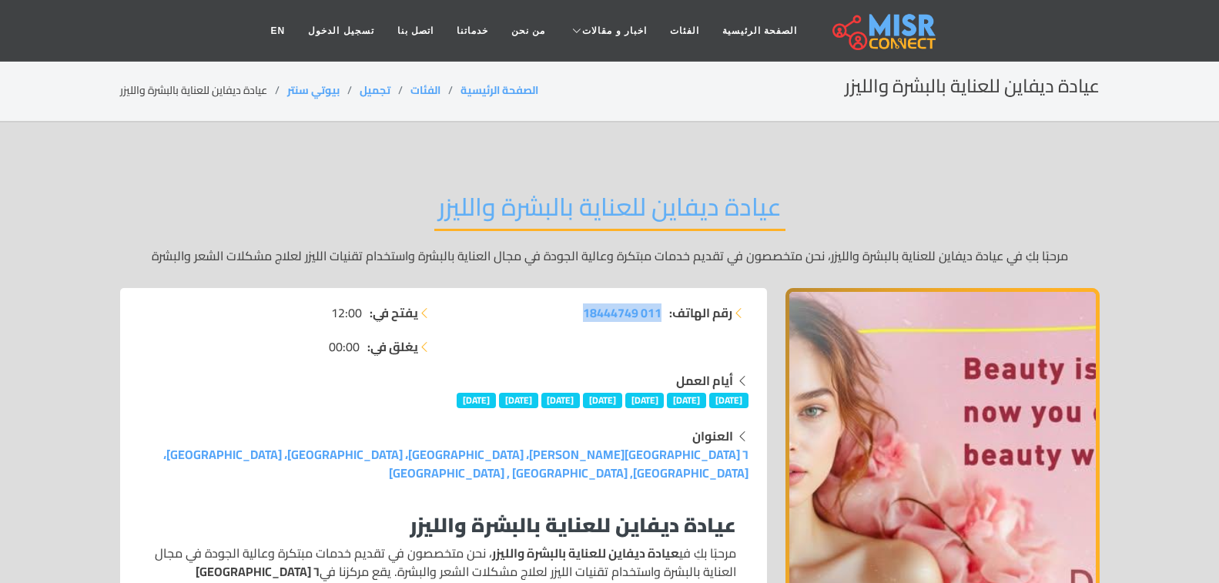
drag, startPoint x: 562, startPoint y: 314, endPoint x: 663, endPoint y: 313, distance: 100.9
click at [663, 313] on li "رقم الهاتف: 011 18444749" at bounding box center [601, 312] width 296 height 18
copy span "011 18444749"
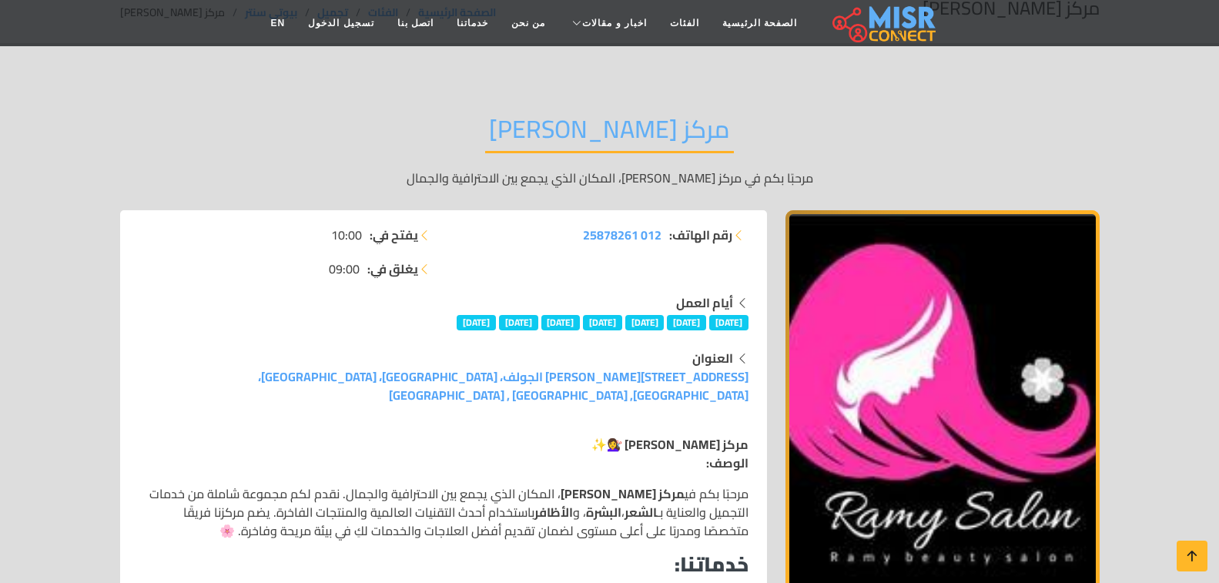
scroll to position [77, 0]
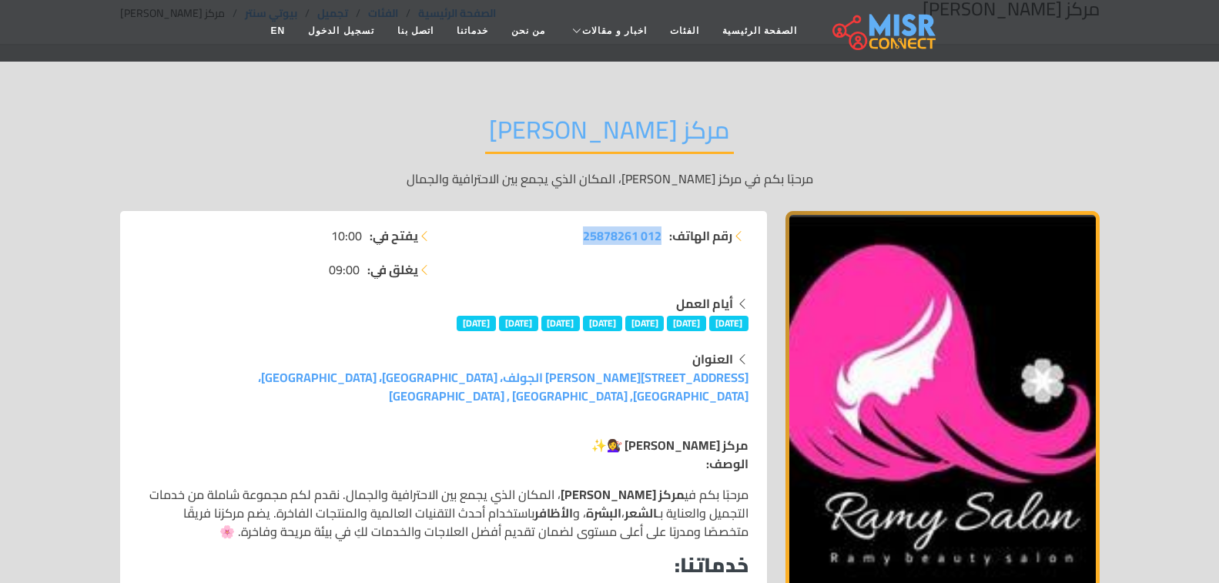
drag, startPoint x: 555, startPoint y: 227, endPoint x: 663, endPoint y: 240, distance: 109.3
click at [663, 240] on li "رقم الهاتف: 012 25878261" at bounding box center [601, 235] width 296 height 18
copy span "012 25878261"
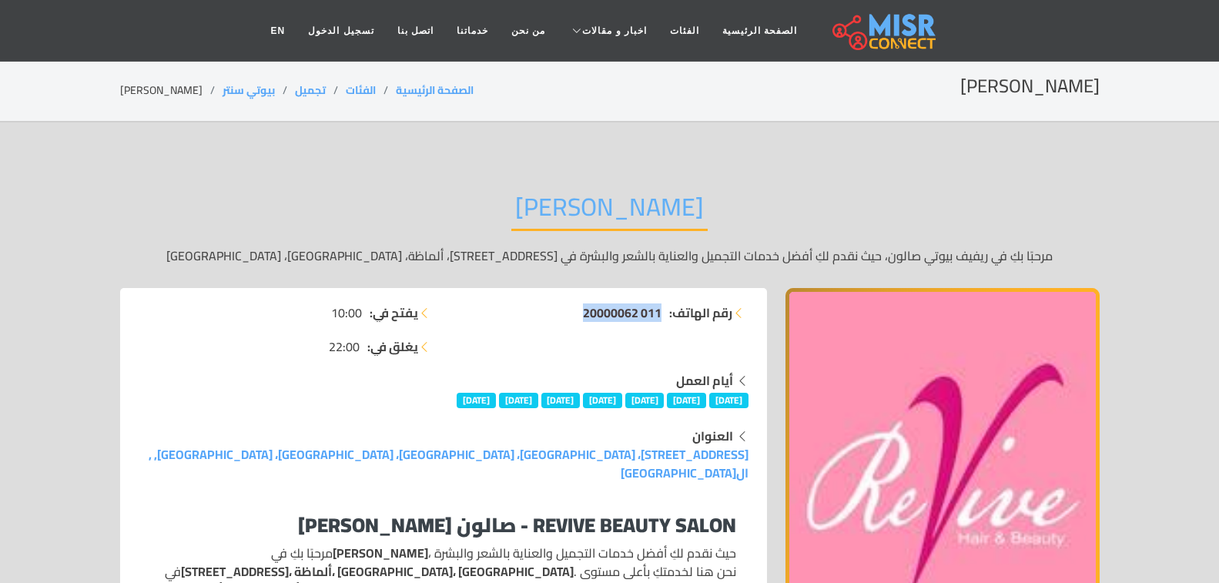
drag, startPoint x: 565, startPoint y: 315, endPoint x: 660, endPoint y: 318, distance: 94.8
click at [660, 318] on li "رقم الهاتف: 011 20000062" at bounding box center [601, 312] width 296 height 18
copy span "011 20000062"
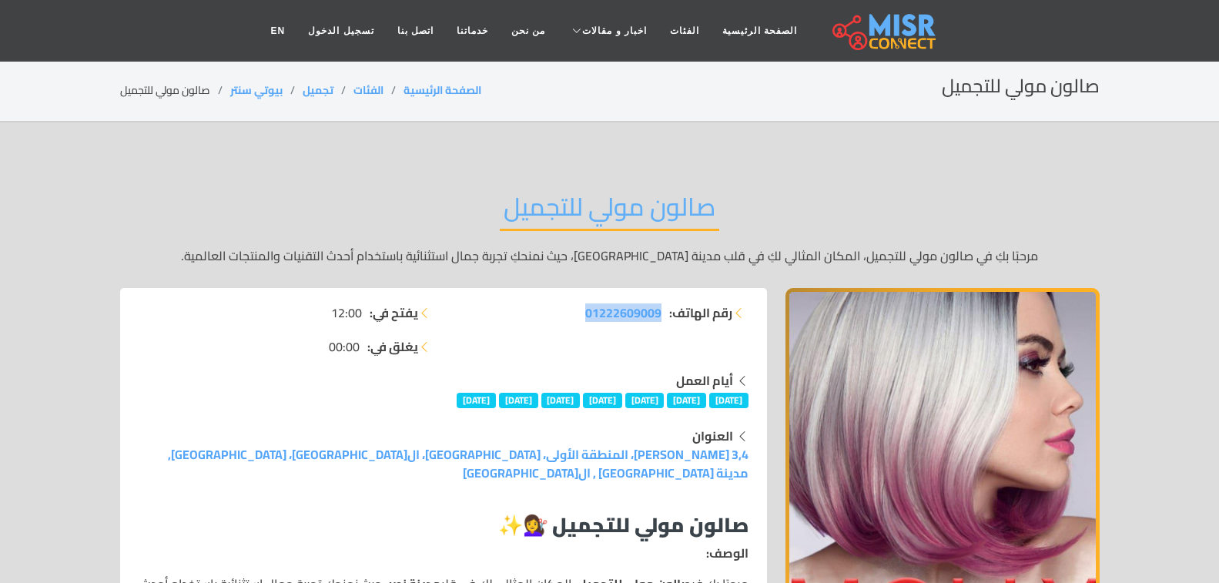
drag, startPoint x: 568, startPoint y: 315, endPoint x: 662, endPoint y: 313, distance: 94.7
click at [662, 313] on li "رقم الهاتف: 01222609009" at bounding box center [601, 312] width 296 height 18
copy span "01222609009"
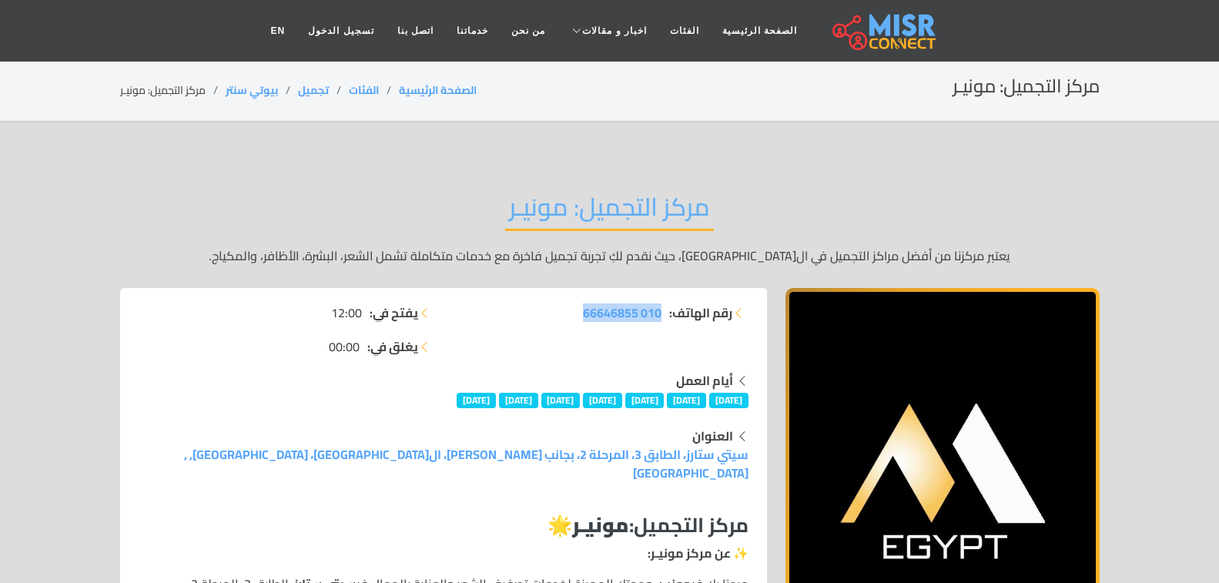
drag, startPoint x: 553, startPoint y: 307, endPoint x: 663, endPoint y: 324, distance: 111.5
click at [663, 324] on div "رقم الهاتف: 010 66646855" at bounding box center [601, 337] width 314 height 68
copy span "010 66646855"
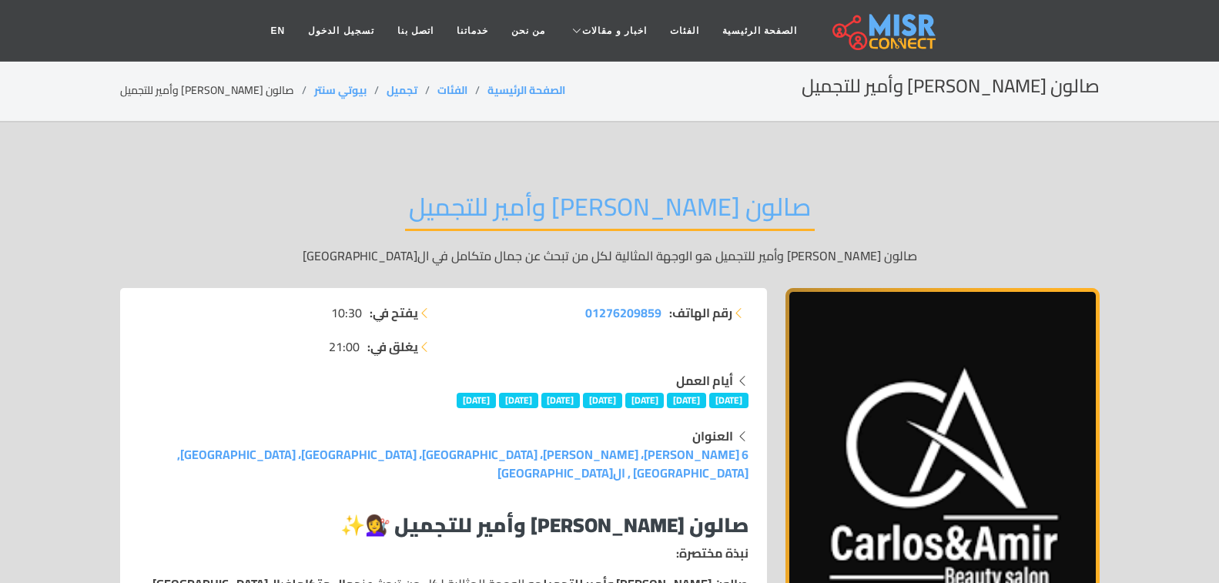
drag, startPoint x: 565, startPoint y: 307, endPoint x: 665, endPoint y: 315, distance: 101.2
click at [665, 315] on li "رقم الهاتف: 01276209859" at bounding box center [601, 312] width 296 height 18
copy li "رقم الهاتف: 01276209859"
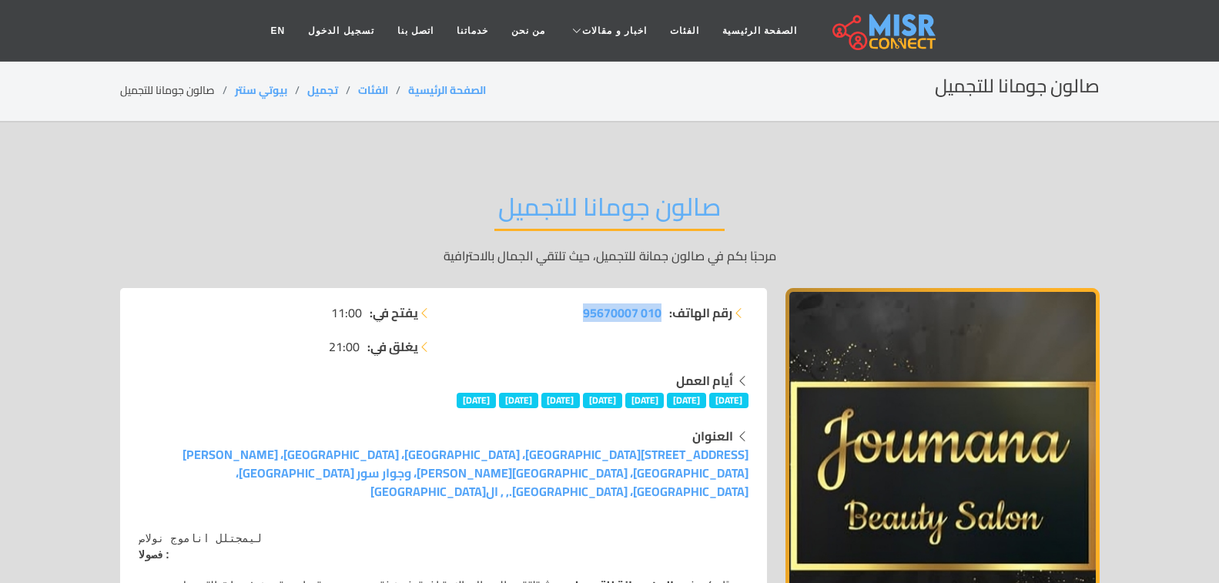
drag, startPoint x: 564, startPoint y: 307, endPoint x: 661, endPoint y: 323, distance: 98.5
click at [661, 323] on div "رقم الهاتف: 010 95670007" at bounding box center [601, 337] width 314 height 68
copy span "010 95670007"
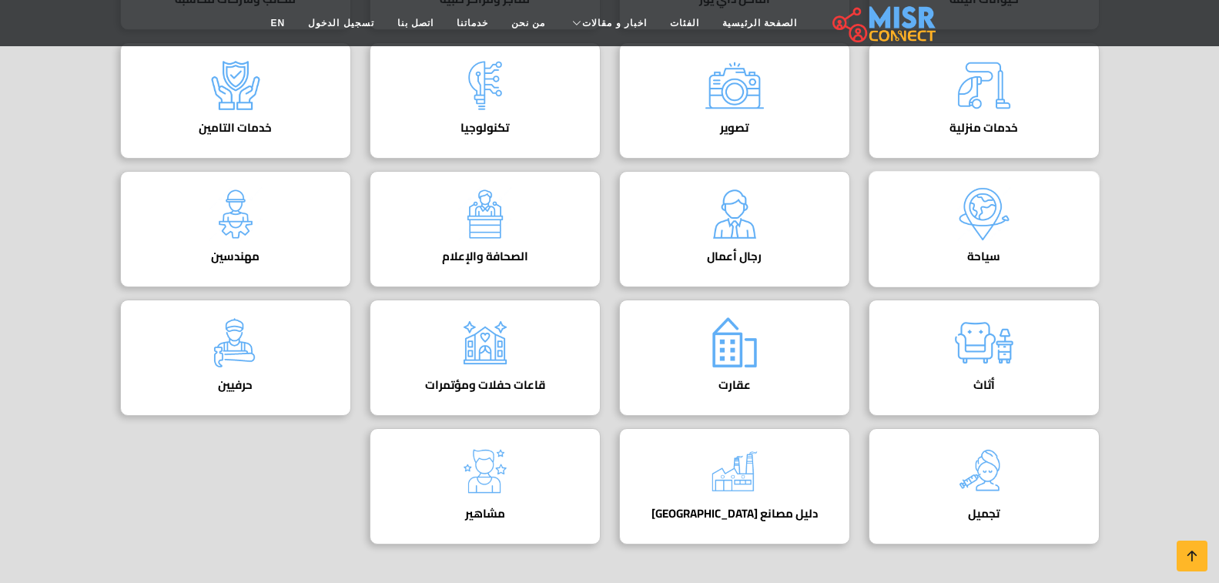
scroll to position [616, 0]
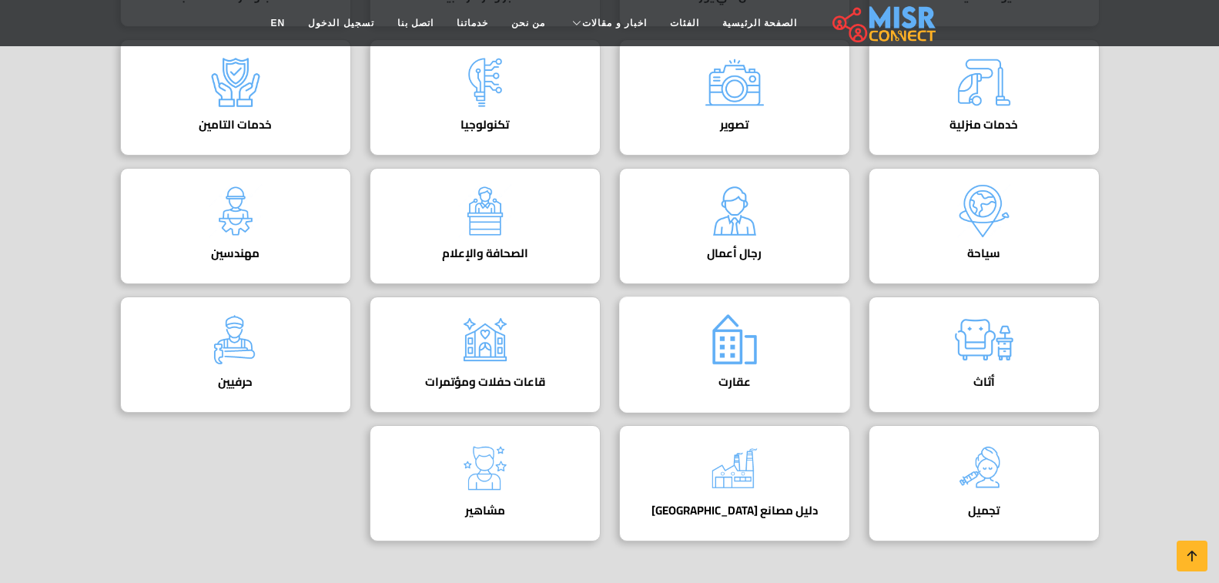
click at [706, 348] on img at bounding box center [735, 340] width 62 height 62
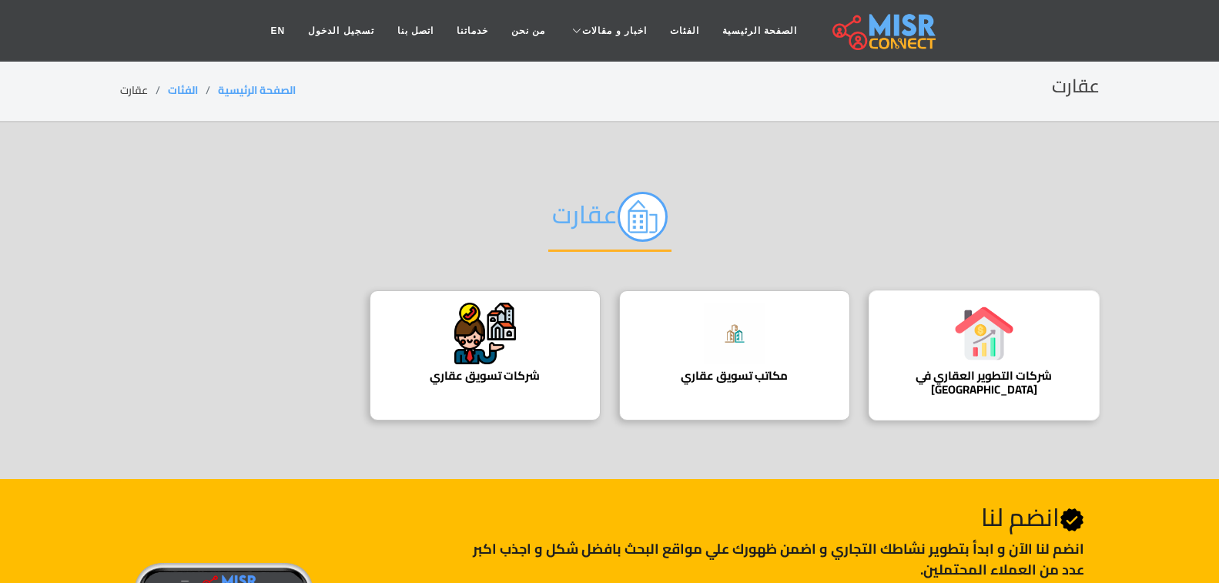
click at [915, 337] on div "شركات التطوير العقاري في مصر دليل شركات التطوير العقاري في مصر" at bounding box center [984, 355] width 231 height 130
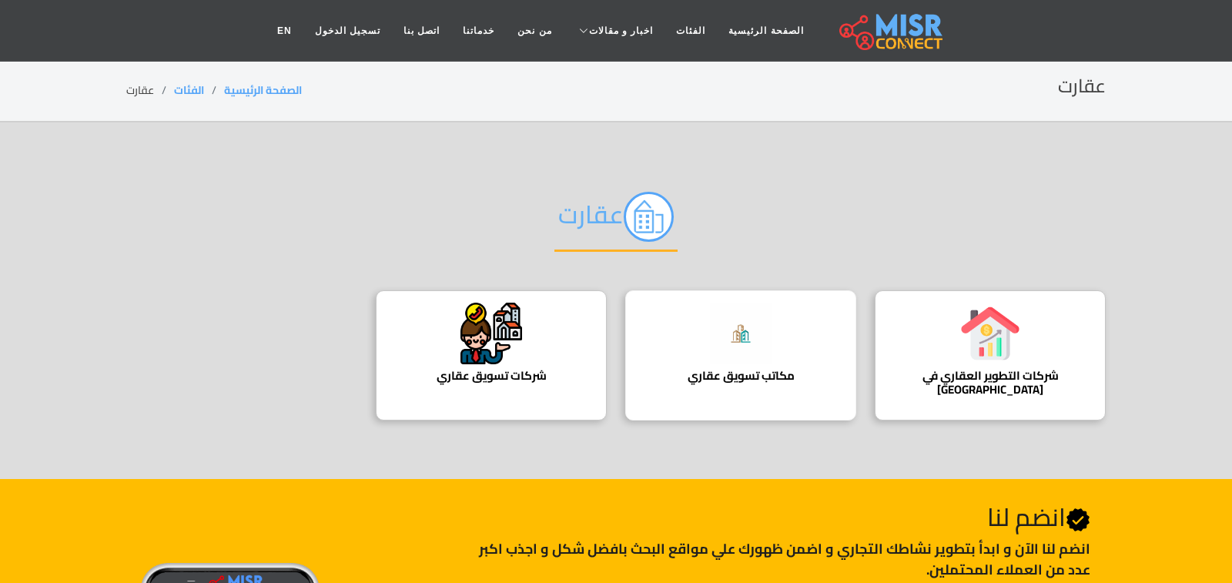
click at [765, 336] on img at bounding box center [741, 334] width 62 height 62
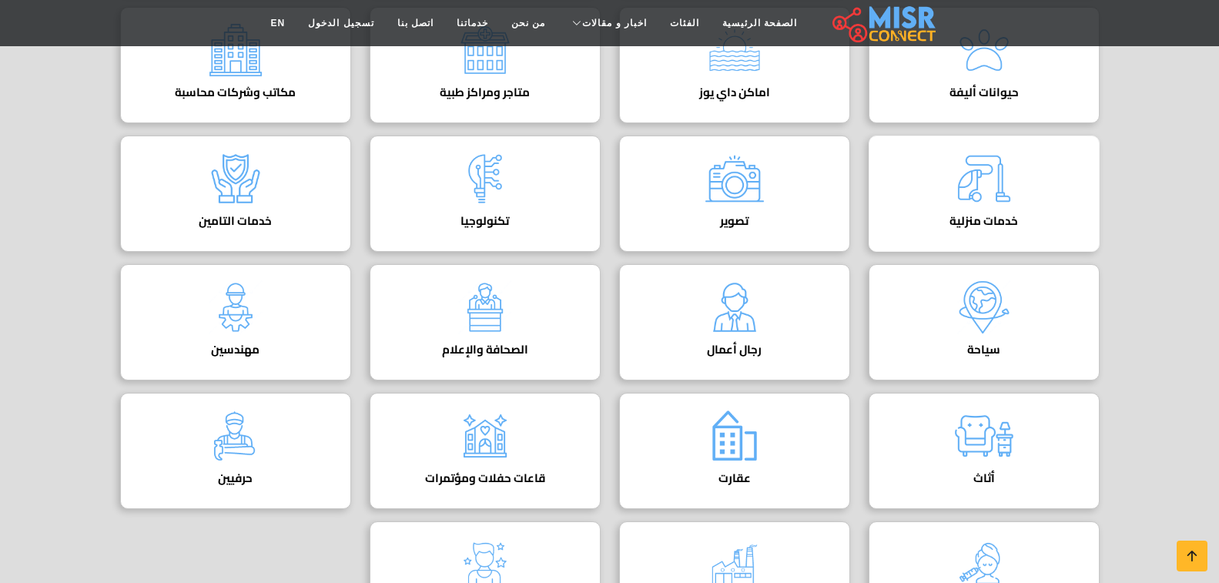
scroll to position [616, 0]
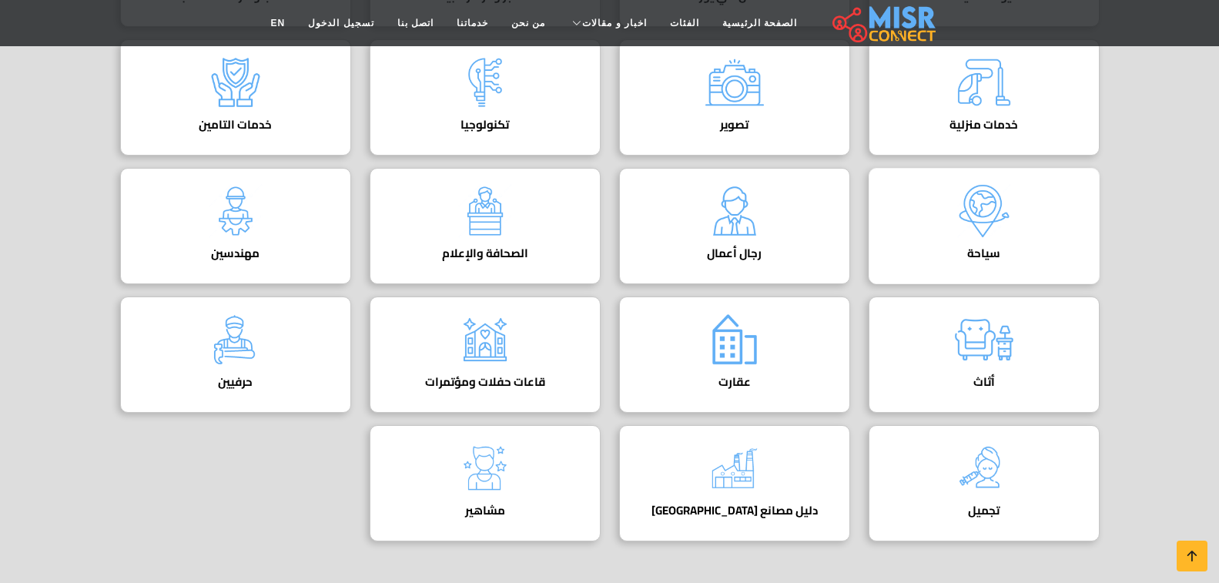
click at [979, 246] on h4 "سياحة" at bounding box center [984, 253] width 183 height 14
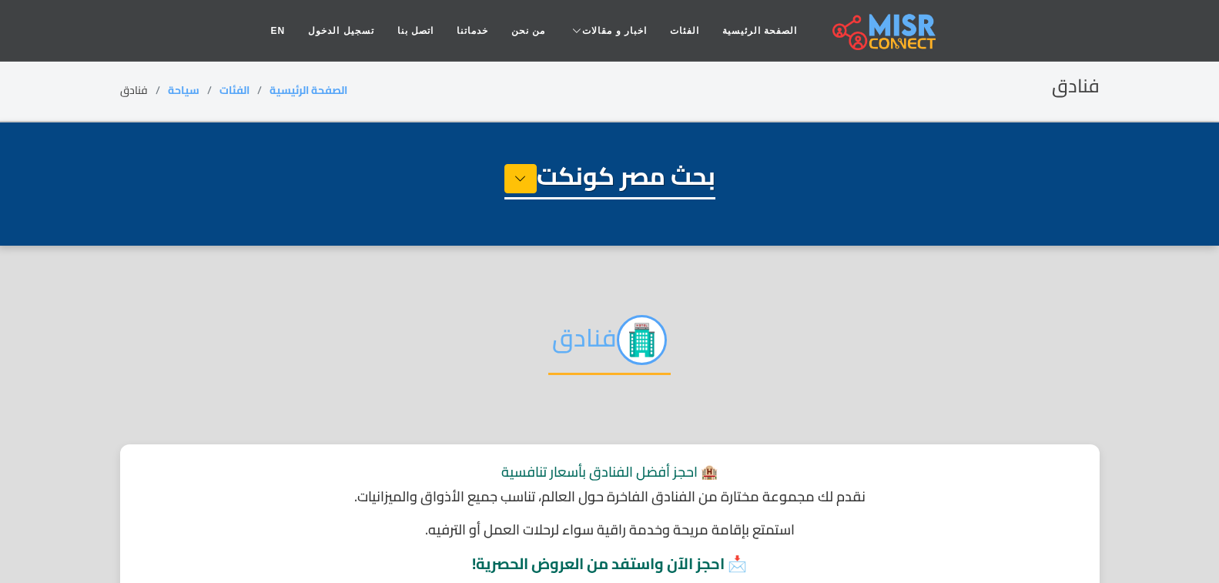
select select "*******"
select select "******"
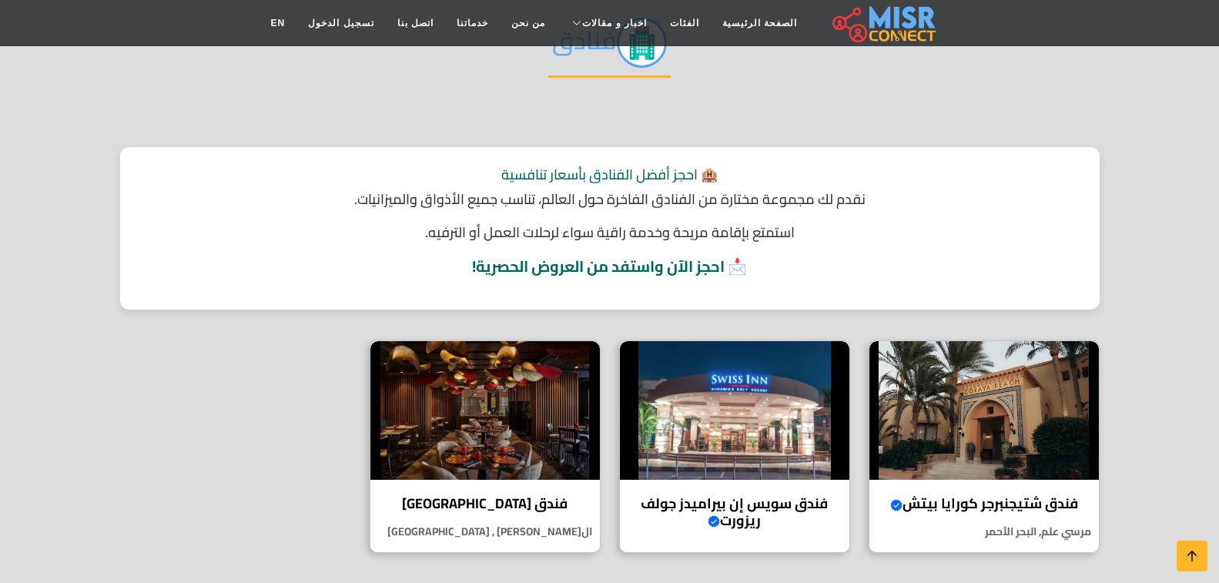
scroll to position [308, 0]
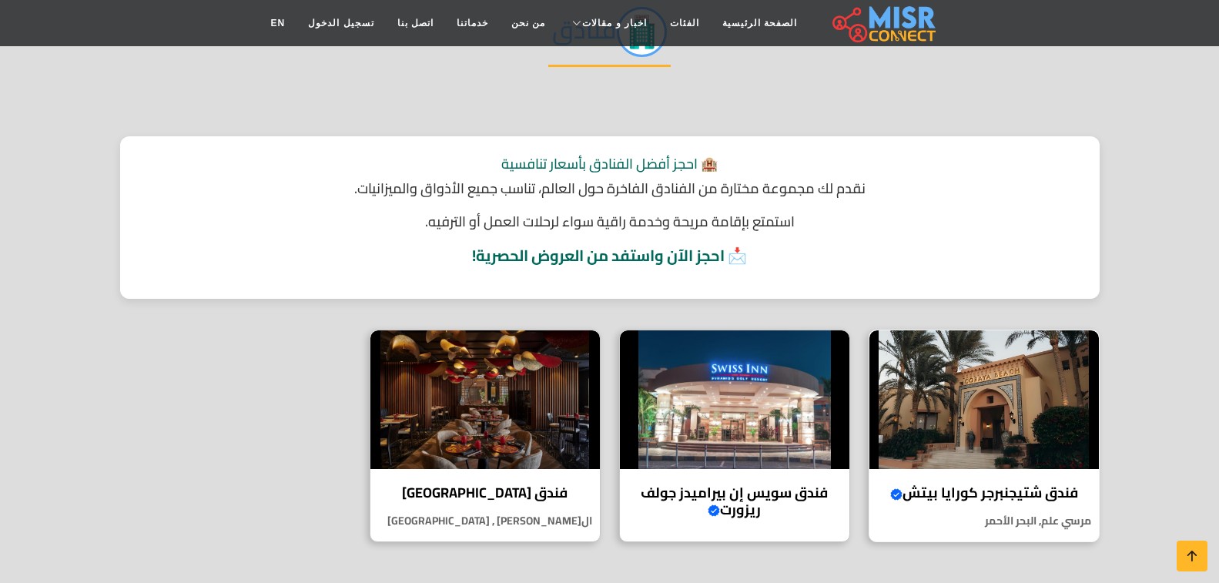
click at [927, 391] on img at bounding box center [985, 399] width 230 height 139
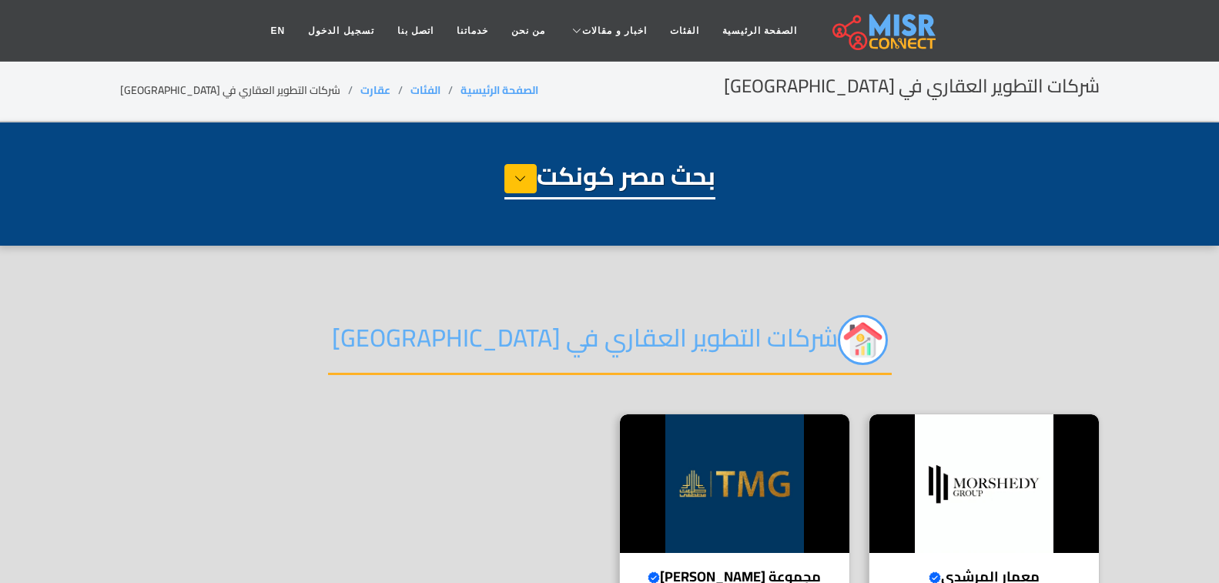
select select "**********"
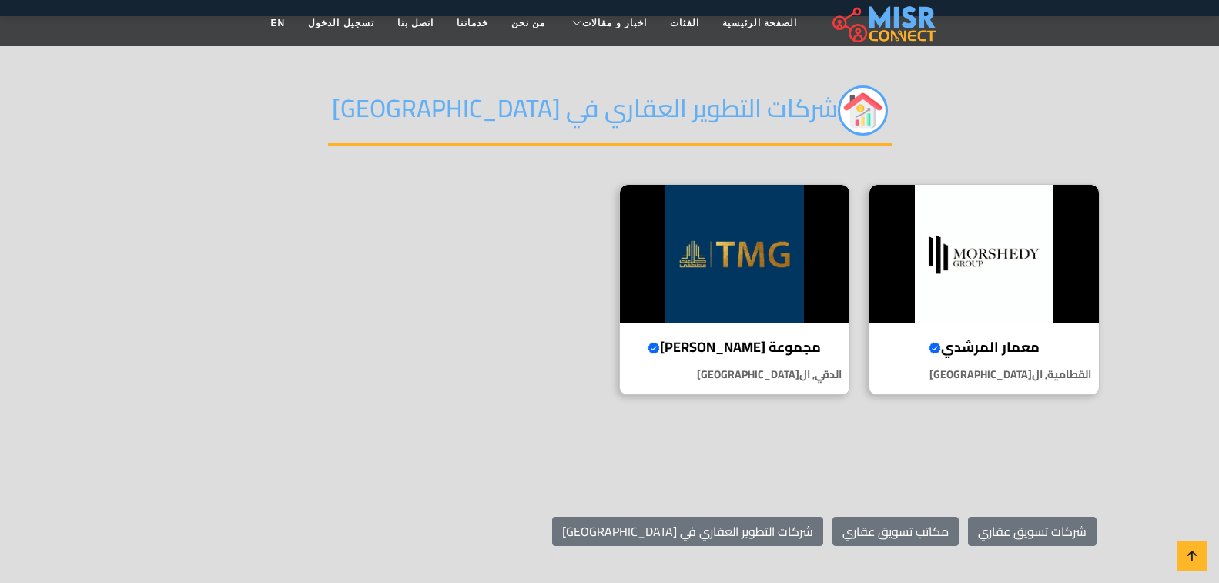
scroll to position [154, 0]
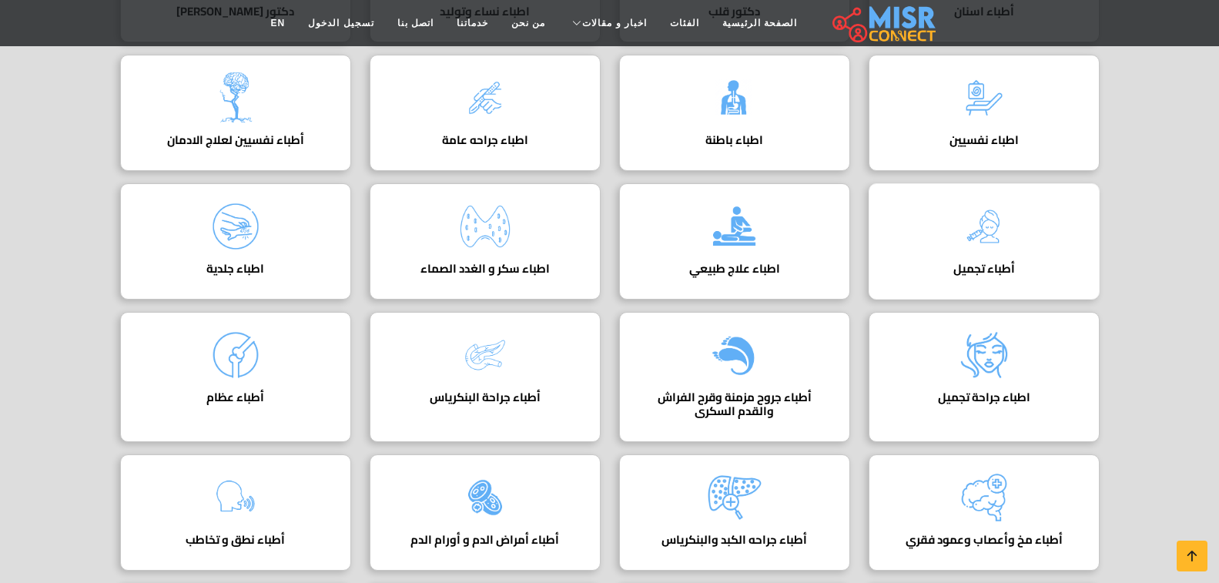
drag, startPoint x: 0, startPoint y: 0, endPoint x: 983, endPoint y: 226, distance: 1008.3
click at [983, 226] on img at bounding box center [984, 227] width 62 height 62
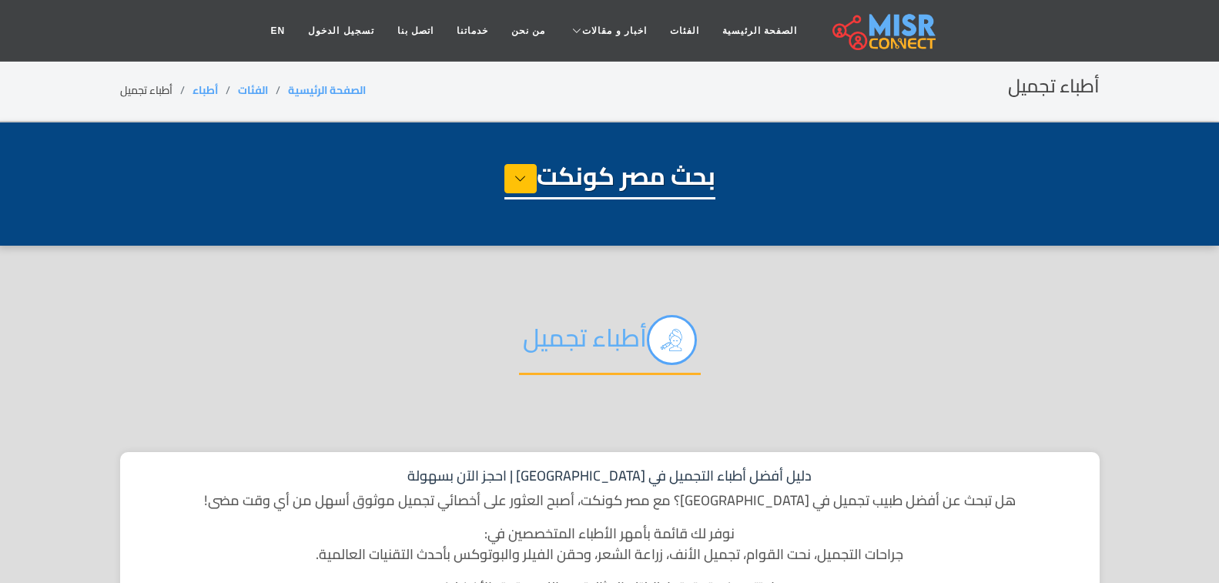
select select "*****"
select select "**********"
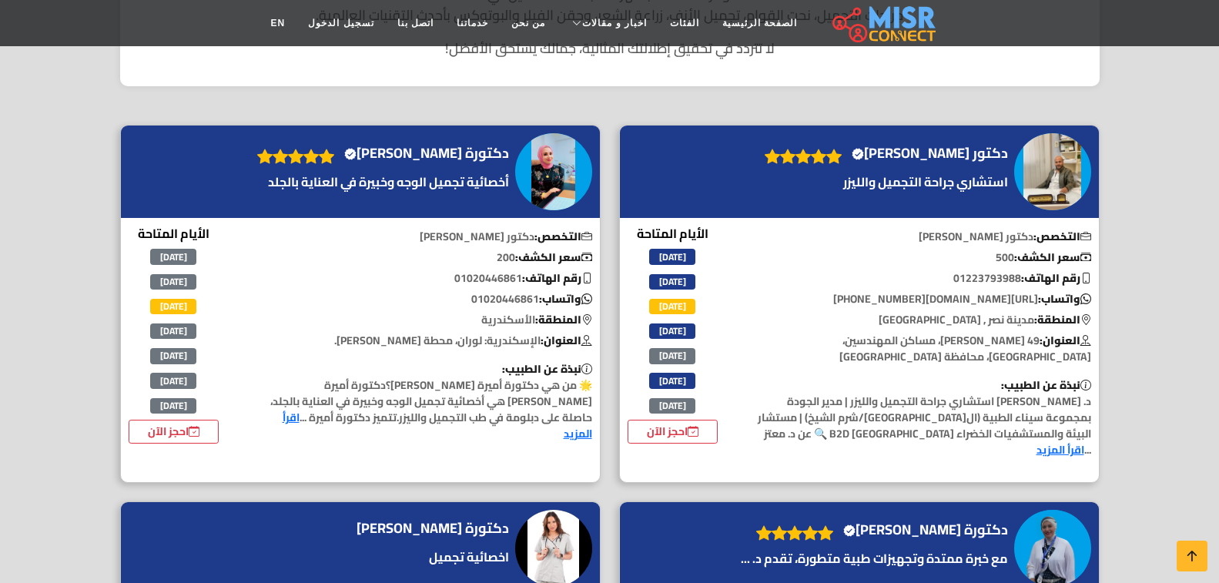
scroll to position [616, 0]
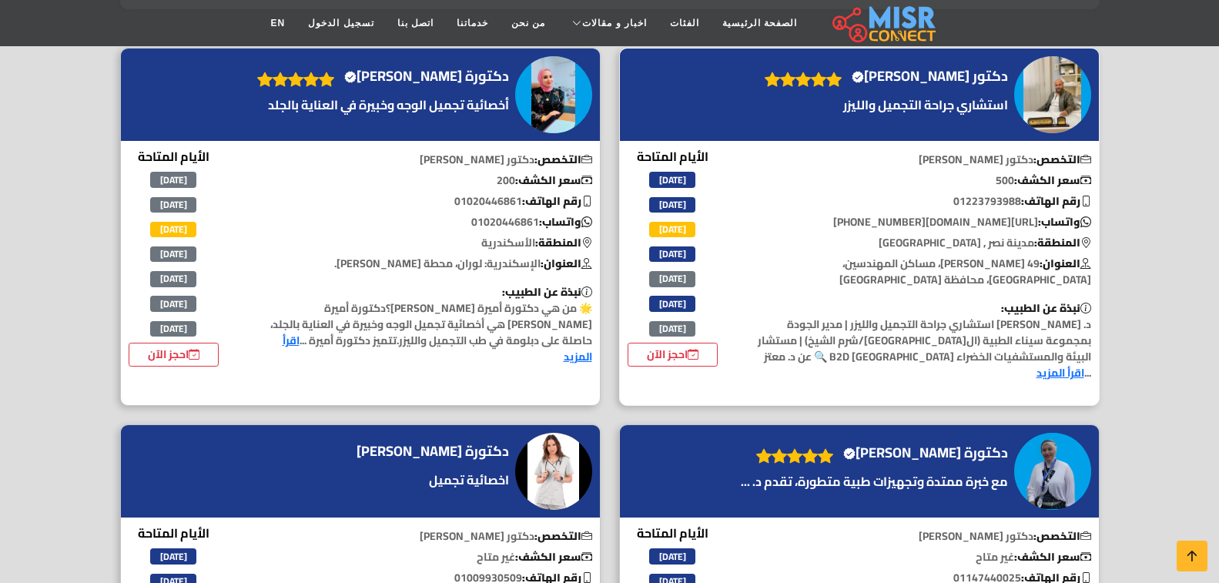
drag, startPoint x: 964, startPoint y: 223, endPoint x: 1033, endPoint y: 223, distance: 68.5
click at [1033, 223] on p "واتساب: [URL][DOMAIN_NAME][PHONE_NUMBER]" at bounding box center [921, 222] width 355 height 16
copy p "01213554414"
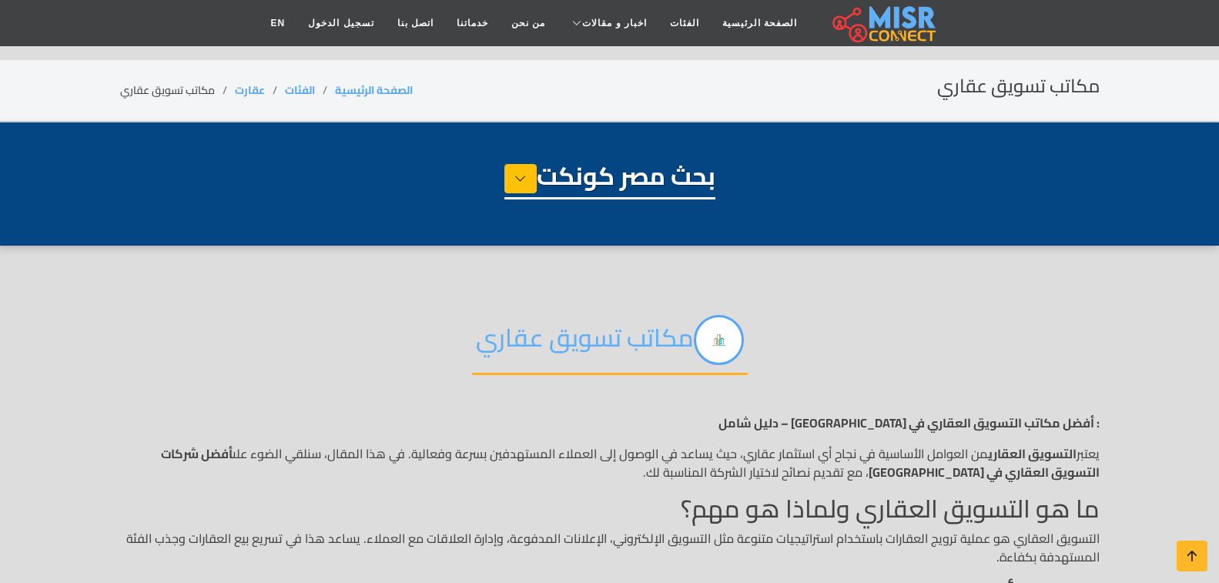
select select "**********"
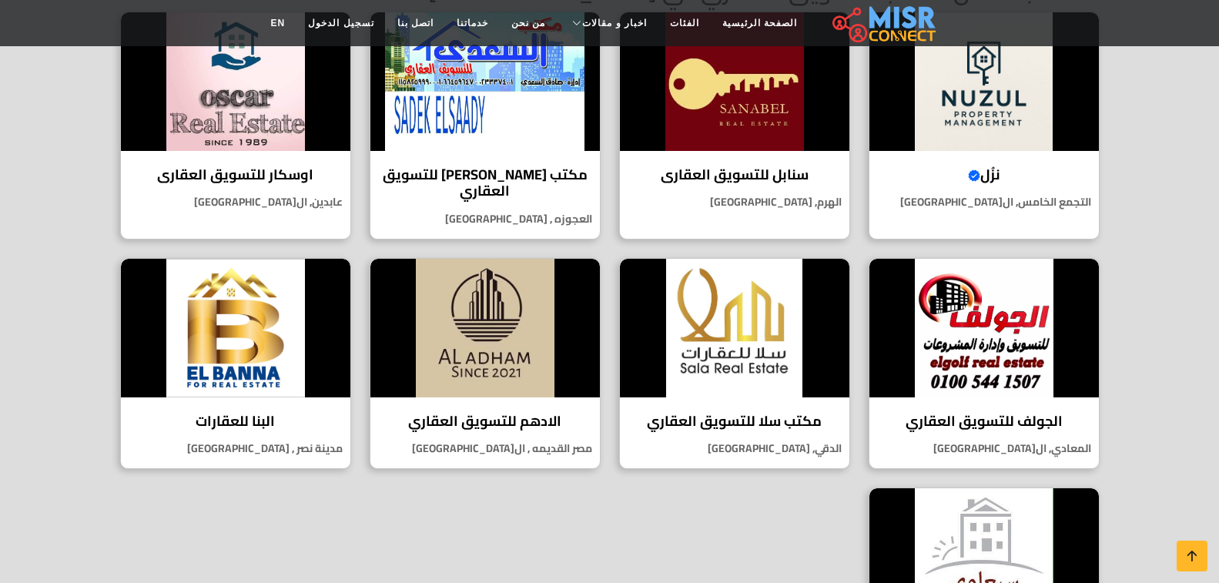
scroll to position [539, 0]
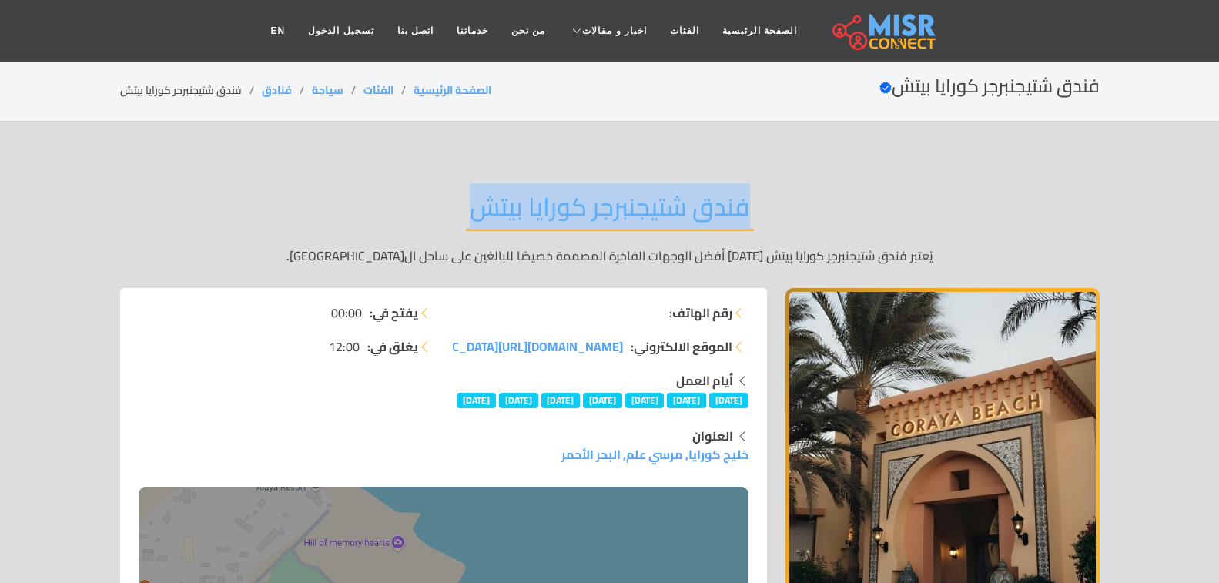
drag, startPoint x: 757, startPoint y: 213, endPoint x: 466, endPoint y: 214, distance: 291.1
click at [466, 214] on div "فندق شتيجنبرجر كورايا بيتش يُعتبر فندق شتيجنبرجر كورايا بيتش أحد أفضل الوجهات ا…" at bounding box center [610, 228] width 980 height 119
copy h2 "فندق شتيجنبرجر كورايا بيتش"
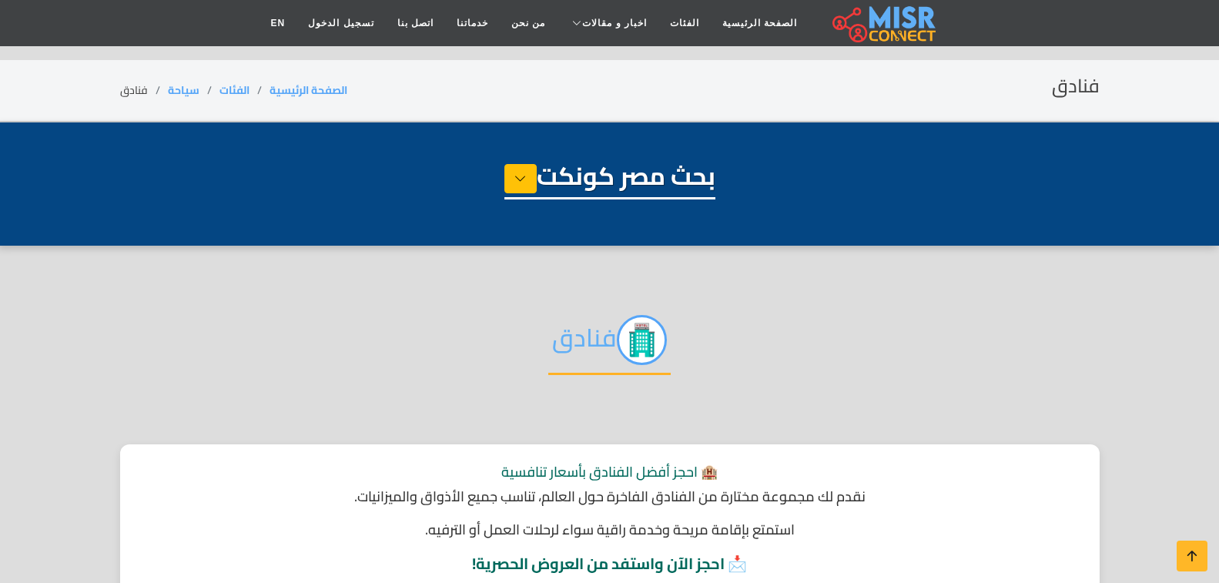
select select "*******"
select select "******"
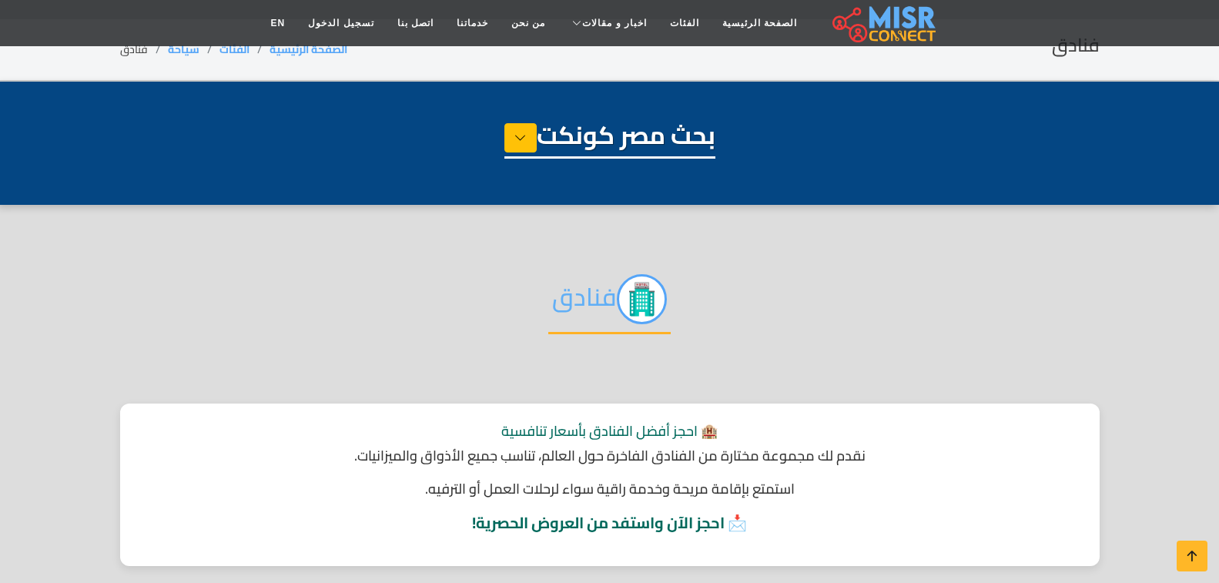
scroll to position [308, 0]
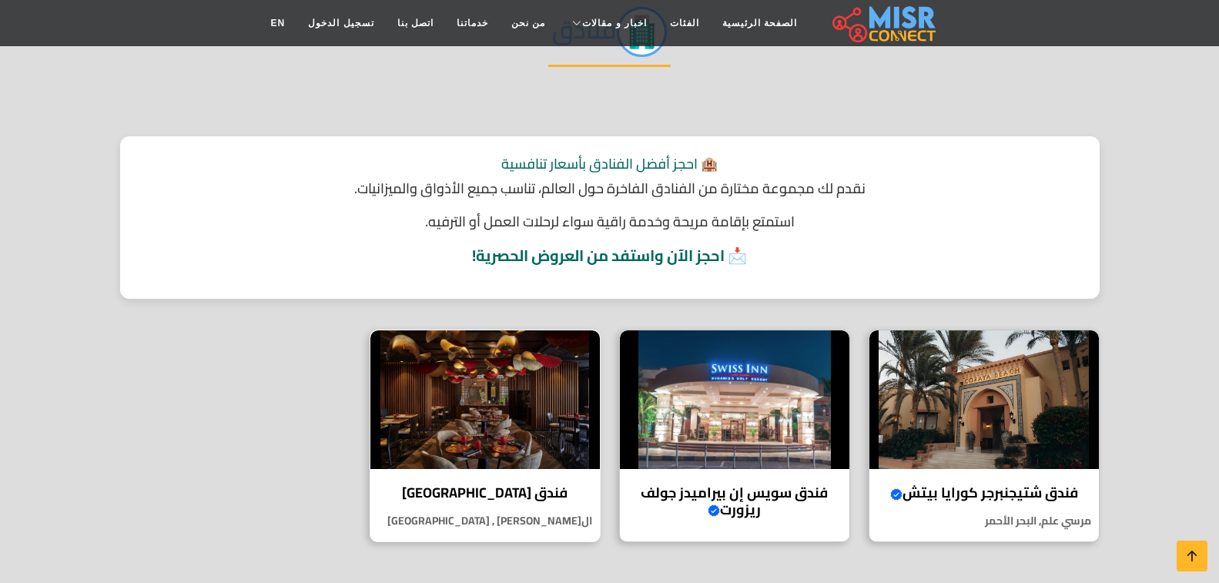
click at [484, 357] on img at bounding box center [485, 399] width 230 height 139
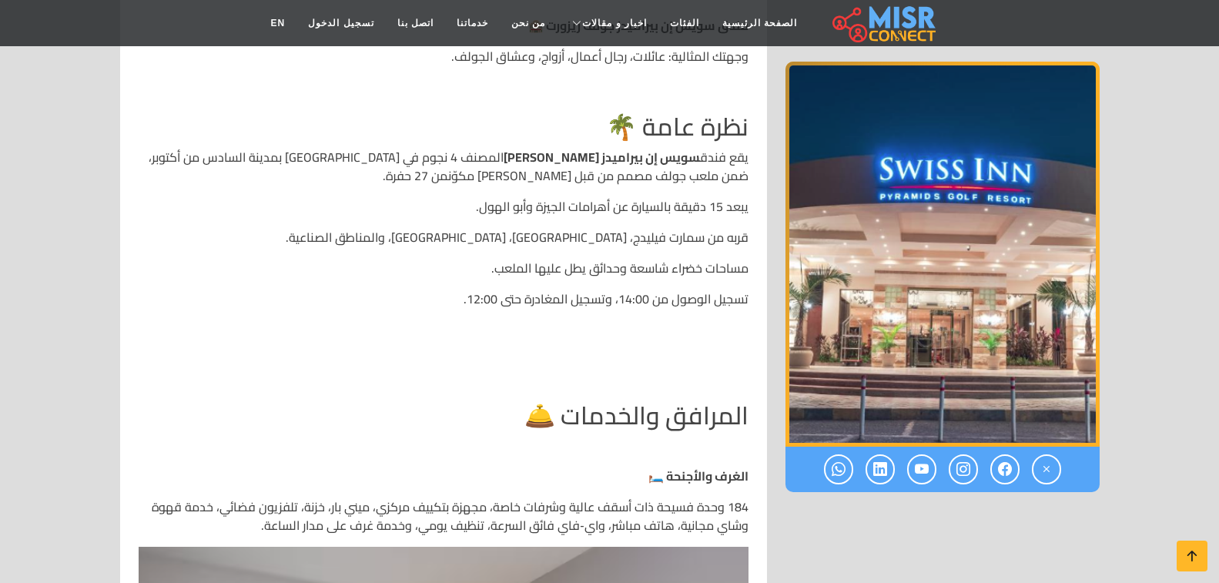
scroll to position [924, 0]
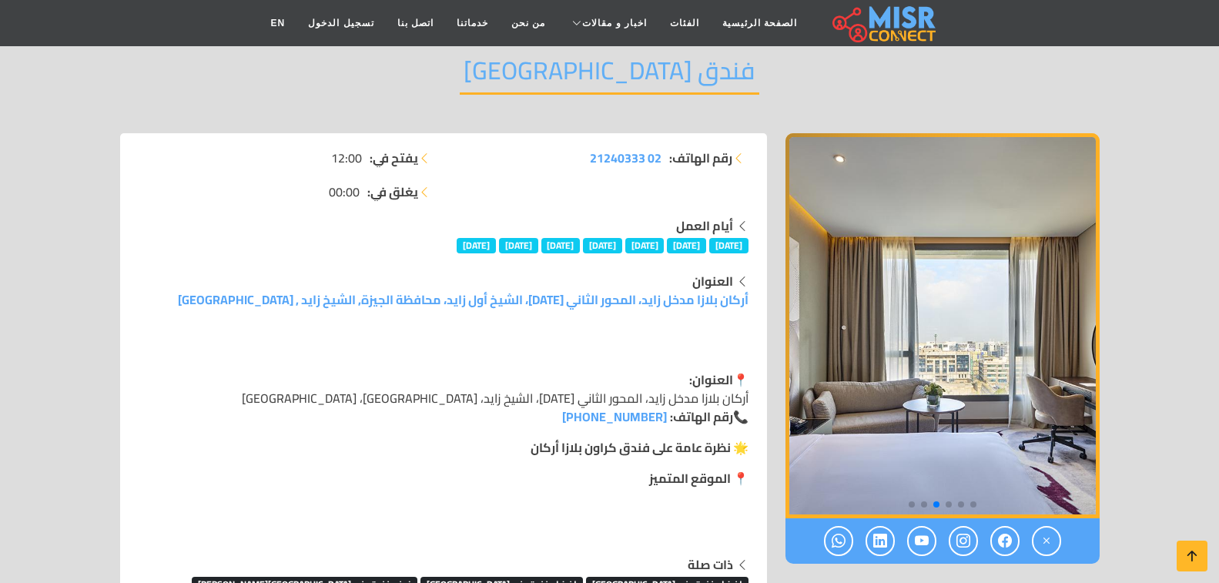
scroll to position [77, 0]
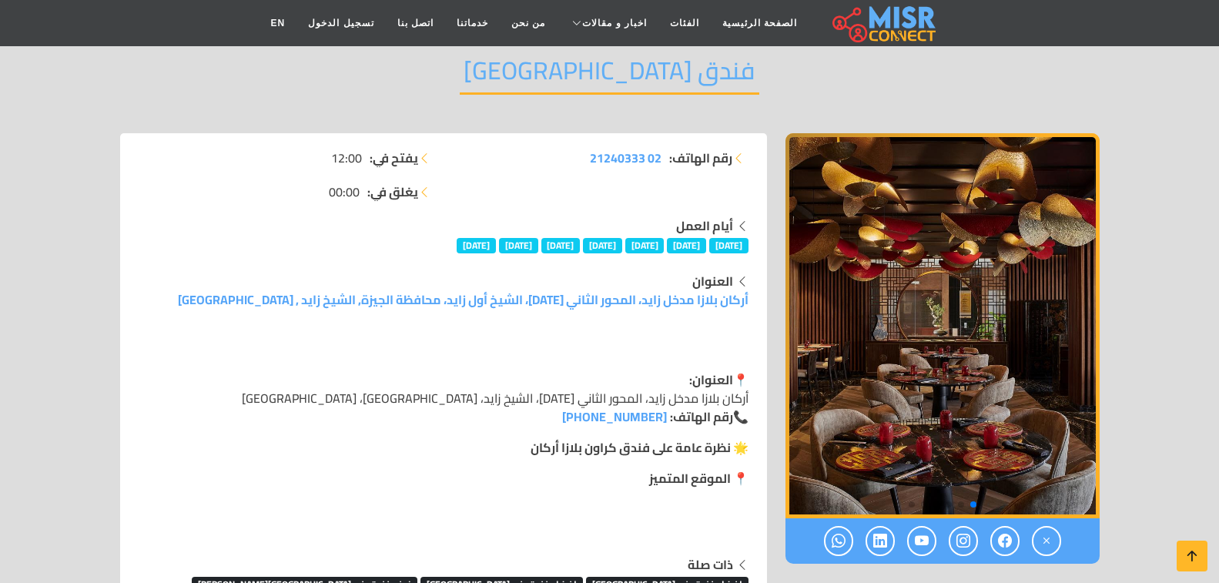
scroll to position [308, 0]
